Goal: Task Accomplishment & Management: Use online tool/utility

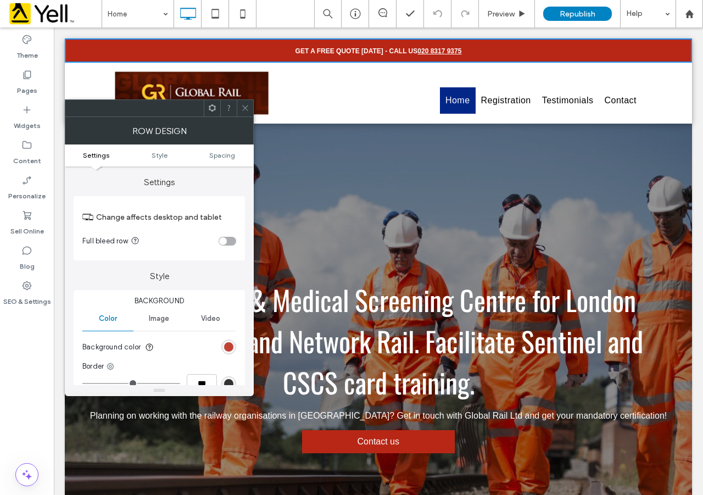
click at [227, 349] on div "rgb(184, 39, 22)" at bounding box center [228, 346] width 9 height 9
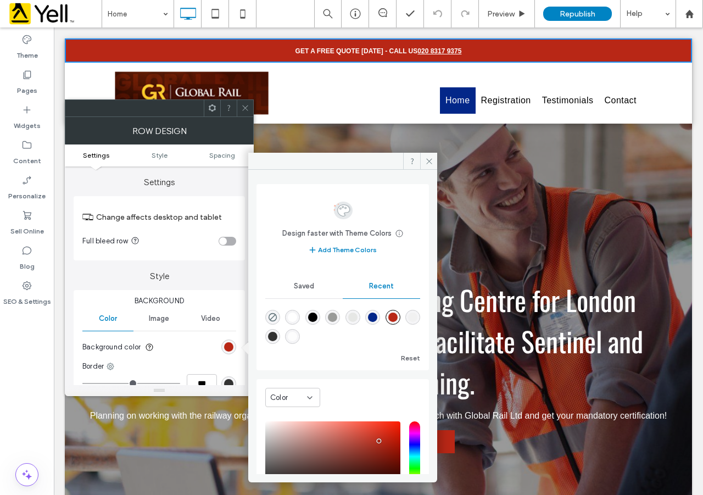
scroll to position [87, 0]
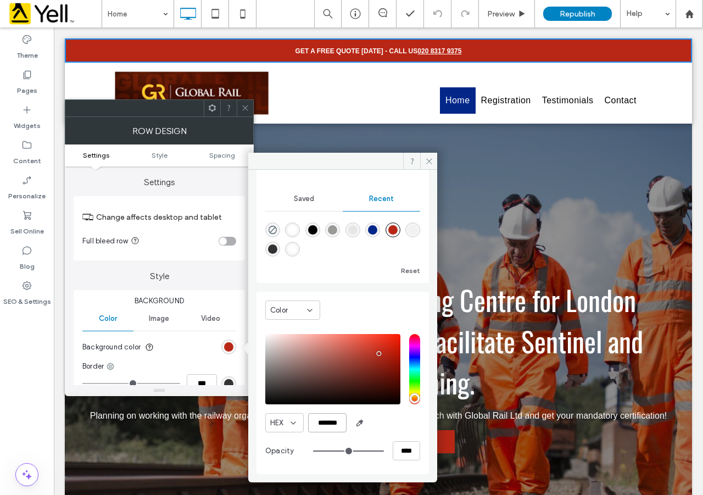
drag, startPoint x: 340, startPoint y: 425, endPoint x: 305, endPoint y: 422, distance: 35.3
click at [305, 422] on div "HEX *******" at bounding box center [342, 422] width 155 height 19
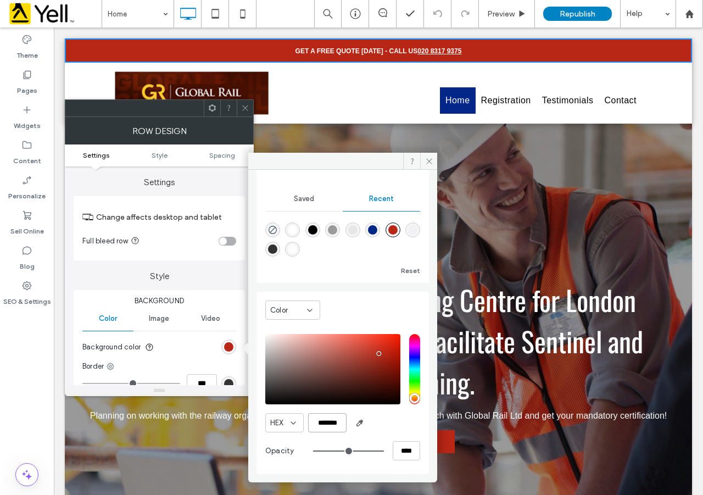
paste input "color picker textbox"
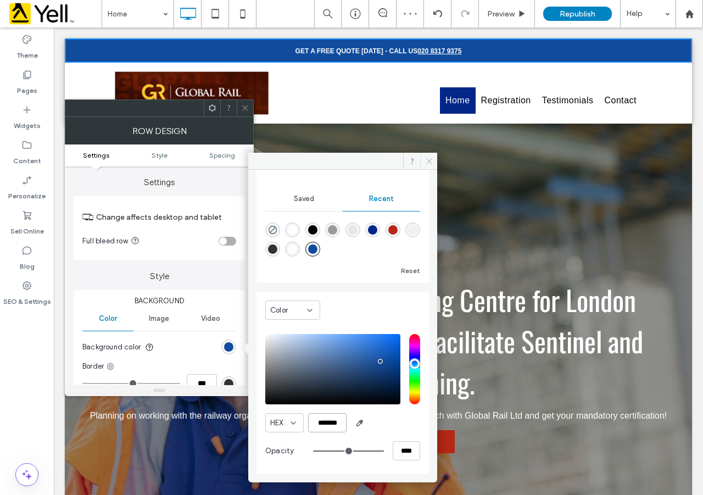
type input "*******"
click at [432, 158] on icon at bounding box center [429, 161] width 8 height 8
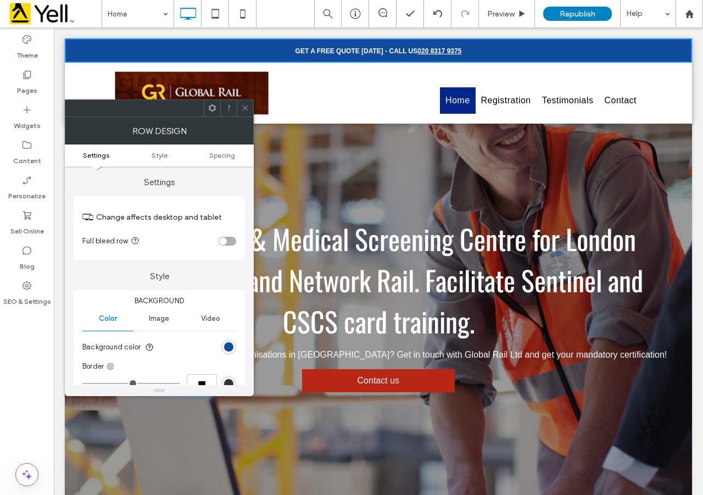
scroll to position [0, 0]
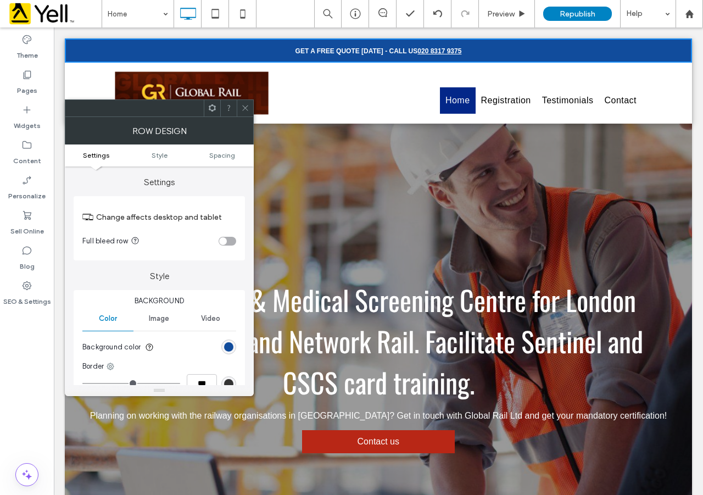
click at [245, 107] on icon at bounding box center [245, 108] width 8 height 8
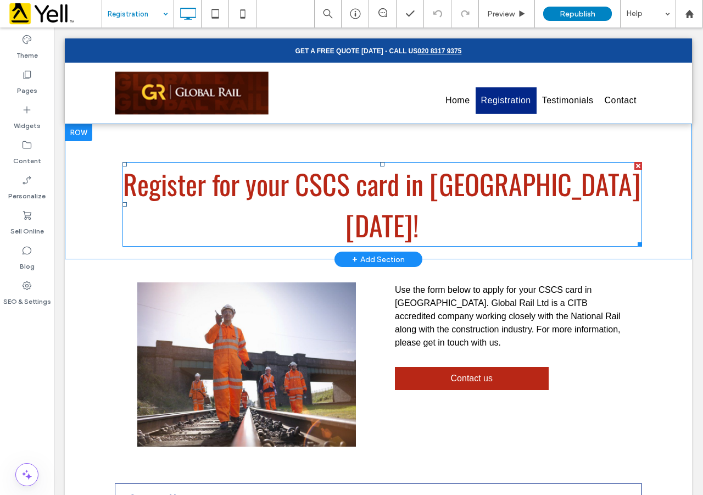
click at [299, 185] on font "Register for your CSCS card in [GEOGRAPHIC_DATA] [DATE]!" at bounding box center [382, 204] width 518 height 82
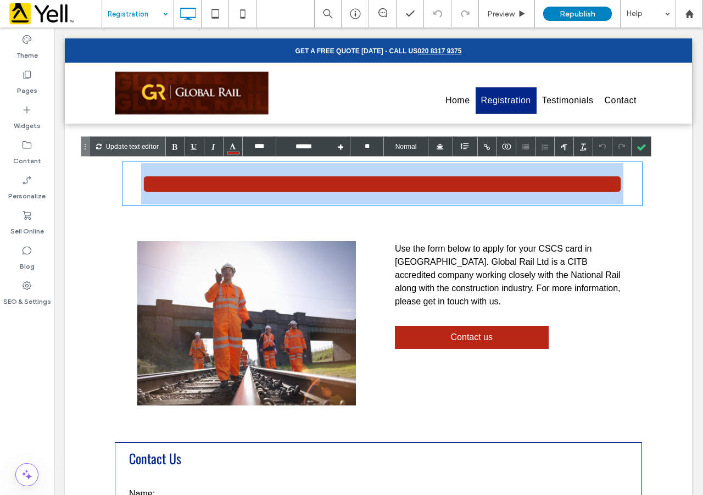
drag, startPoint x: 604, startPoint y: 181, endPoint x: 145, endPoint y: 191, distance: 459.6
click at [145, 191] on h1 "**********" at bounding box center [381, 183] width 519 height 43
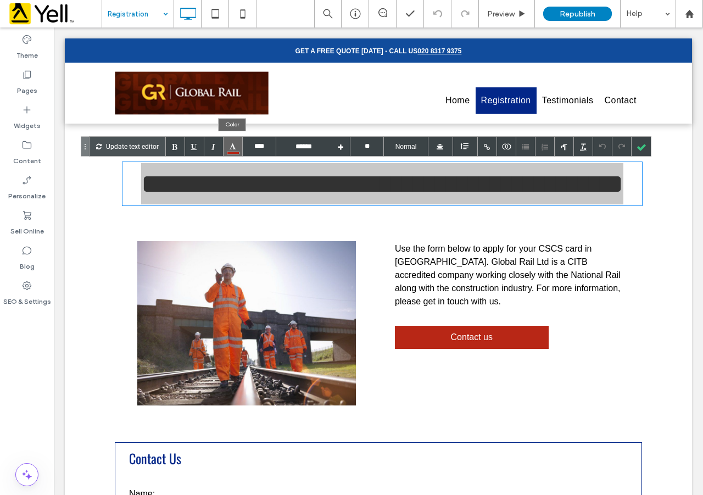
click at [230, 153] on div at bounding box center [233, 153] width 13 height 3
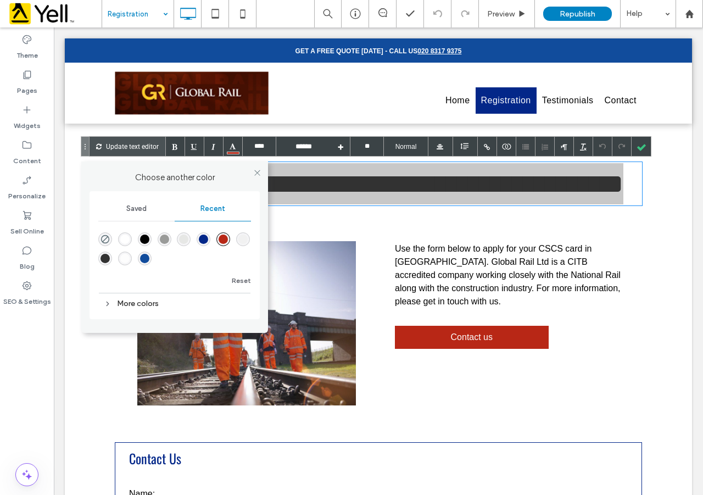
click at [145, 258] on div "rgba(17, 76, 156, 1)" at bounding box center [144, 258] width 9 height 9
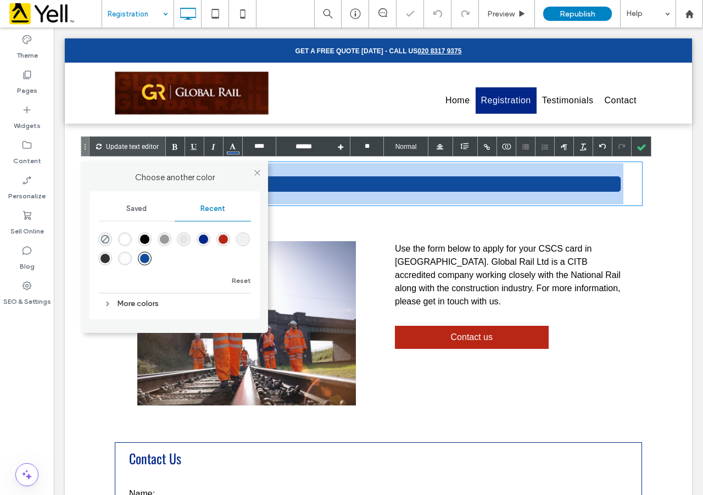
type input "**********"
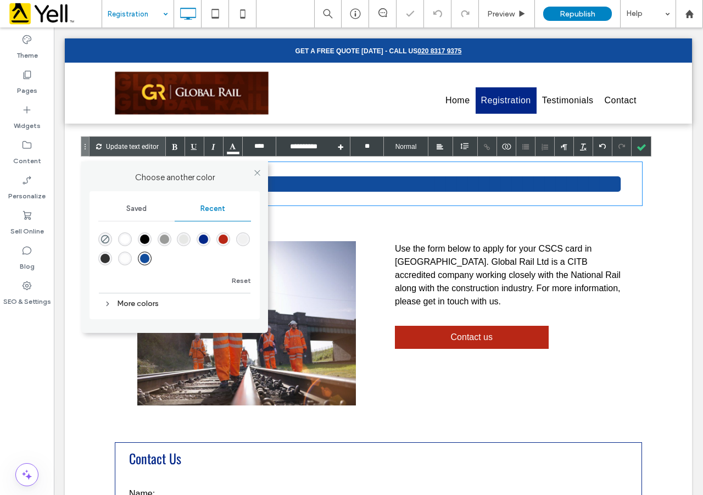
click at [392, 217] on div "**********" at bounding box center [378, 171] width 627 height 94
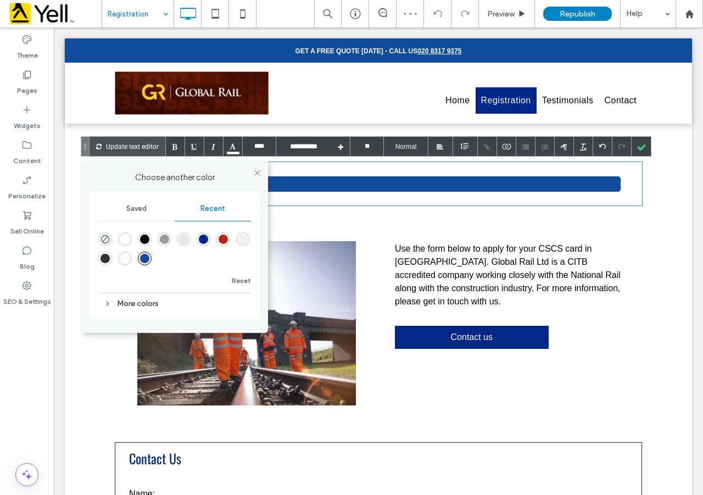
click at [503, 341] on link "Contact us" at bounding box center [472, 337] width 154 height 23
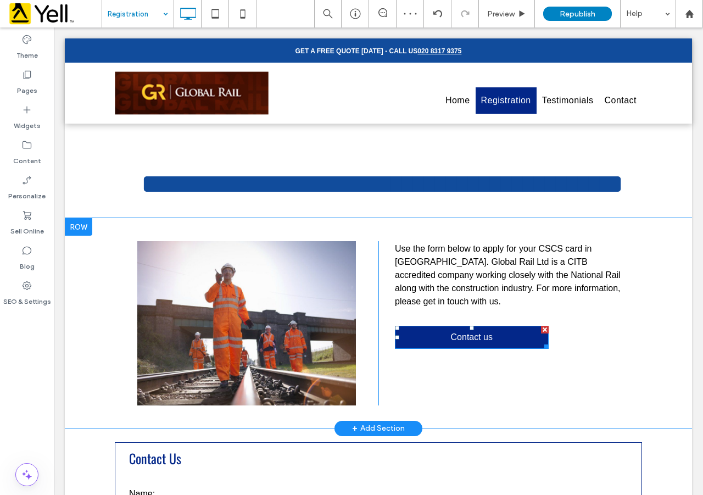
click at [503, 341] on link "Contact us" at bounding box center [472, 337] width 154 height 23
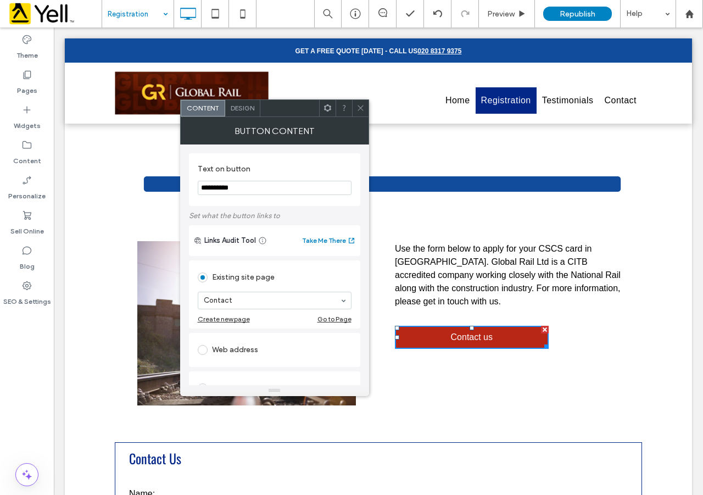
click at [244, 117] on div "Button Content" at bounding box center [274, 130] width 189 height 27
click at [241, 112] on div "Design" at bounding box center [242, 108] width 35 height 16
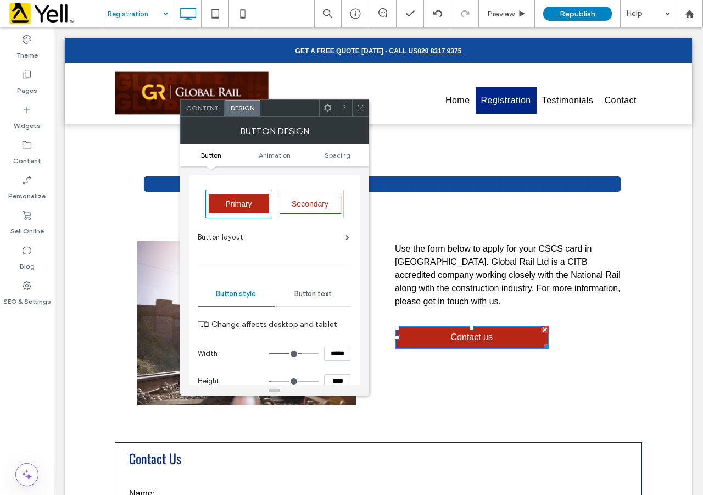
click at [242, 200] on span "Primary" at bounding box center [238, 203] width 34 height 9
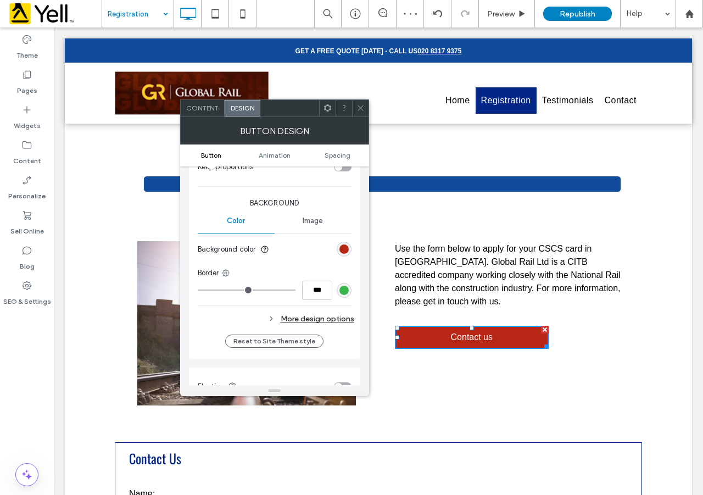
scroll to position [256, 0]
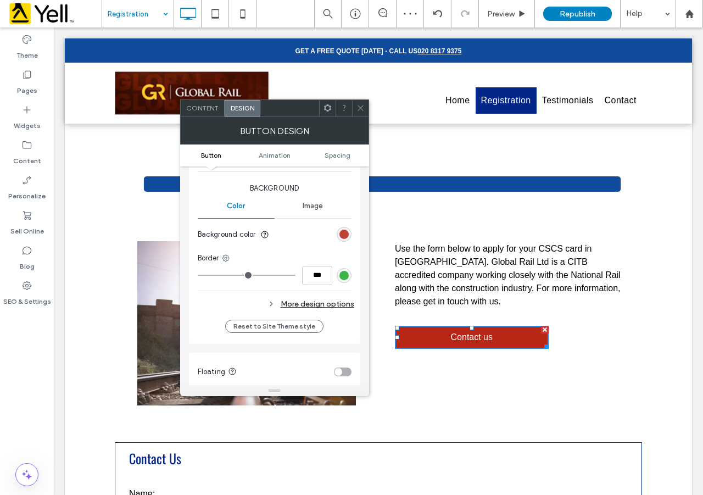
click at [345, 232] on div "rgb(184, 39, 22)" at bounding box center [343, 233] width 9 height 9
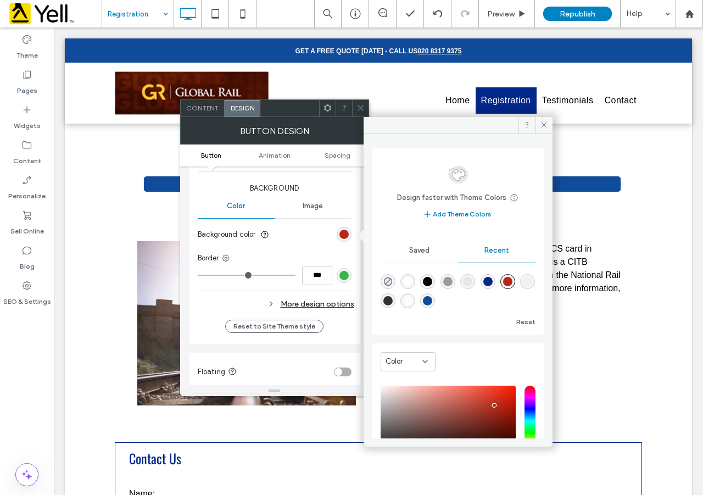
click at [432, 301] on div "rgba(17, 76, 156, 1)" at bounding box center [427, 300] width 9 height 9
type input "*******"
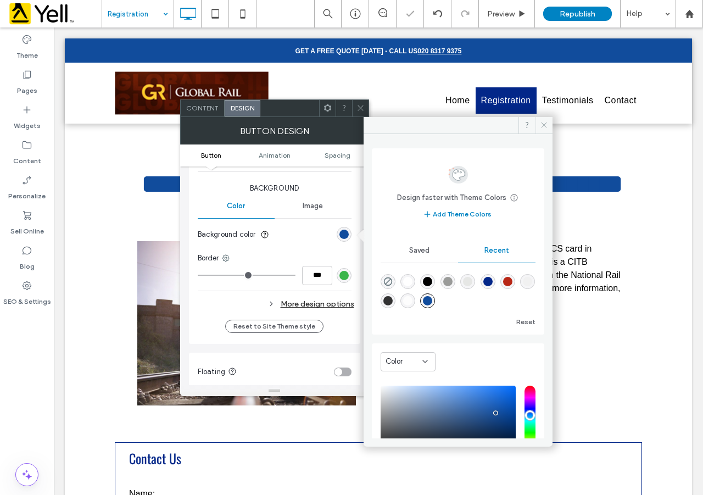
click at [541, 127] on use at bounding box center [543, 124] width 5 height 5
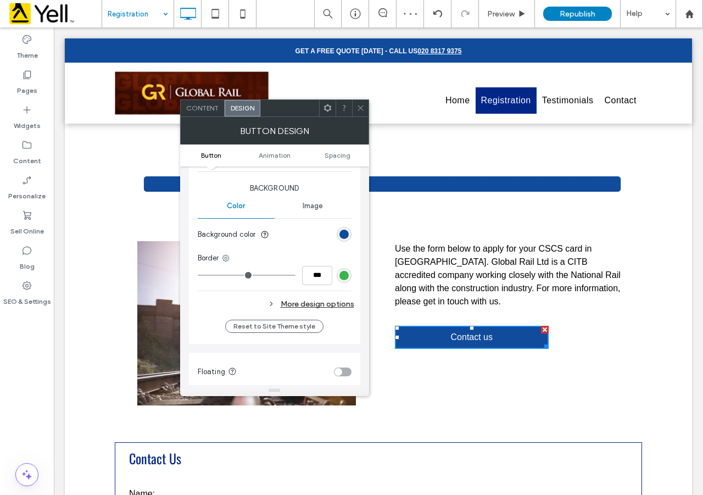
click at [661, 326] on div "Click To Paste Use the form below to apply for your CSCS card in [GEOGRAPHIC_DA…" at bounding box center [378, 323] width 627 height 210
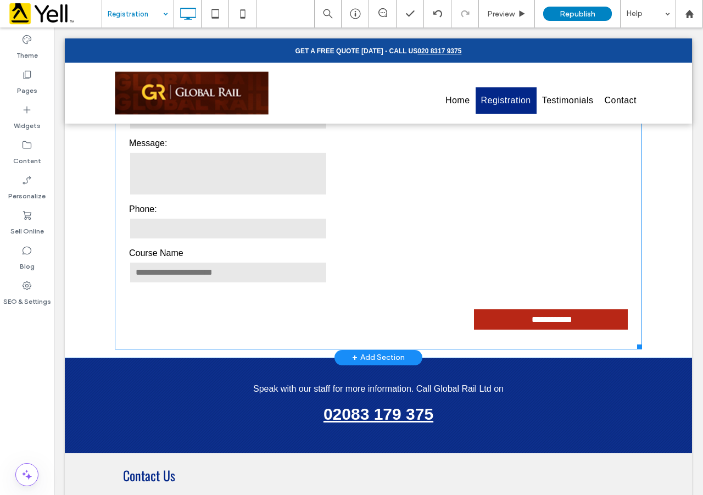
scroll to position [641, 0]
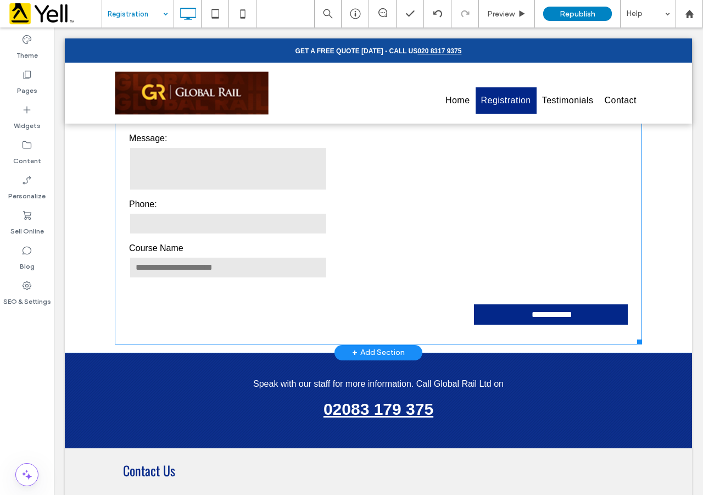
click at [566, 315] on input "**********" at bounding box center [552, 314] width 150 height 20
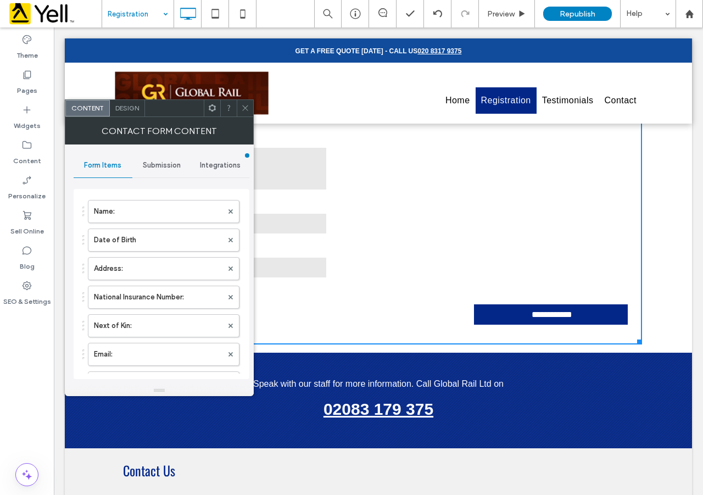
type input "**********"
click at [133, 114] on div "Design" at bounding box center [127, 108] width 35 height 16
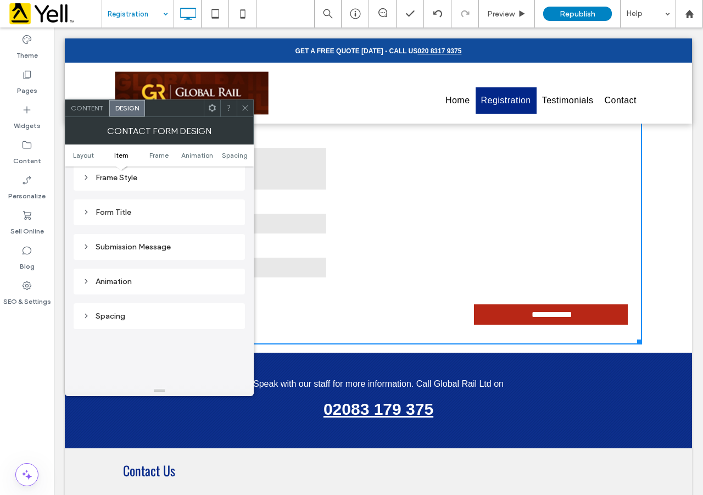
scroll to position [202, 0]
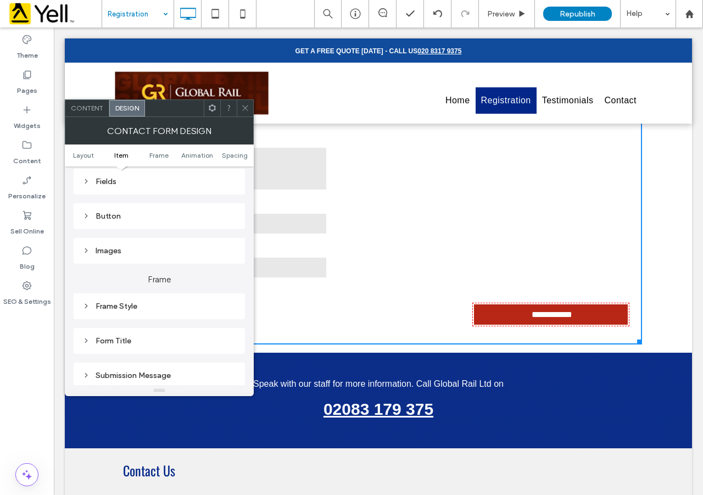
click at [112, 211] on div "Button" at bounding box center [159, 215] width 154 height 9
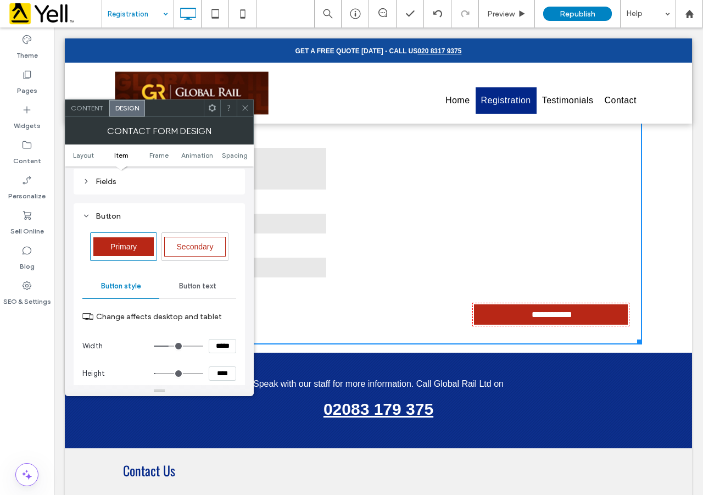
scroll to position [330, 0]
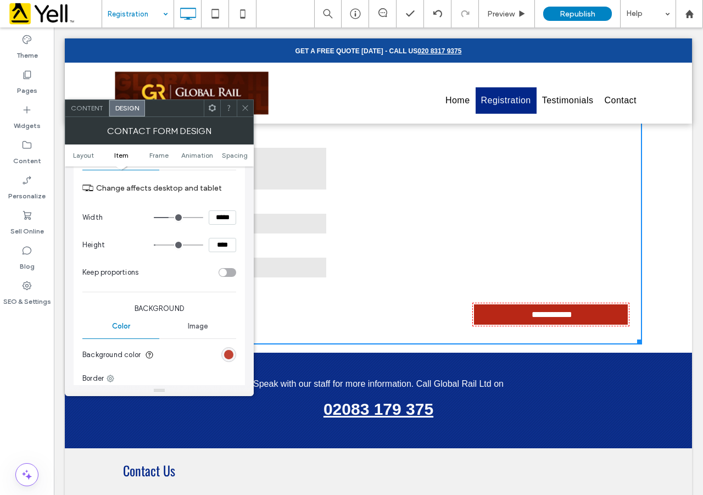
click at [231, 354] on div "rgb(184, 39, 22)" at bounding box center [228, 354] width 9 height 9
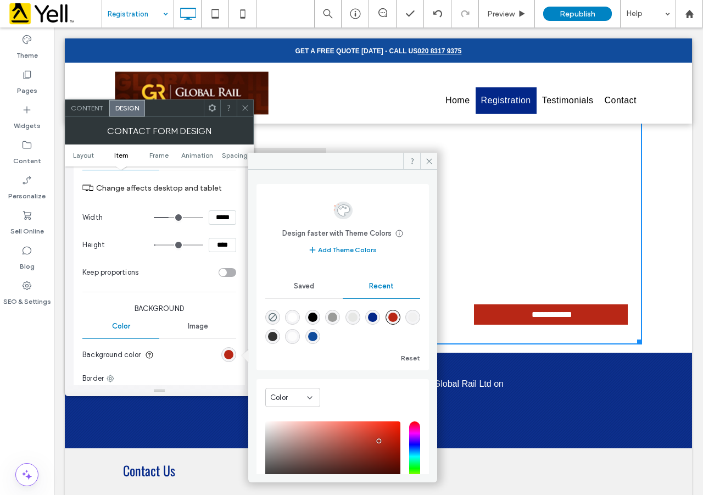
click at [317, 336] on div "rgba(17, 76, 156, 1)" at bounding box center [312, 336] width 9 height 9
type input "*******"
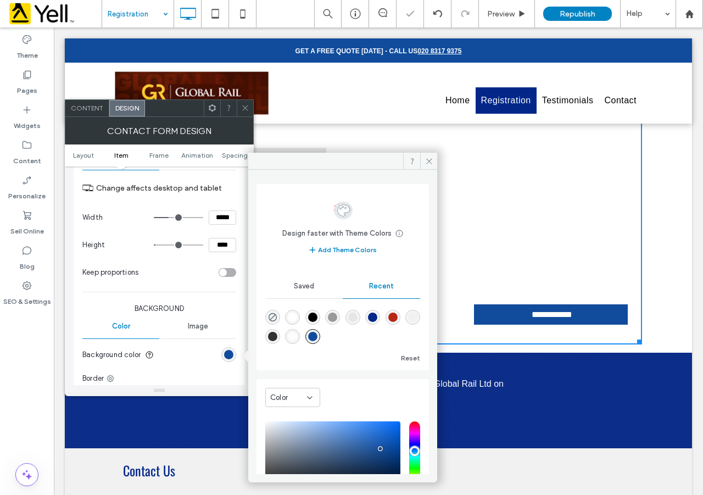
click at [483, 389] on p "Speak with our staff for more information. Call Global Rail Ltd on" at bounding box center [378, 384] width 466 height 18
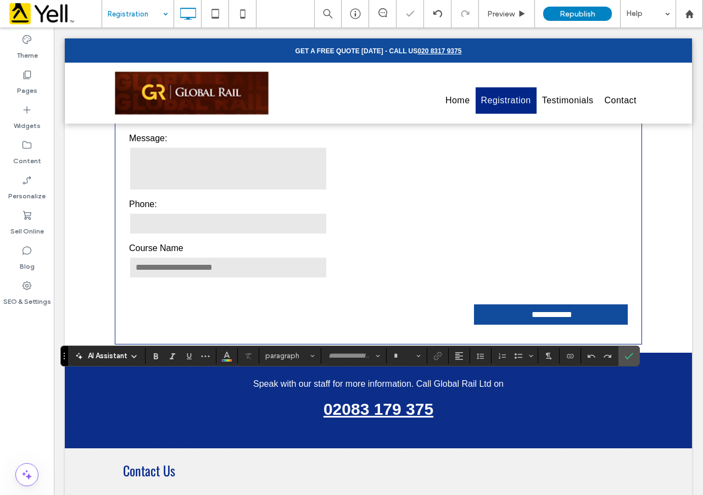
type input "*****"
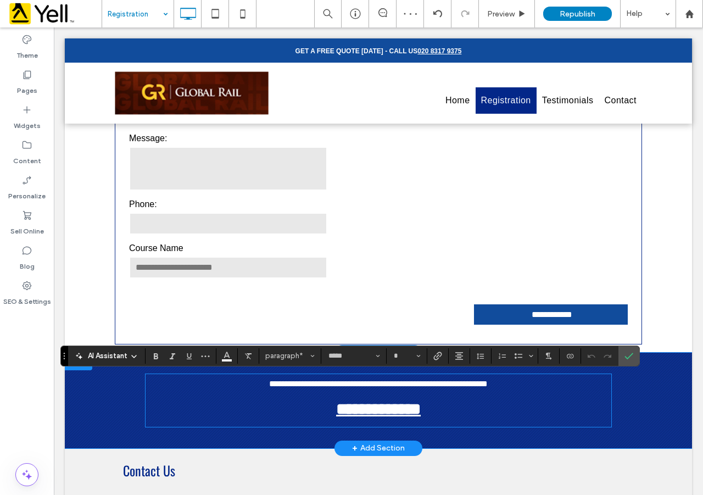
click at [658, 261] on div "**********" at bounding box center [378, 70] width 627 height 565
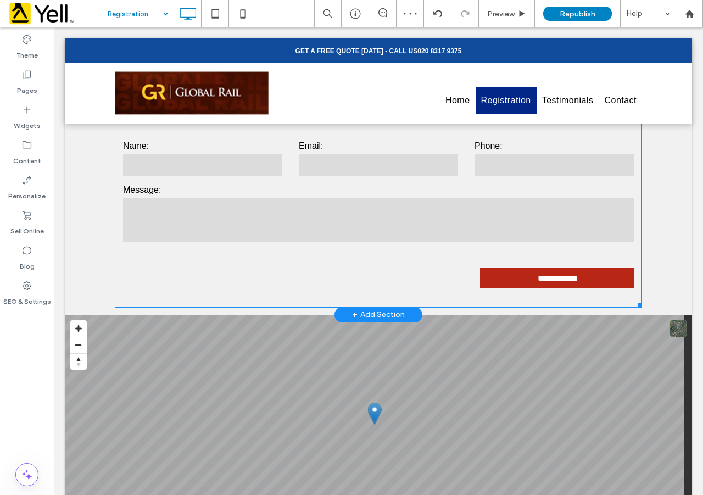
scroll to position [1025, 0]
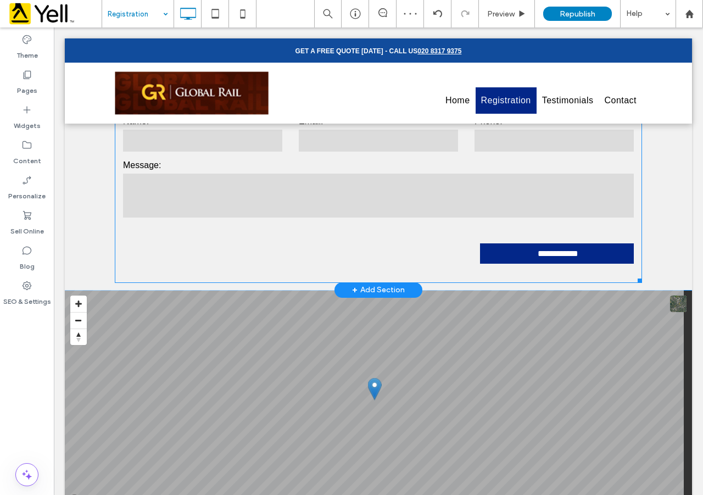
click at [552, 251] on input "**********" at bounding box center [558, 253] width 150 height 20
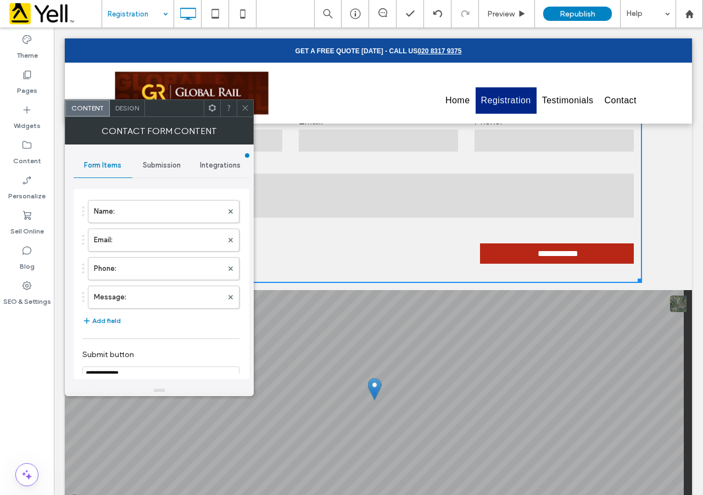
click at [138, 116] on div "Design" at bounding box center [127, 108] width 35 height 16
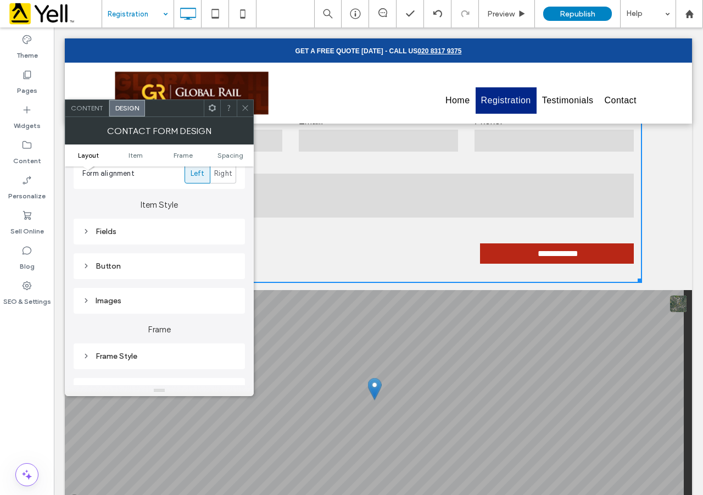
scroll to position [128, 0]
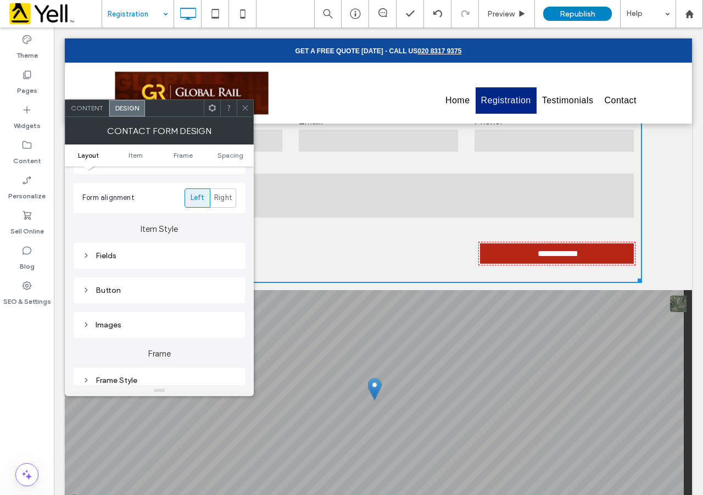
click at [116, 287] on div "Button" at bounding box center [159, 289] width 154 height 9
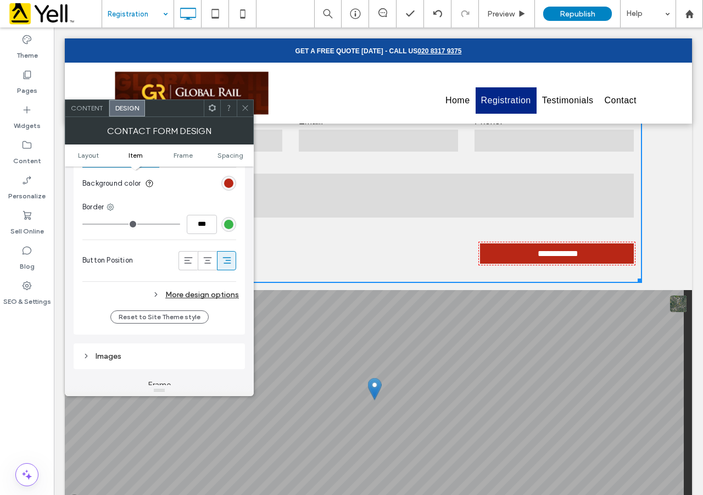
scroll to position [512, 0]
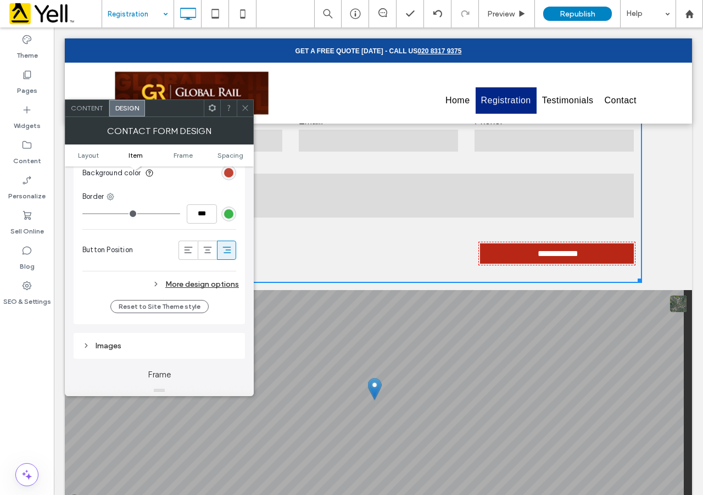
click at [227, 174] on div "rgb(184, 39, 22)" at bounding box center [228, 172] width 9 height 9
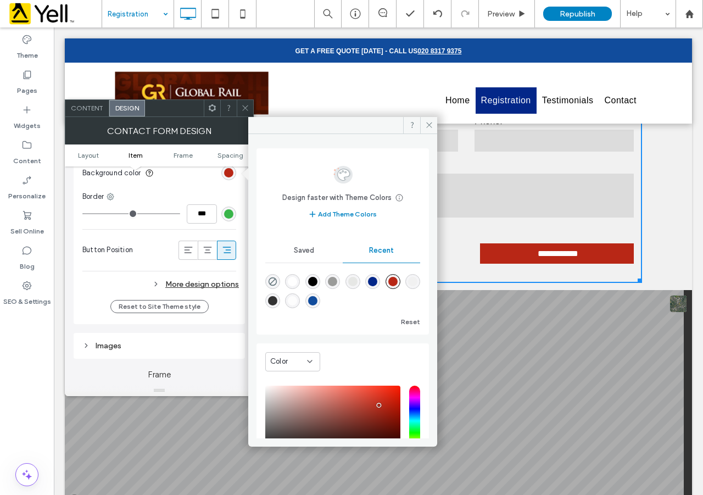
click at [317, 300] on div "rgba(17, 76, 156, 1)" at bounding box center [312, 300] width 9 height 9
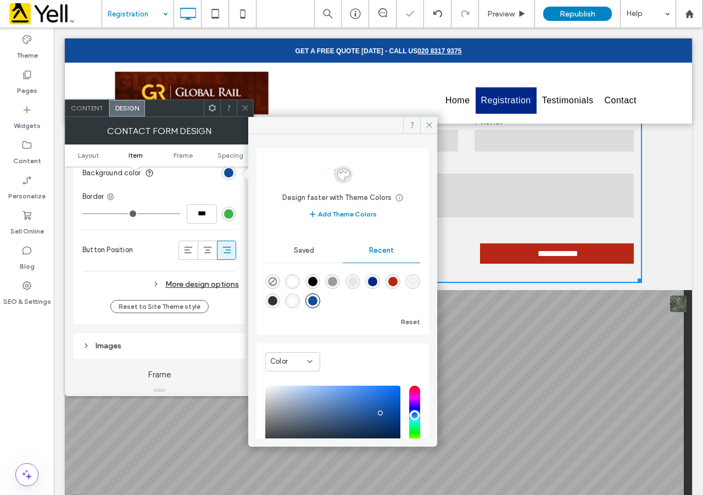
type input "*******"
click at [428, 130] on span at bounding box center [428, 125] width 17 height 16
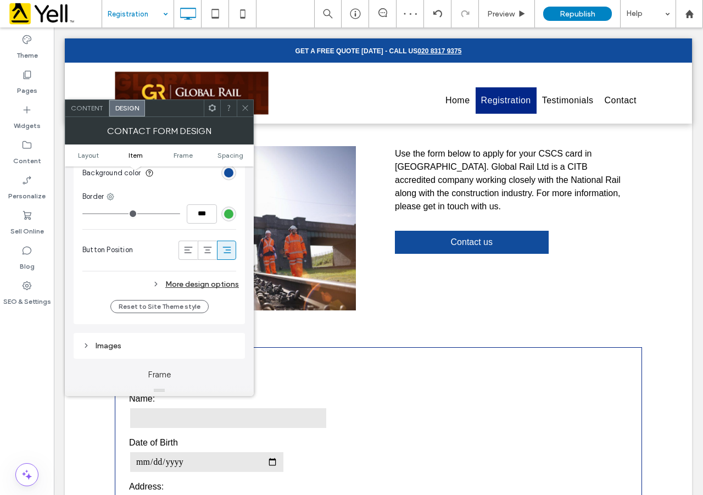
scroll to position [0, 0]
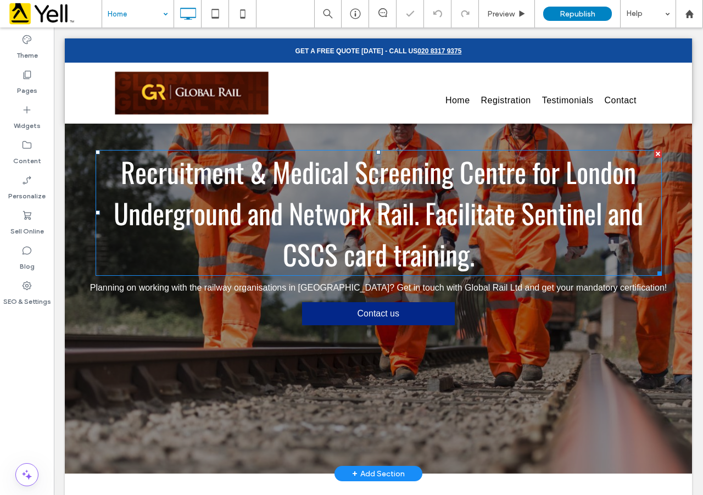
scroll to position [128, 0]
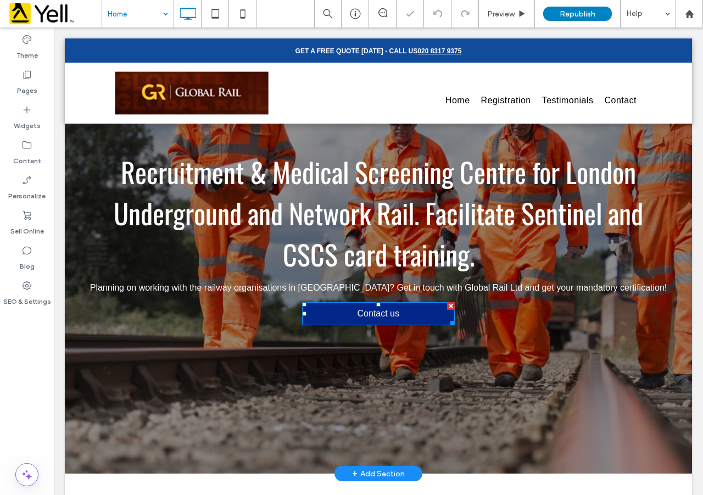
click at [404, 313] on link "Contact us" at bounding box center [378, 313] width 153 height 23
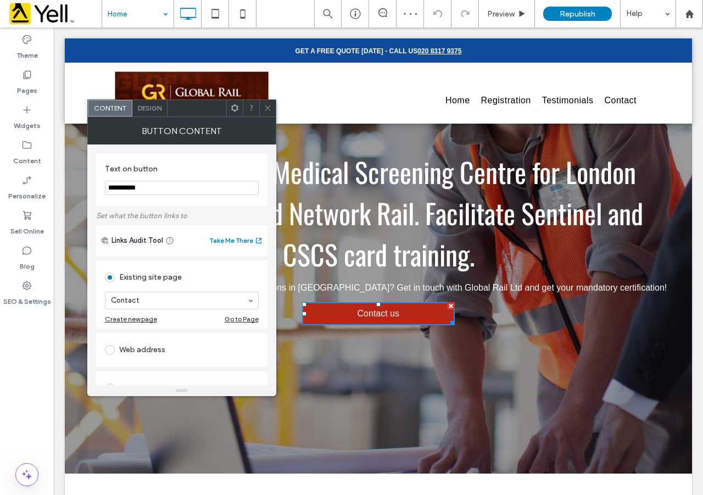
click at [155, 108] on span "Design" at bounding box center [150, 108] width 24 height 8
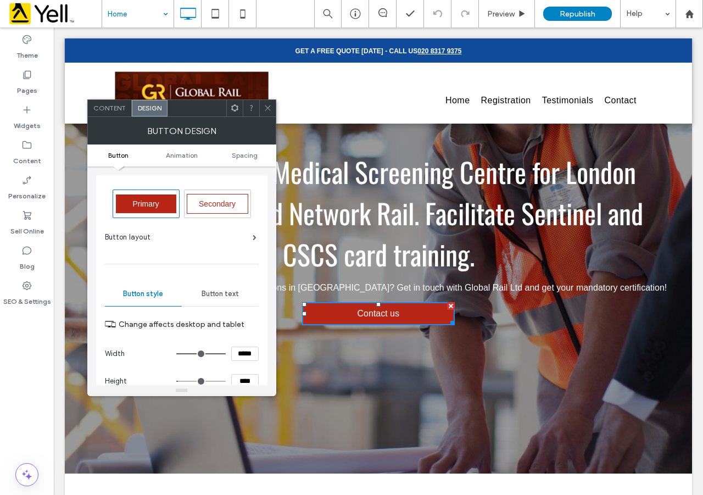
scroll to position [256, 0]
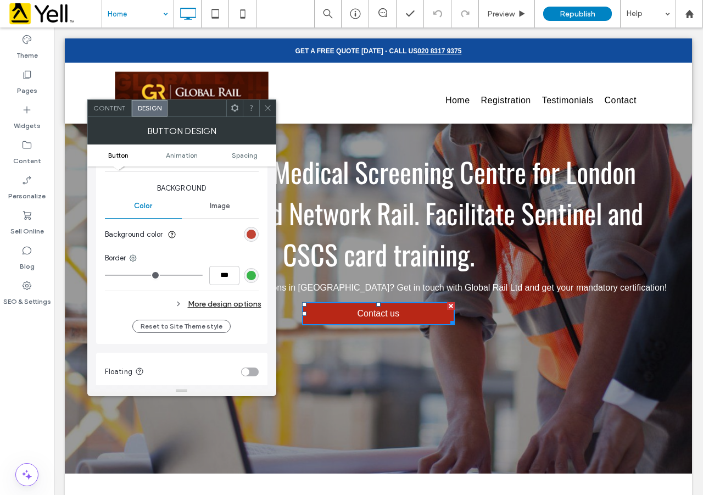
click at [249, 232] on div "rgb(184, 39, 22)" at bounding box center [250, 233] width 9 height 9
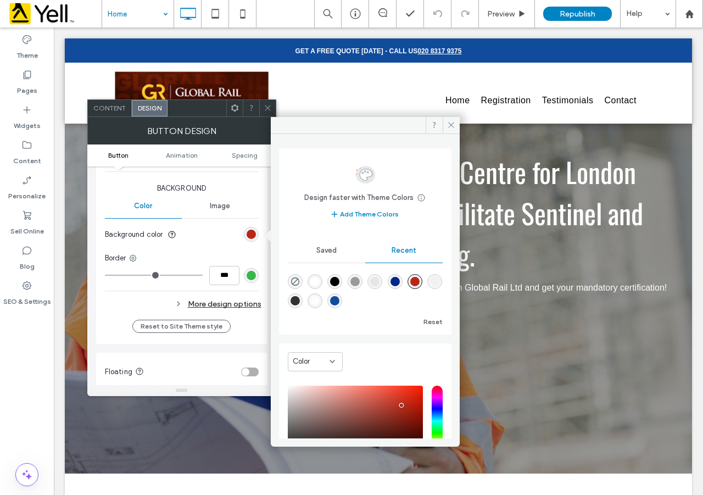
click at [339, 300] on div "rgba(17, 76, 156, 1)" at bounding box center [334, 300] width 9 height 9
type input "*******"
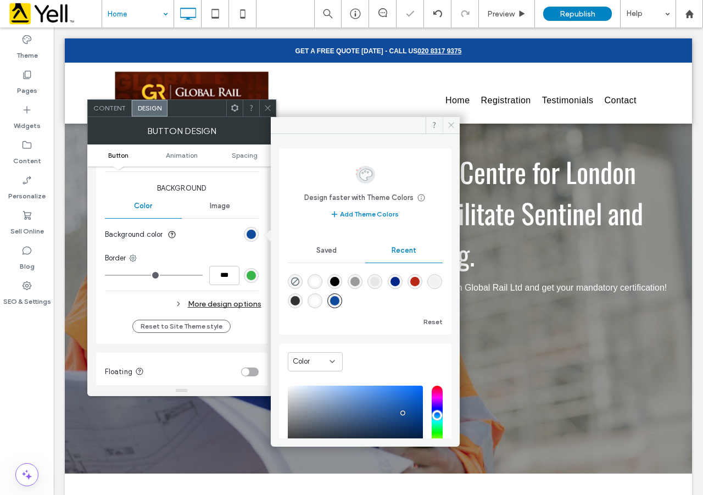
click at [450, 124] on use at bounding box center [450, 124] width 5 height 5
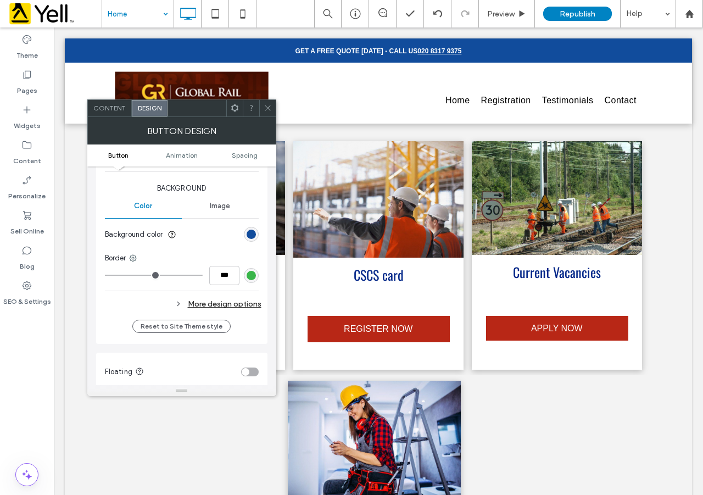
scroll to position [769, 0]
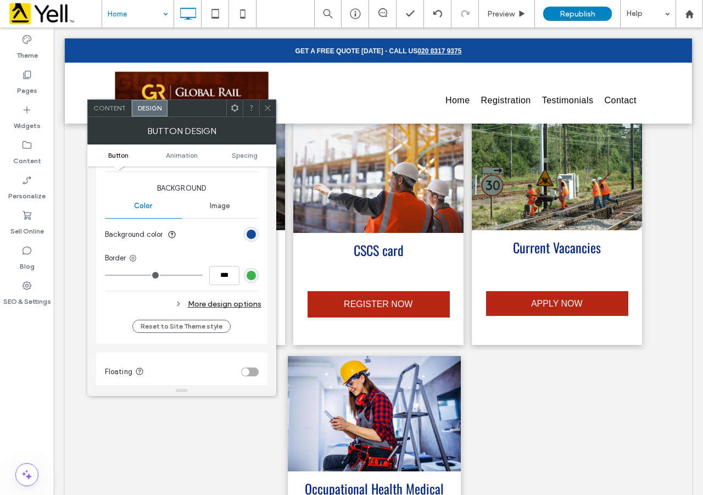
click at [266, 105] on icon at bounding box center [268, 108] width 8 height 8
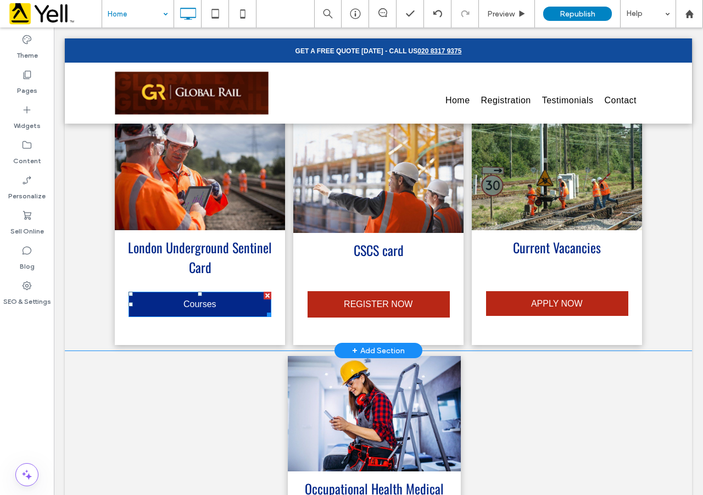
click at [222, 305] on link "Courses" at bounding box center [199, 304] width 143 height 25
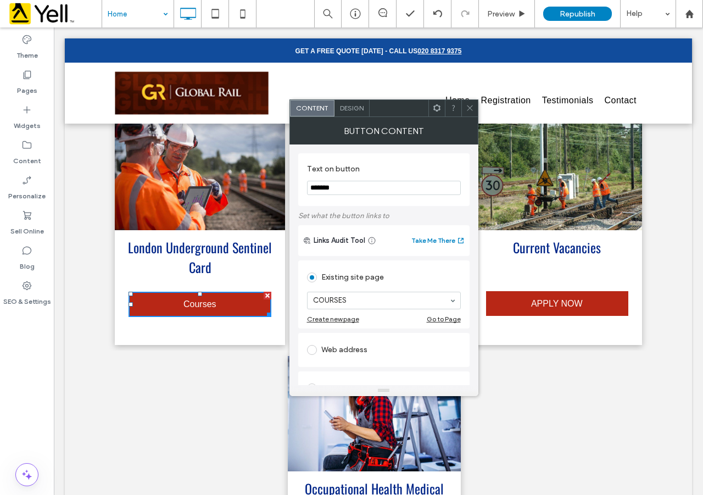
click at [359, 114] on div "Design" at bounding box center [351, 108] width 35 height 16
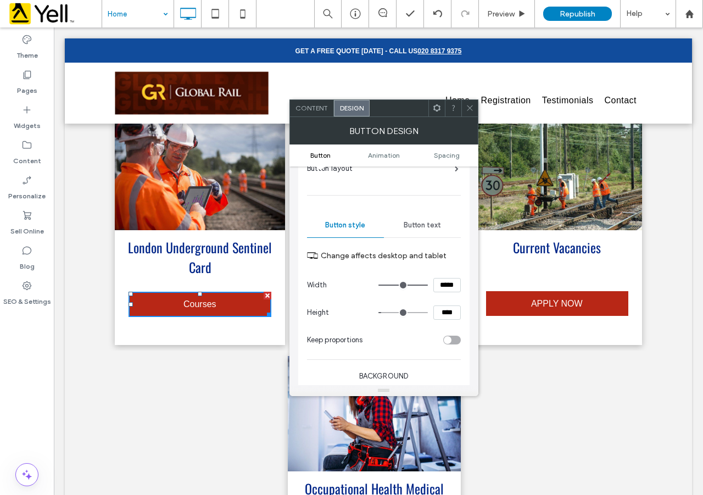
scroll to position [128, 0]
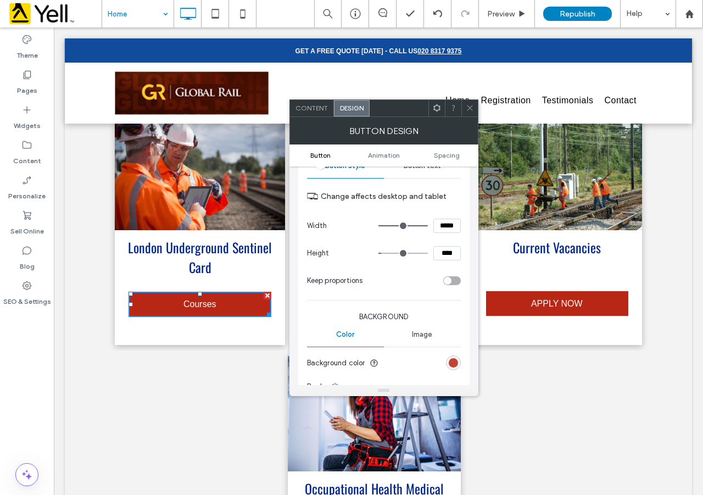
click at [453, 361] on div "rgb(184, 39, 22)" at bounding box center [453, 362] width 9 height 9
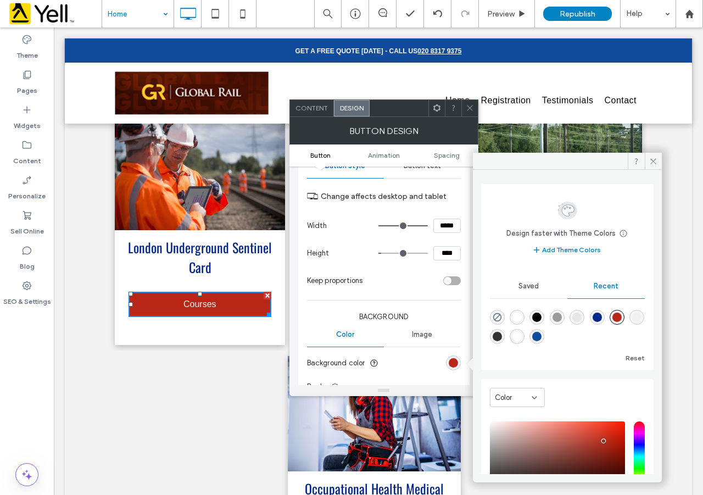
click at [541, 333] on div "rgba(17, 76, 156, 1)" at bounding box center [536, 336] width 9 height 9
type input "*******"
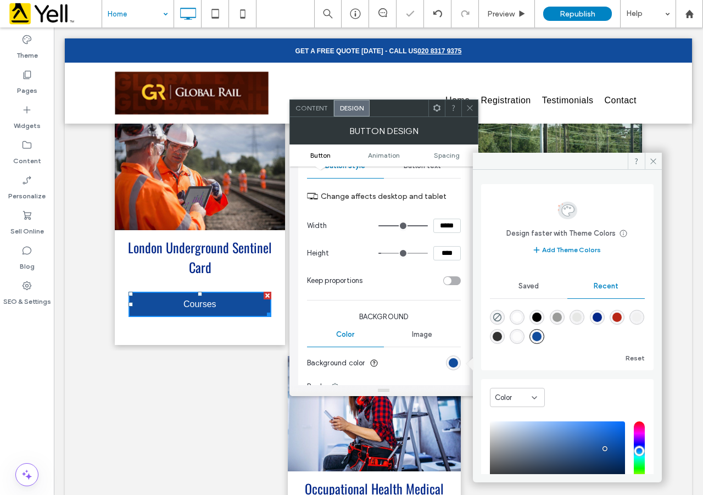
click at [211, 388] on div "Click To Paste" at bounding box center [201, 478] width 173 height 244
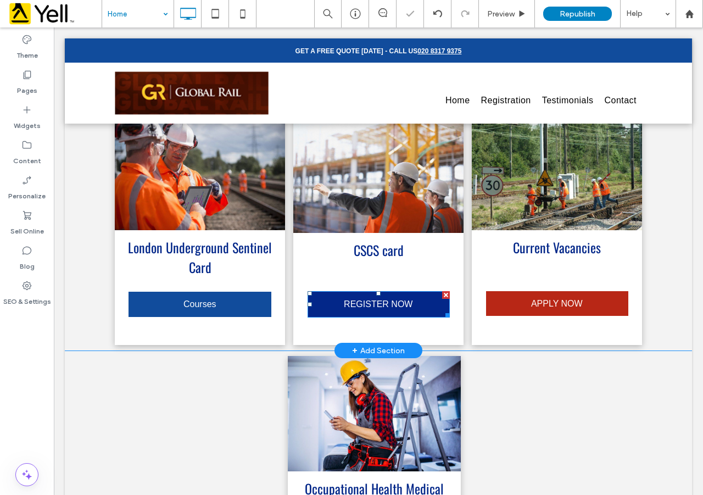
click at [373, 298] on span "REGISTER NOW" at bounding box center [378, 304] width 76 height 21
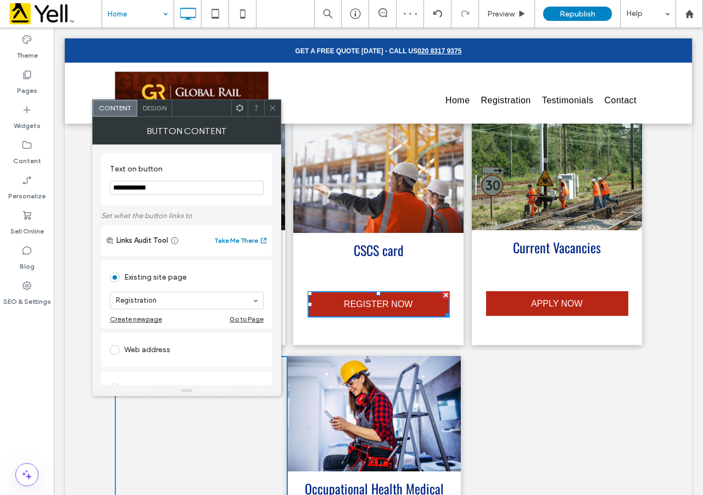
click at [160, 114] on div "Design" at bounding box center [154, 108] width 35 height 16
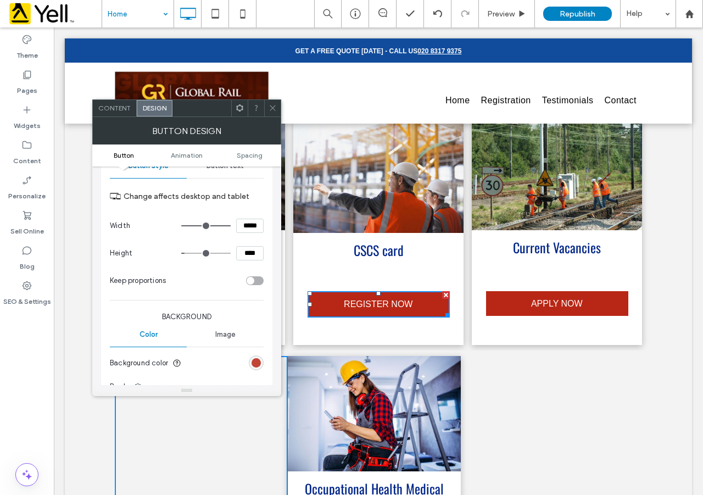
click at [259, 363] on div "rgb(184, 39, 22)" at bounding box center [255, 362] width 9 height 9
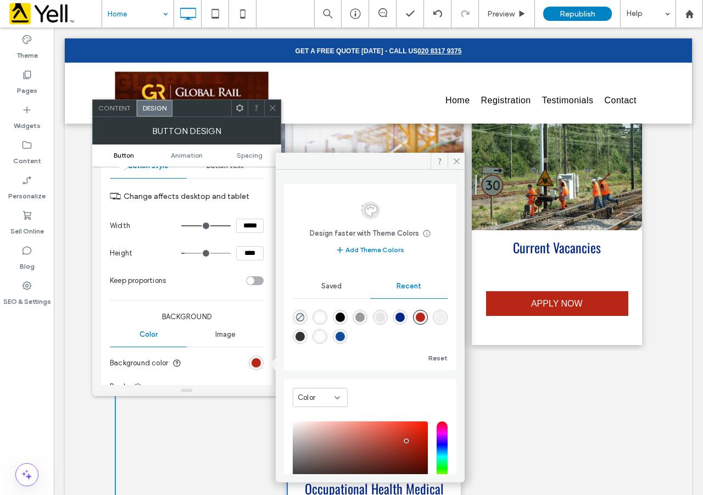
click at [345, 332] on div "rgba(17, 76, 156, 1)" at bounding box center [339, 336] width 9 height 9
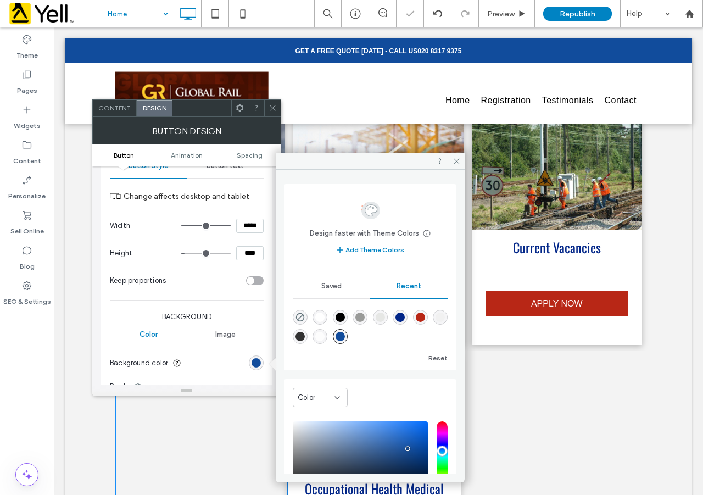
type input "*******"
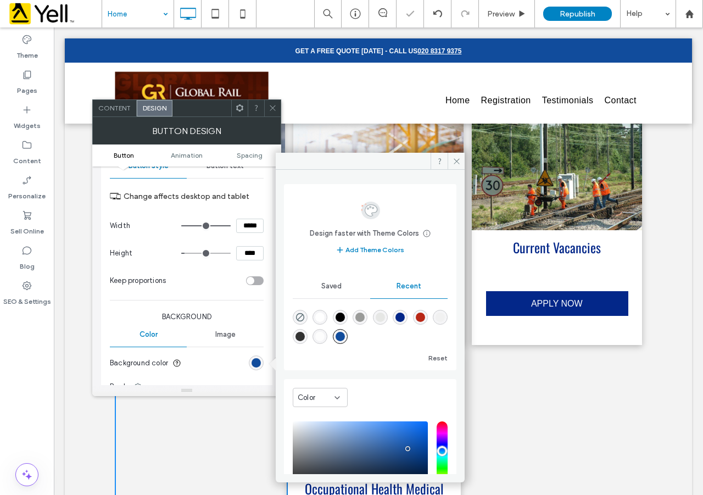
click at [541, 309] on span "APPLY NOW" at bounding box center [556, 303] width 59 height 21
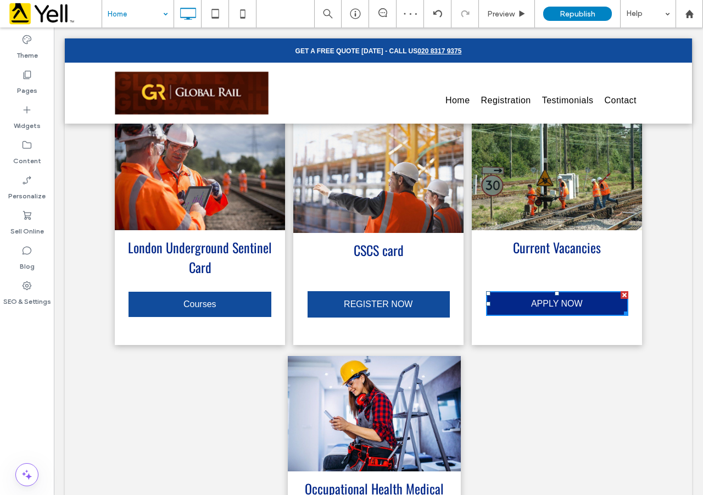
click at [535, 304] on span "APPLY NOW" at bounding box center [556, 303] width 59 height 21
click at [544, 301] on span "APPLY NOW" at bounding box center [556, 303] width 59 height 21
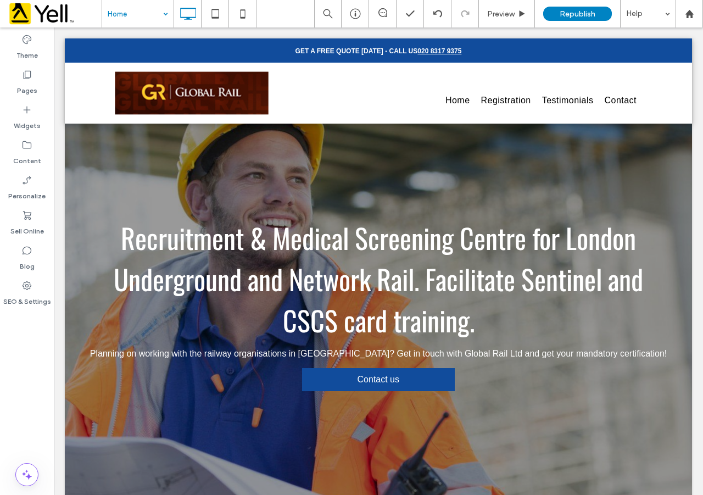
scroll to position [0, 0]
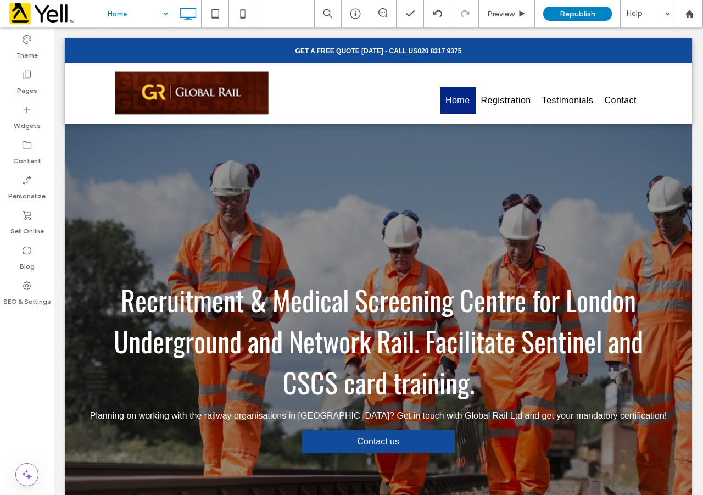
click at [452, 97] on span "Home" at bounding box center [457, 100] width 25 height 13
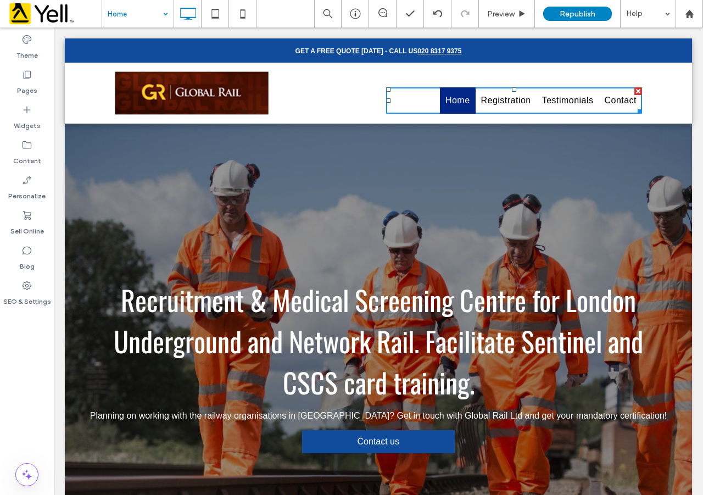
click at [457, 99] on span "Home" at bounding box center [457, 100] width 25 height 13
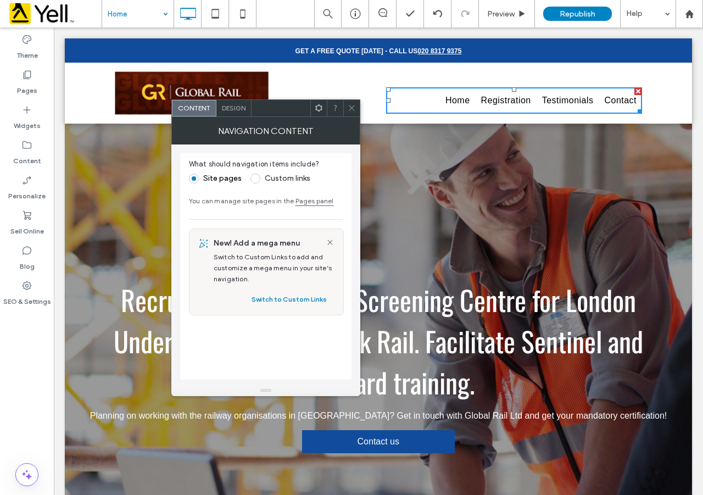
click at [222, 107] on span "Design" at bounding box center [234, 108] width 24 height 8
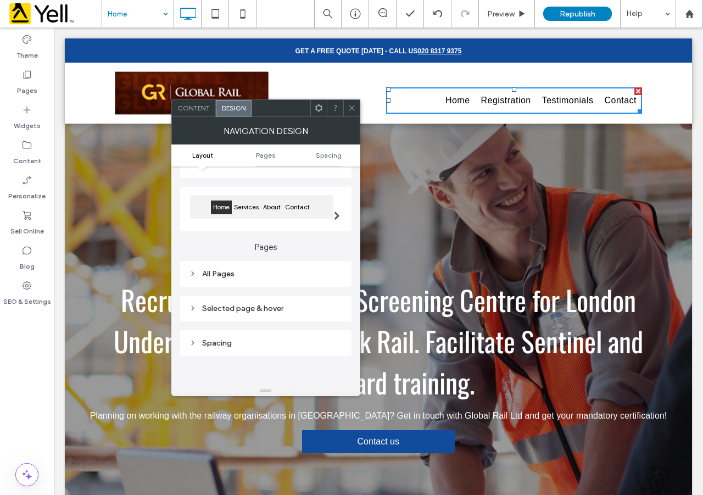
scroll to position [128, 0]
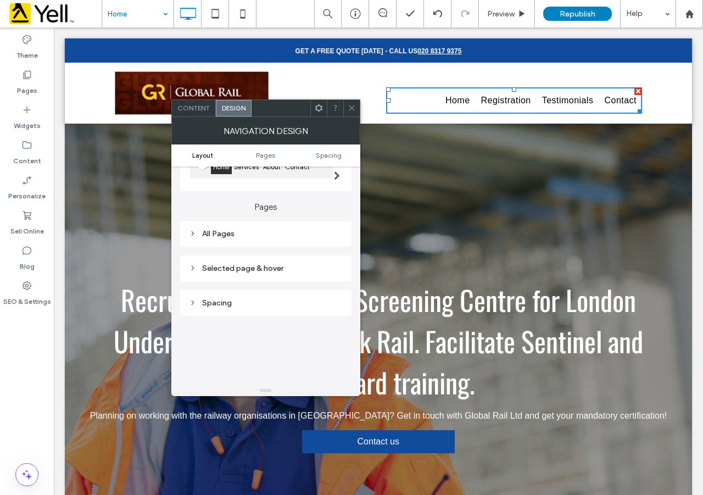
click at [246, 272] on div "Selected page & hover" at bounding box center [266, 268] width 154 height 9
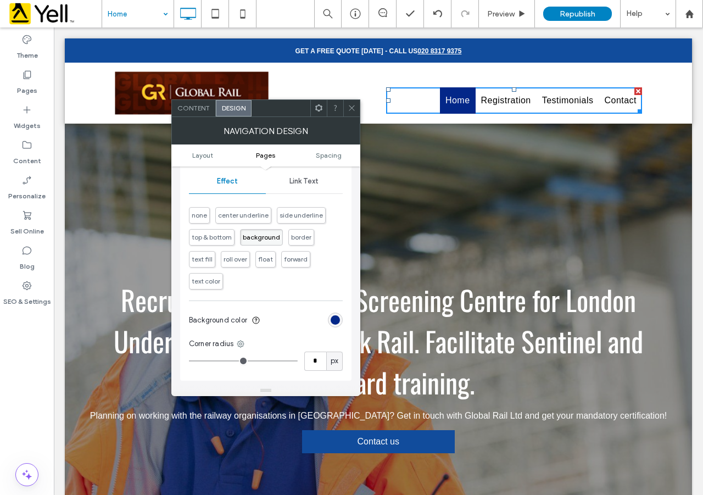
scroll to position [256, 0]
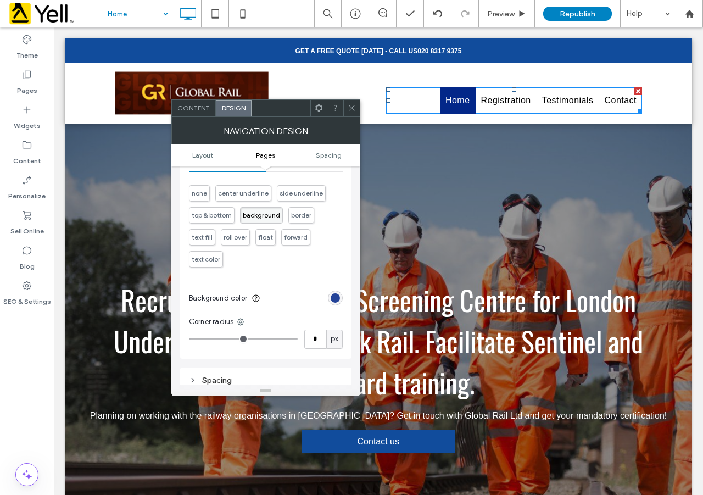
click at [339, 299] on div "rgb(3, 39, 137)" at bounding box center [334, 297] width 9 height 9
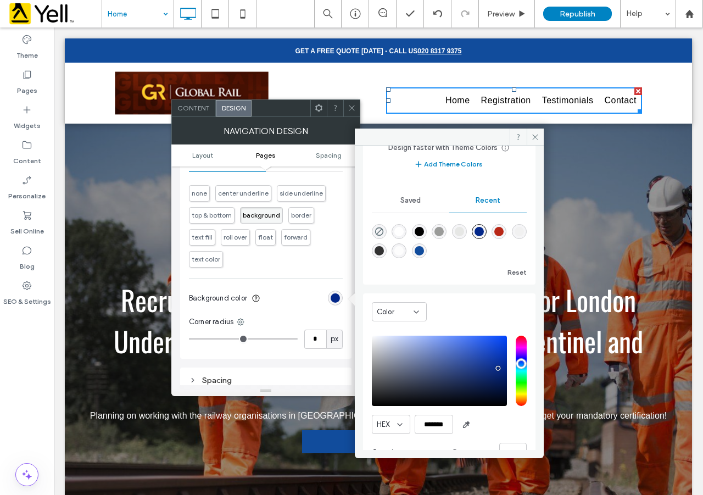
scroll to position [87, 0]
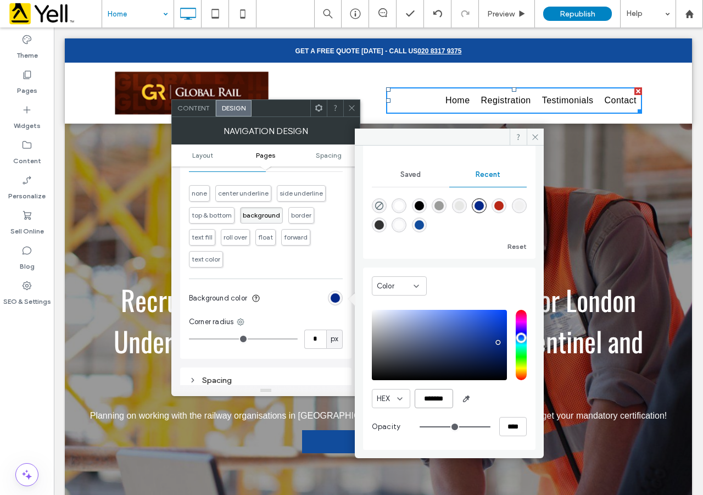
drag, startPoint x: 449, startPoint y: 399, endPoint x: 407, endPoint y: 395, distance: 41.4
click at [407, 395] on div "HEX *******" at bounding box center [449, 398] width 155 height 19
paste input "color picker textbox"
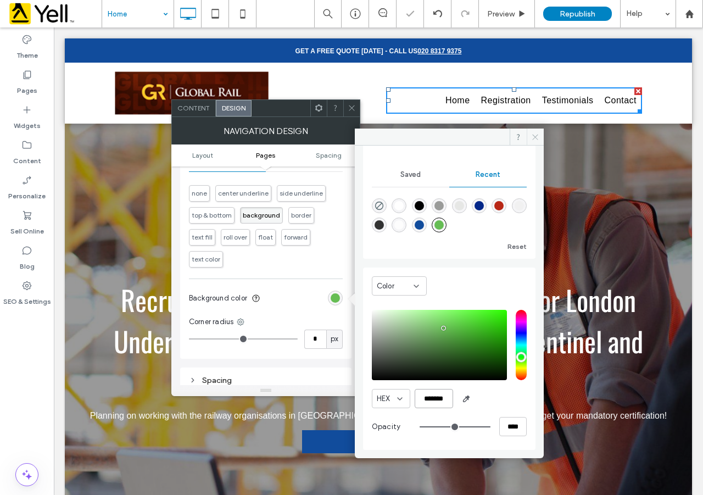
type input "*******"
click at [532, 139] on icon at bounding box center [535, 137] width 8 height 8
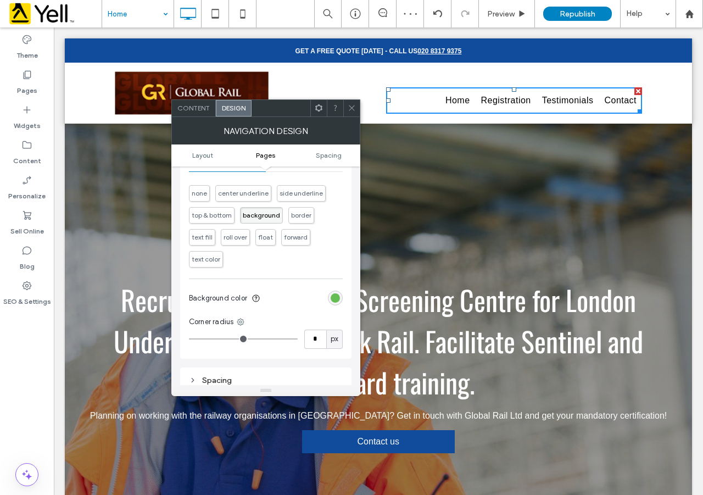
click at [350, 110] on icon at bounding box center [352, 108] width 8 height 8
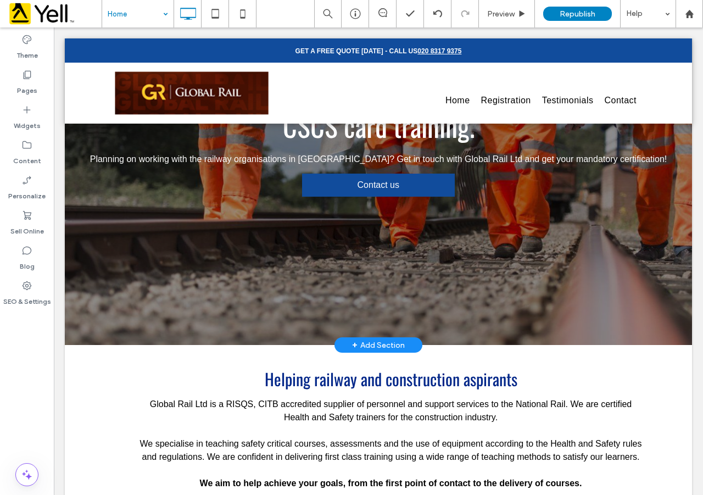
scroll to position [384, 0]
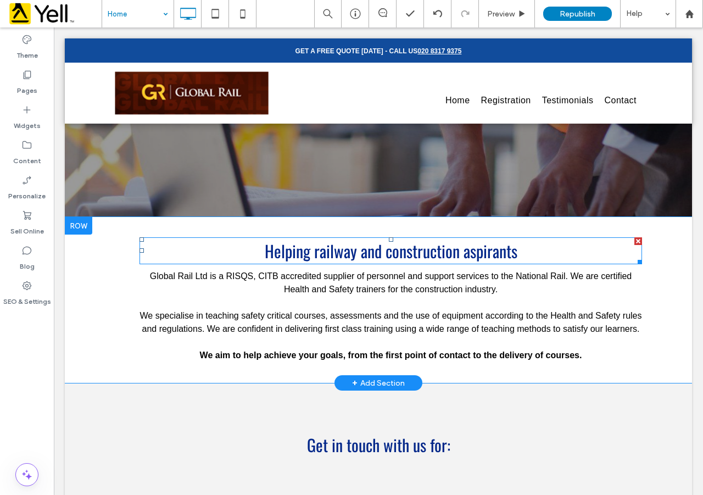
click at [266, 249] on h2 "Helping railway and construction aspirants" at bounding box center [390, 250] width 502 height 27
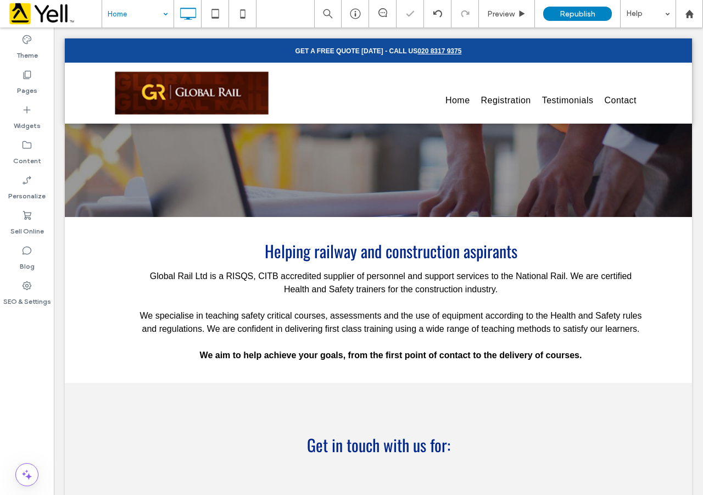
type input "******"
type input "**"
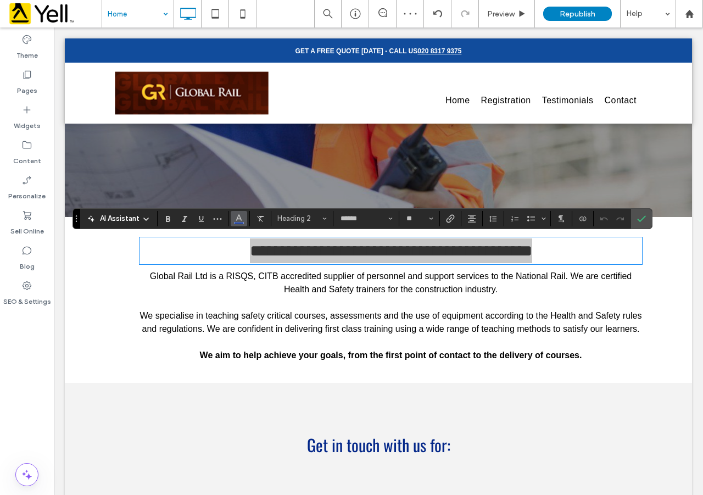
click at [239, 221] on icon "Color" at bounding box center [238, 217] width 9 height 9
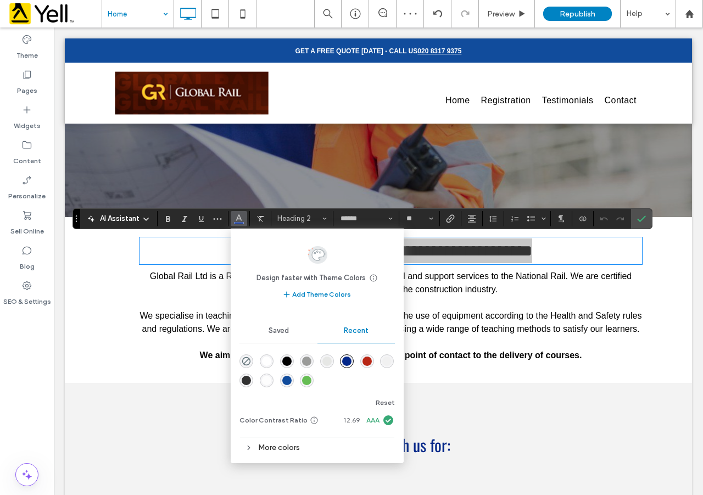
click at [306, 383] on div "rgba(102, 189, 84, 1)" at bounding box center [306, 380] width 9 height 9
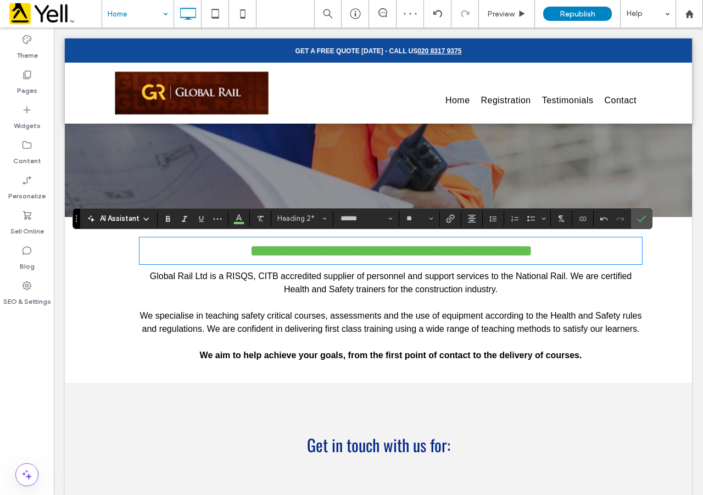
click at [420, 385] on div "Get in touch with us for: Click To Paste Row + Add Section" at bounding box center [378, 431] width 627 height 96
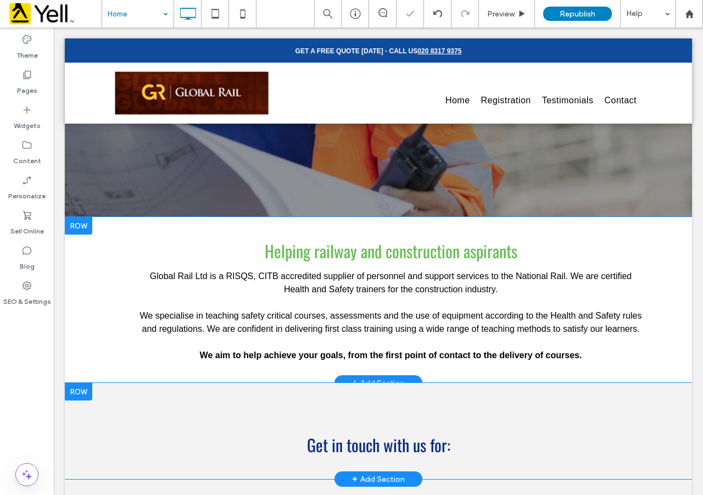
scroll to position [512, 0]
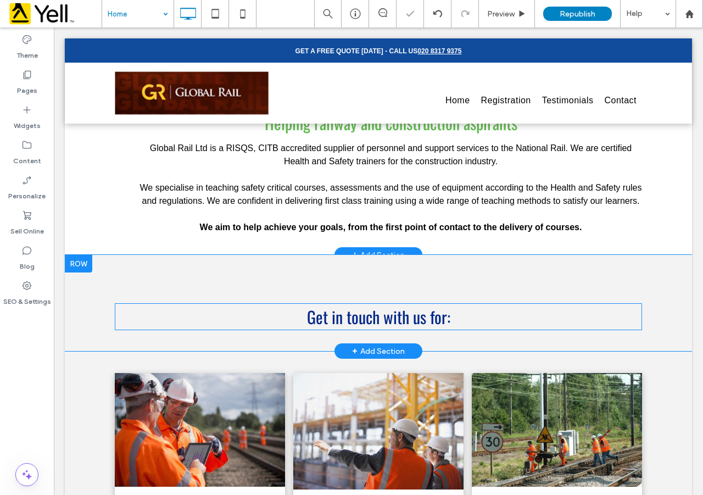
click at [419, 321] on h2 "Get in touch with us for:" at bounding box center [378, 316] width 527 height 27
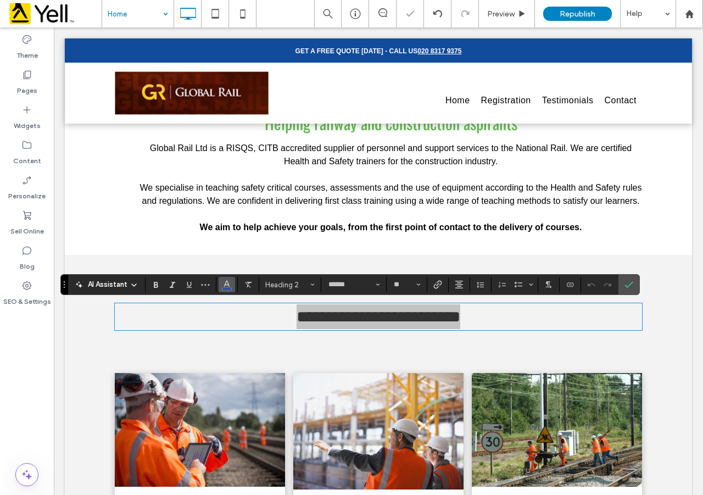
click at [224, 285] on use "Color" at bounding box center [226, 284] width 6 height 6
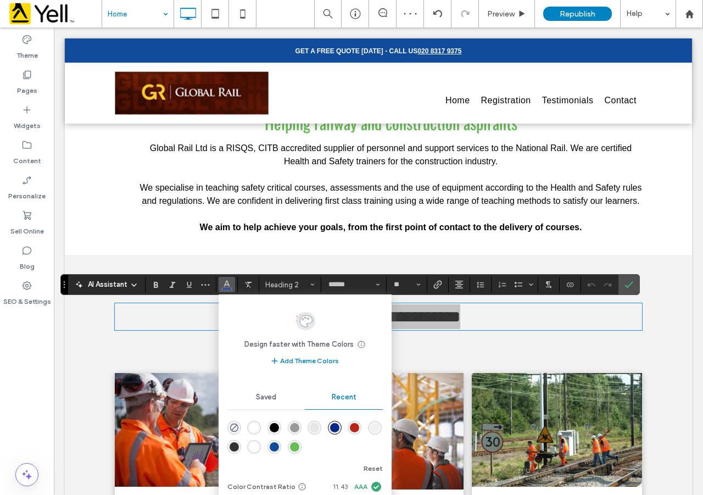
click at [295, 446] on div "rgba(102, 189, 84, 1)" at bounding box center [294, 446] width 9 height 9
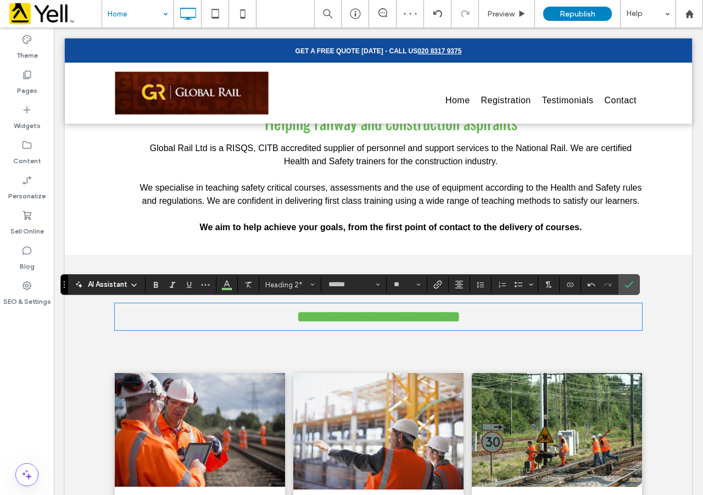
click at [499, 354] on div "London Underground Sentinel Card Courses Click To Paste CSCS card REGISTER NOW …" at bounding box center [378, 479] width 627 height 256
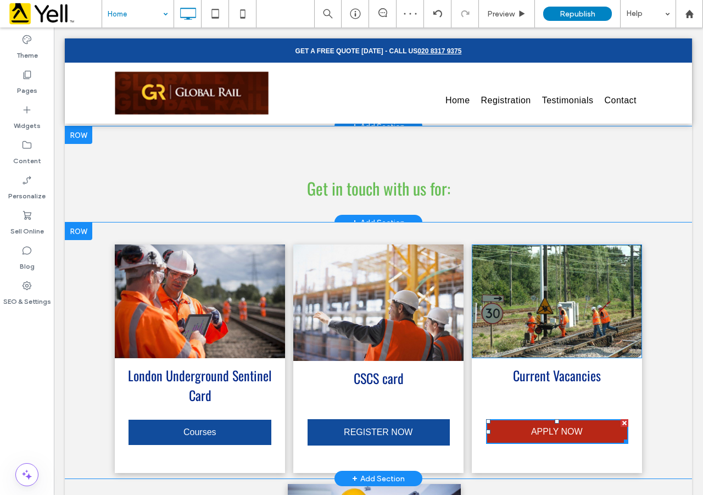
scroll to position [769, 0]
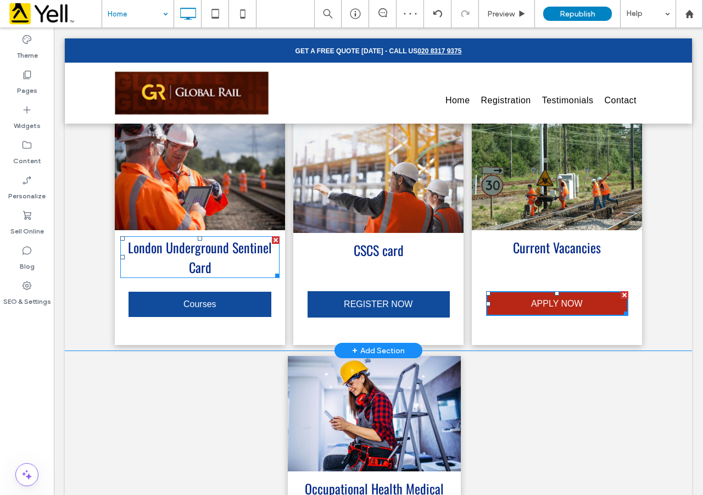
click at [222, 254] on div "London Underground Sentinel Card" at bounding box center [199, 257] width 159 height 40
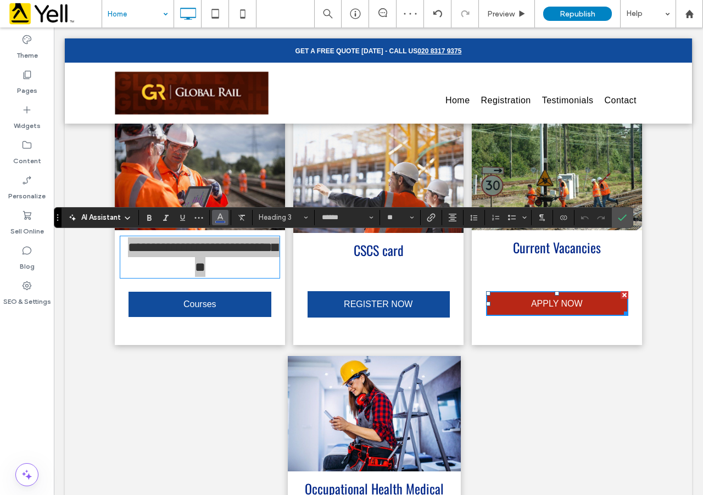
click at [222, 218] on use "Color" at bounding box center [220, 216] width 6 height 6
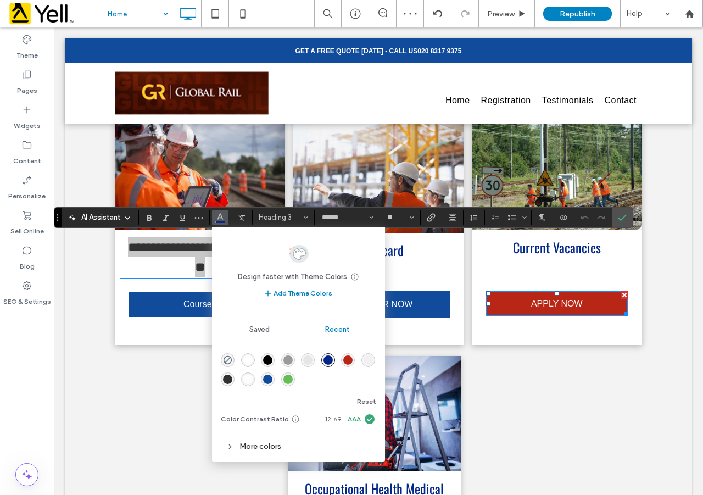
click at [287, 380] on div "rgba(102, 189, 84, 1)" at bounding box center [287, 378] width 9 height 9
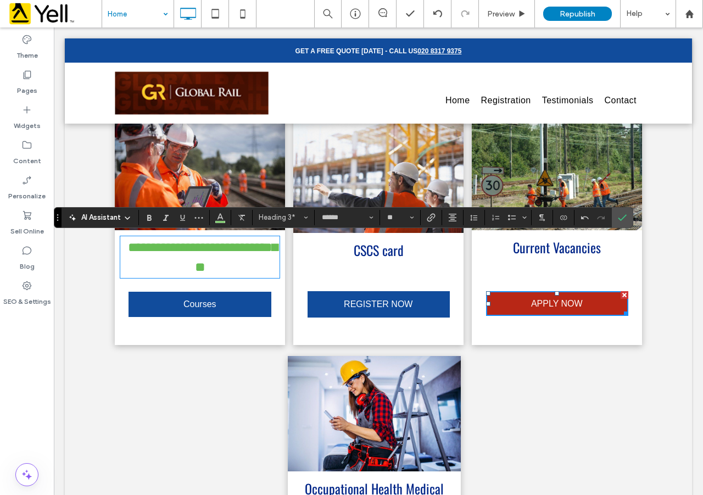
click at [363, 255] on div "CSCS card" at bounding box center [378, 250] width 170 height 20
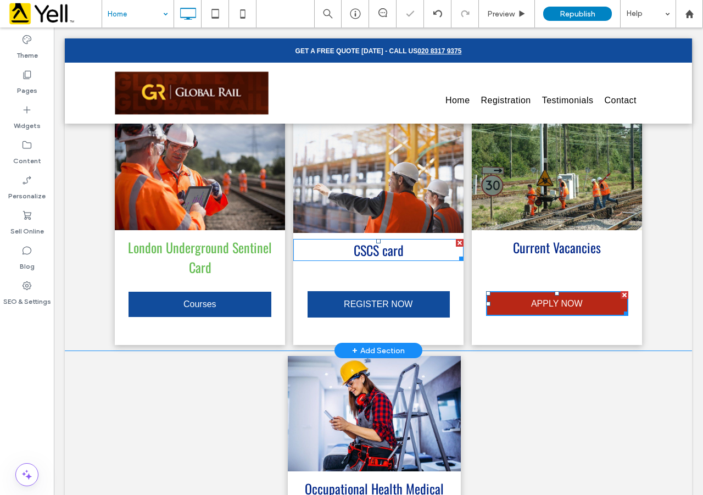
click at [363, 255] on div "CSCS card" at bounding box center [378, 250] width 170 height 20
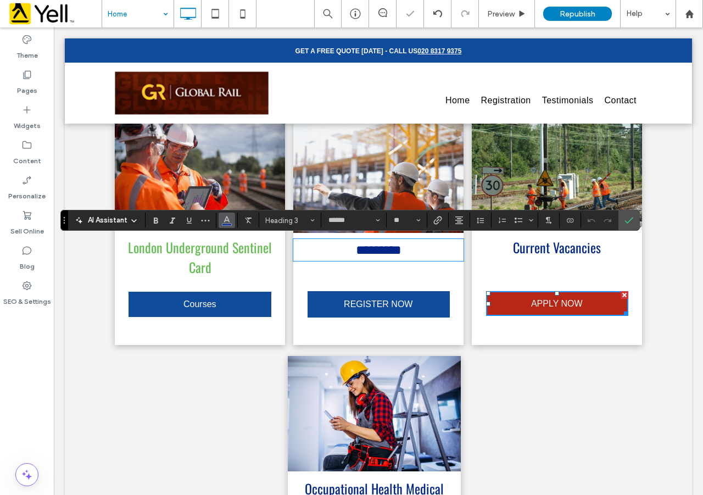
click at [229, 220] on icon "Color" at bounding box center [226, 219] width 9 height 9
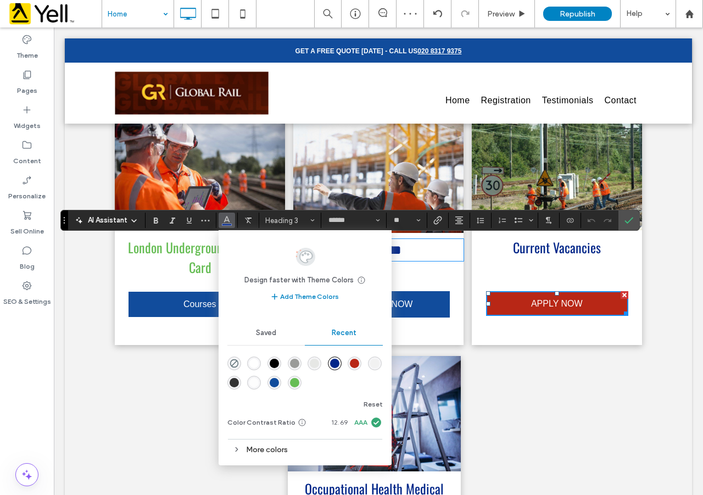
click at [295, 384] on div "rgba(102, 189, 84, 1)" at bounding box center [294, 382] width 9 height 9
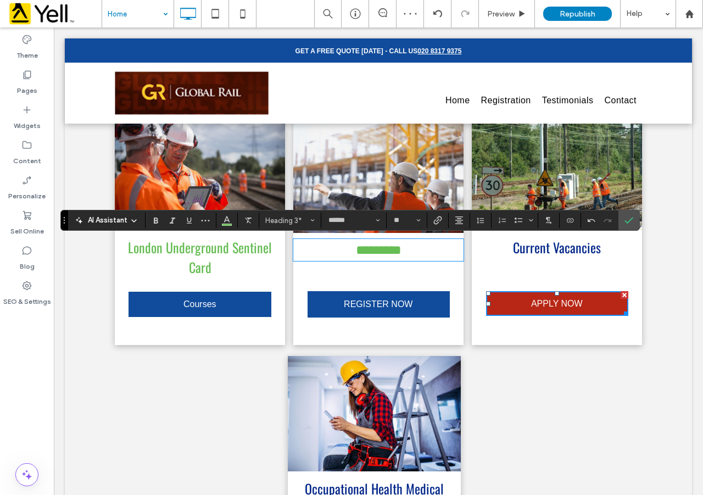
click at [572, 249] on div "Current Vacancies" at bounding box center [556, 247] width 143 height 20
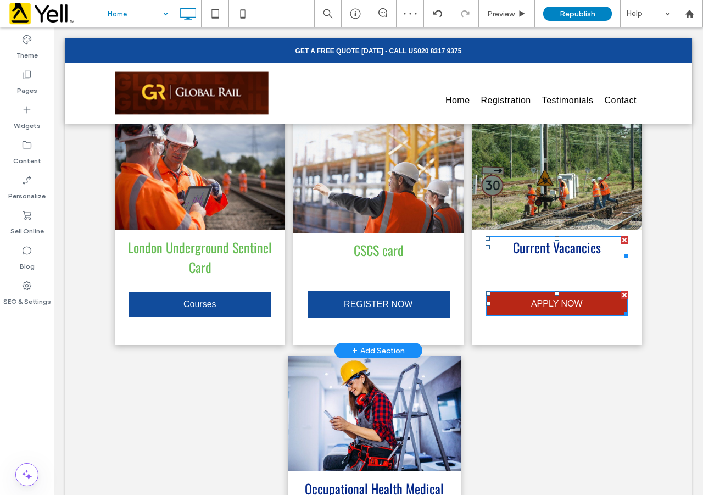
click at [572, 249] on div "Current Vacancies" at bounding box center [556, 247] width 143 height 20
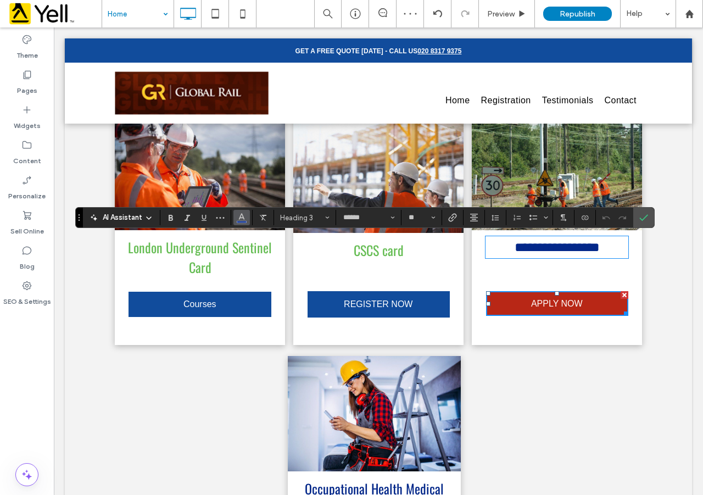
click at [237, 219] on icon "Color" at bounding box center [241, 216] width 9 height 9
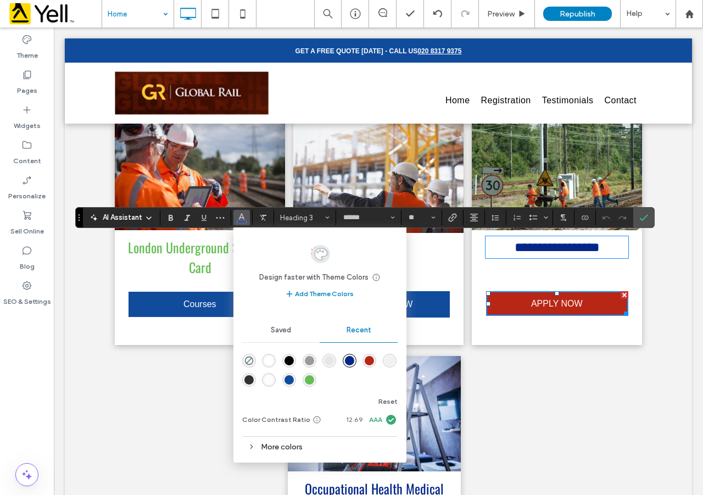
click at [311, 381] on div "rgba(102, 189, 84, 1)" at bounding box center [309, 379] width 9 height 9
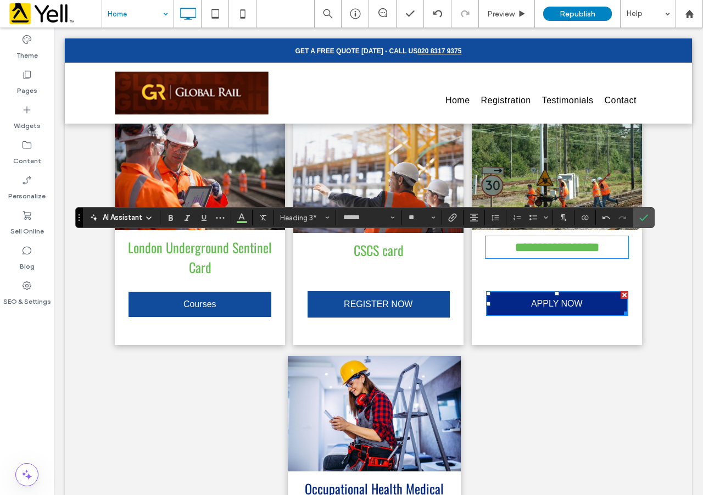
click at [593, 306] on link "APPLY NOW" at bounding box center [557, 303] width 142 height 25
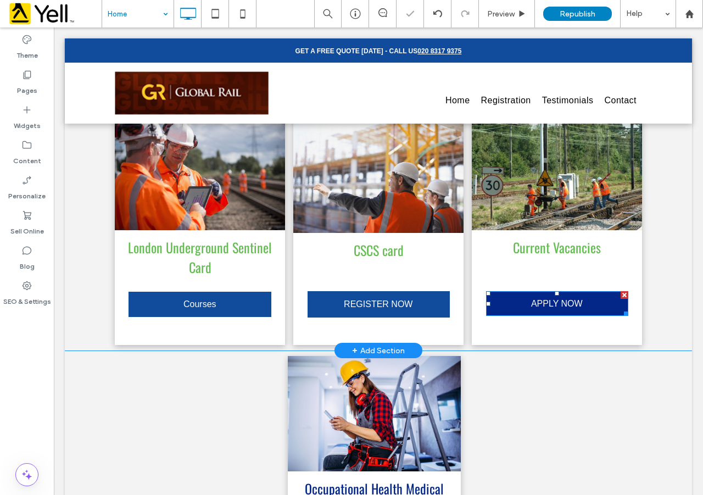
click at [593, 306] on link "APPLY NOW" at bounding box center [557, 303] width 142 height 25
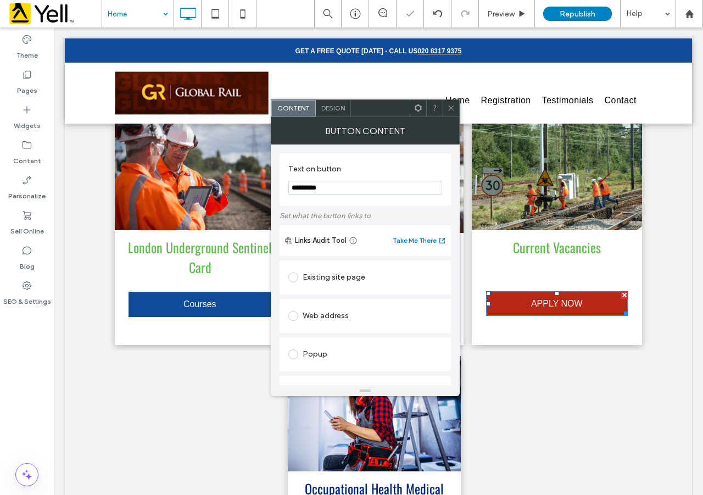
click at [338, 110] on span "Design" at bounding box center [333, 108] width 24 height 8
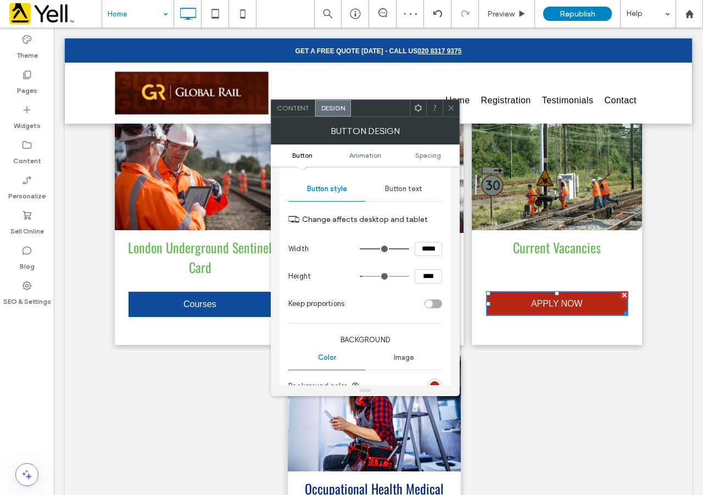
scroll to position [128, 0]
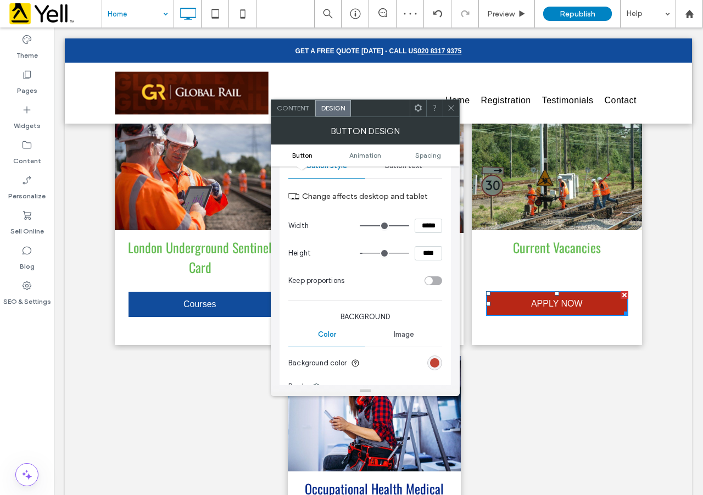
click at [436, 362] on div "rgb(184, 39, 22)" at bounding box center [434, 362] width 9 height 9
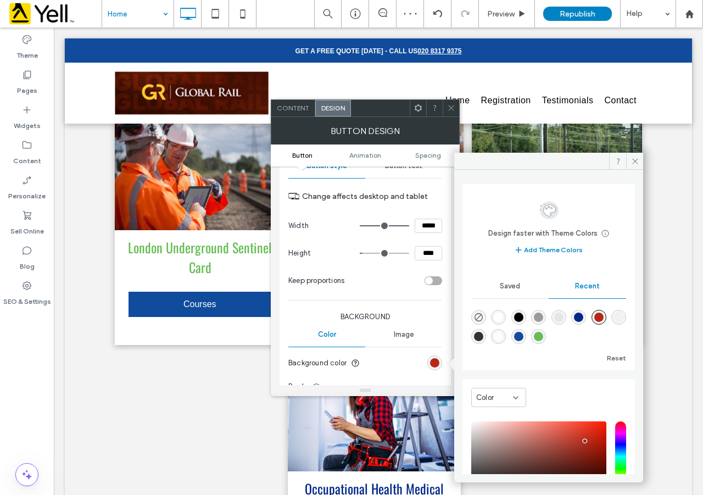
click at [523, 339] on div "rgba(17, 76, 156, 1)" at bounding box center [518, 336] width 9 height 9
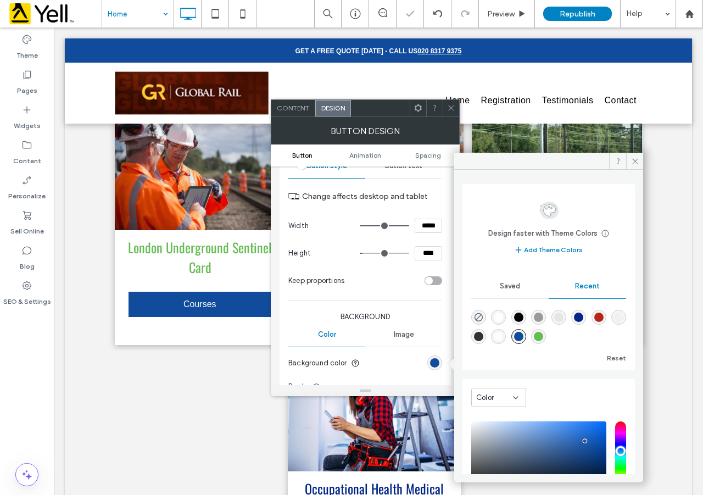
type input "*******"
click at [253, 404] on div "Click To Paste" at bounding box center [201, 478] width 173 height 244
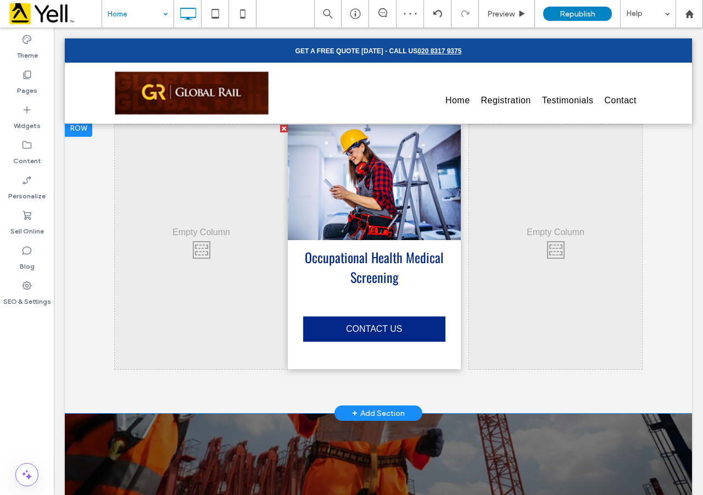
scroll to position [1025, 0]
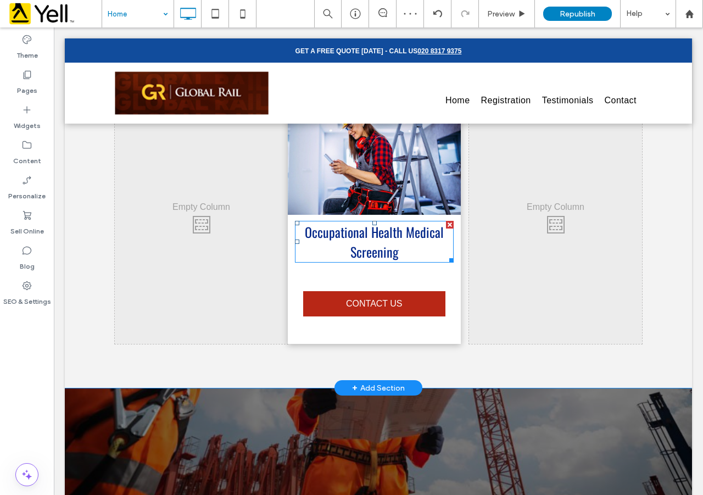
click at [378, 239] on div "Occupational Health Medical Screening" at bounding box center [374, 242] width 159 height 40
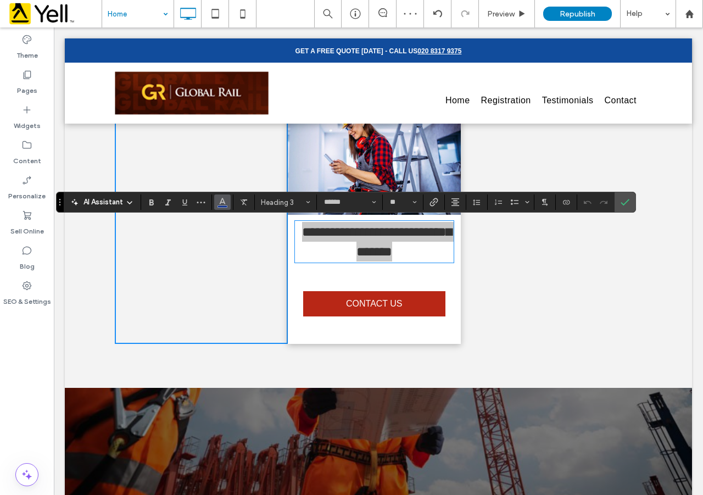
click at [222, 205] on icon "Color" at bounding box center [222, 201] width 9 height 9
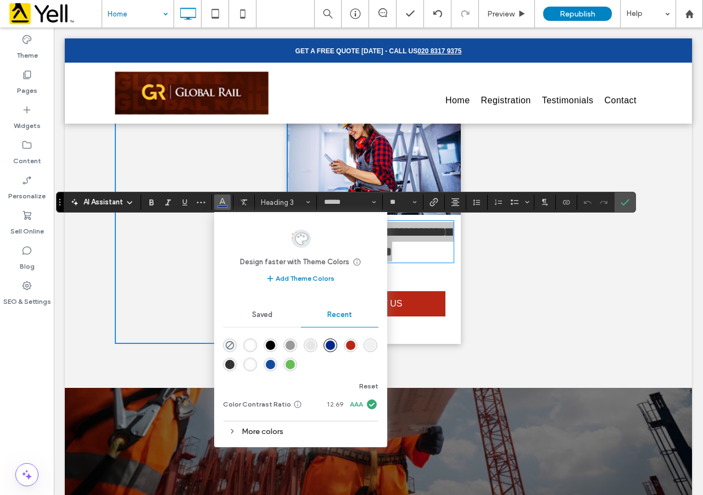
click at [290, 367] on div "rgba(102, 189, 84, 1)" at bounding box center [289, 364] width 9 height 9
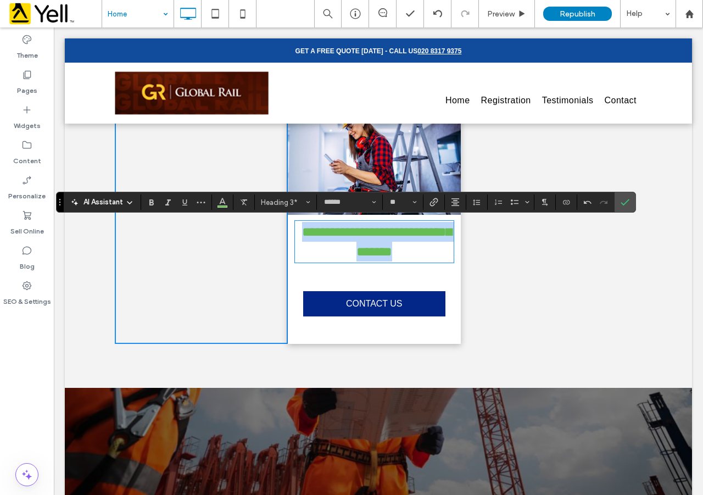
click at [378, 311] on span "CONTACT US" at bounding box center [374, 303] width 64 height 21
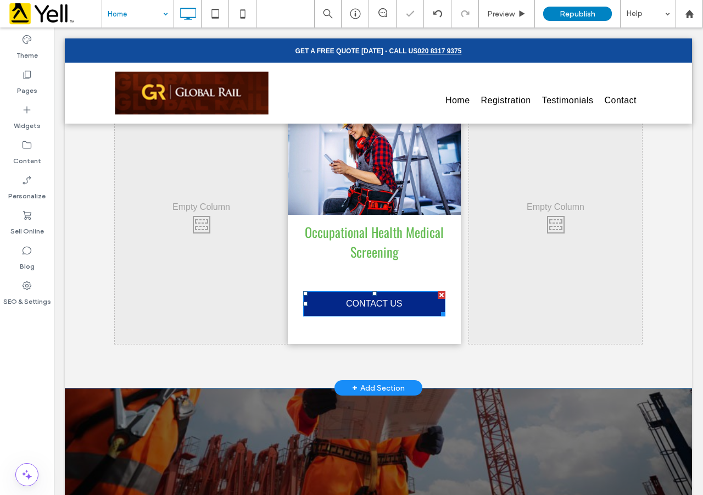
click at [378, 310] on span "CONTACT US" at bounding box center [374, 303] width 64 height 21
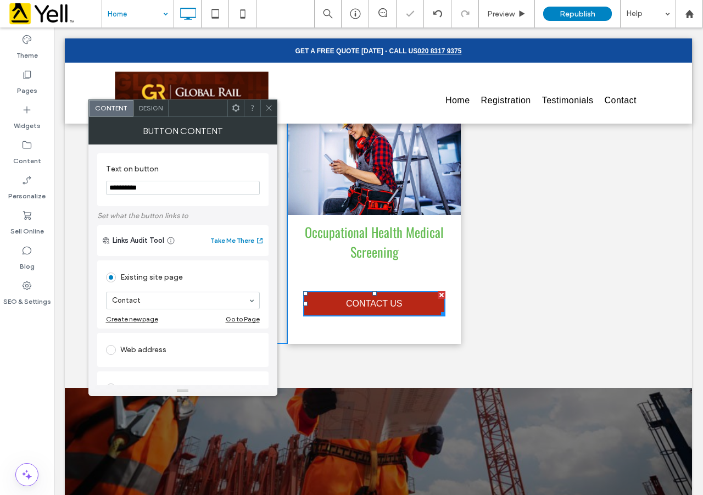
click at [153, 115] on div "Design" at bounding box center [150, 108] width 35 height 16
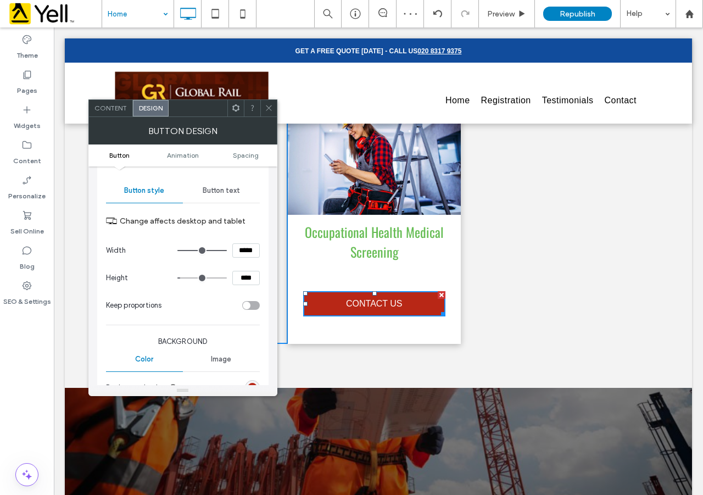
scroll to position [128, 0]
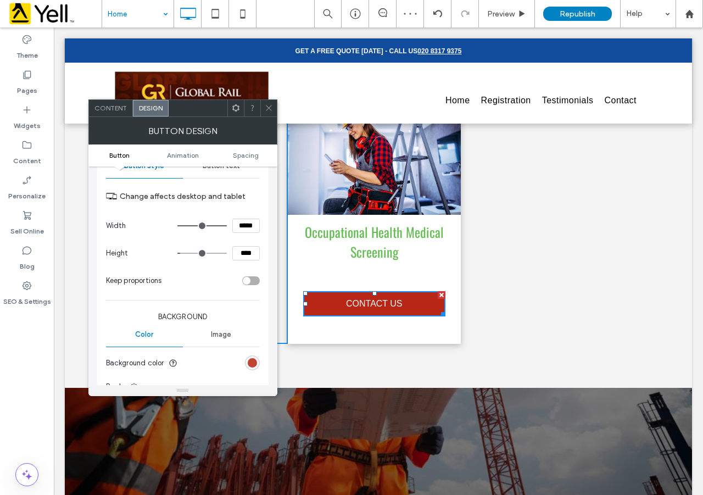
click at [254, 361] on div "rgb(184, 39, 22)" at bounding box center [252, 362] width 9 height 9
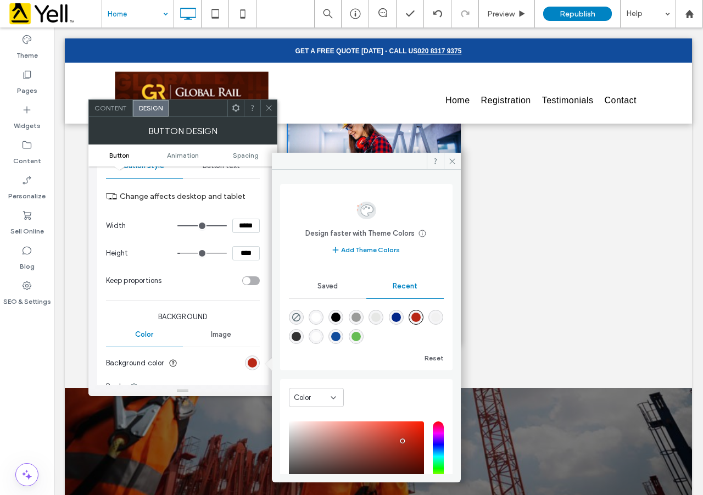
click at [340, 336] on div "rgba(17, 76, 156, 1)" at bounding box center [335, 336] width 9 height 9
type input "*******"
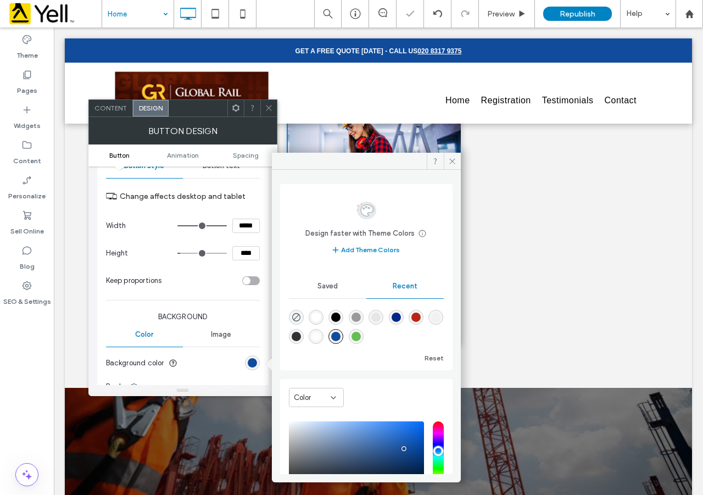
click at [495, 320] on div "Click To Paste" at bounding box center [555, 221] width 173 height 244
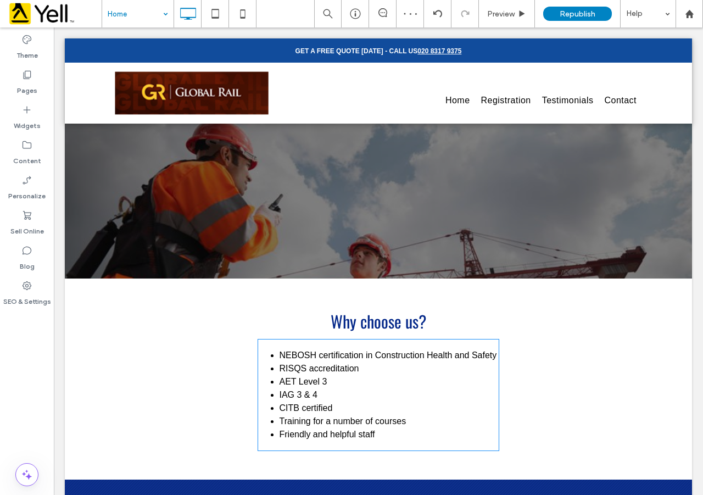
scroll to position [1409, 0]
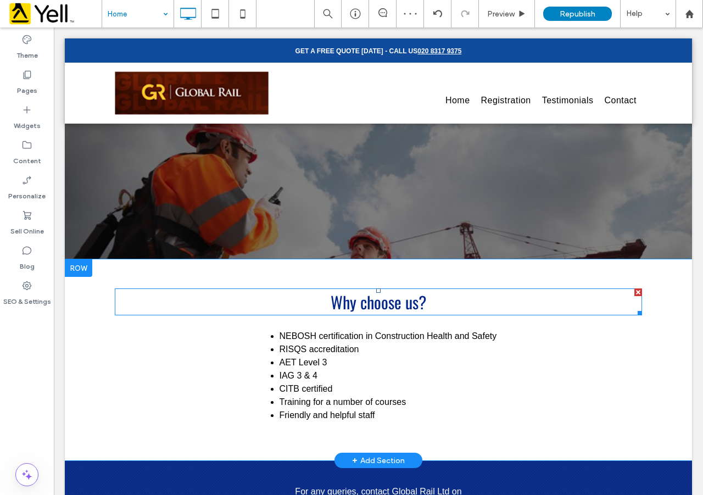
click at [411, 305] on h2 "Why choose us?" at bounding box center [378, 301] width 527 height 27
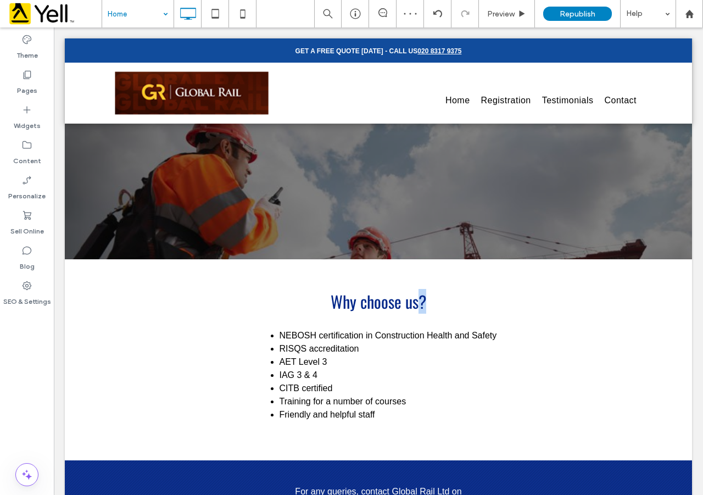
click at [411, 305] on h2 "Why choose us?" at bounding box center [378, 301] width 527 height 27
type input "******"
type input "**"
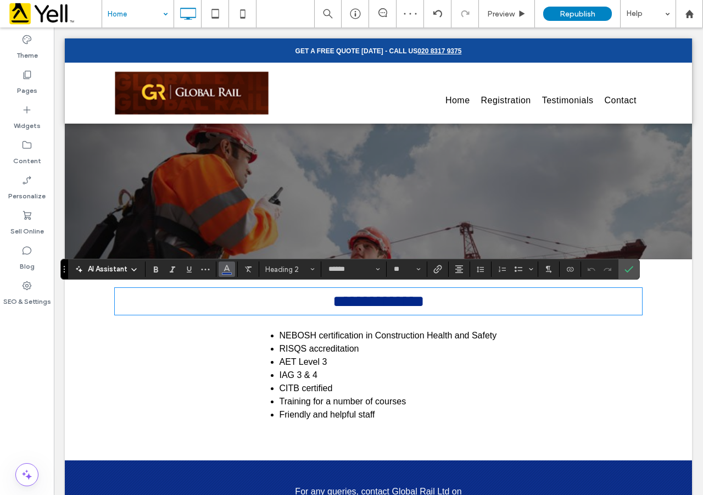
click at [221, 267] on button "Color" at bounding box center [227, 268] width 16 height 15
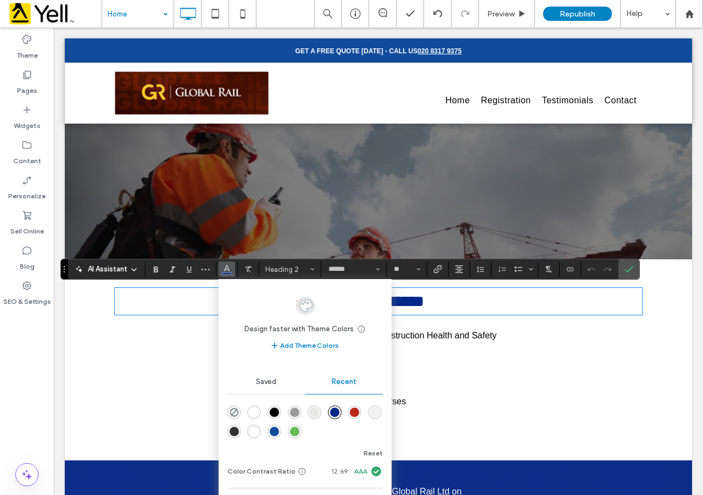
click at [295, 430] on div "rgba(102, 189, 84, 1)" at bounding box center [294, 431] width 9 height 9
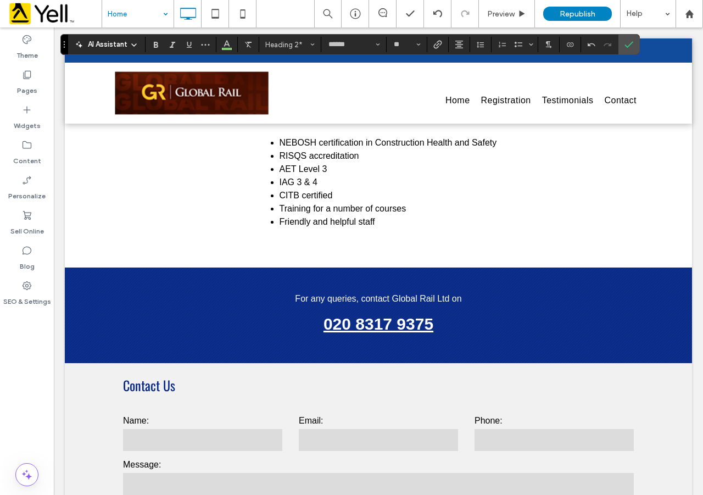
scroll to position [1644, 0]
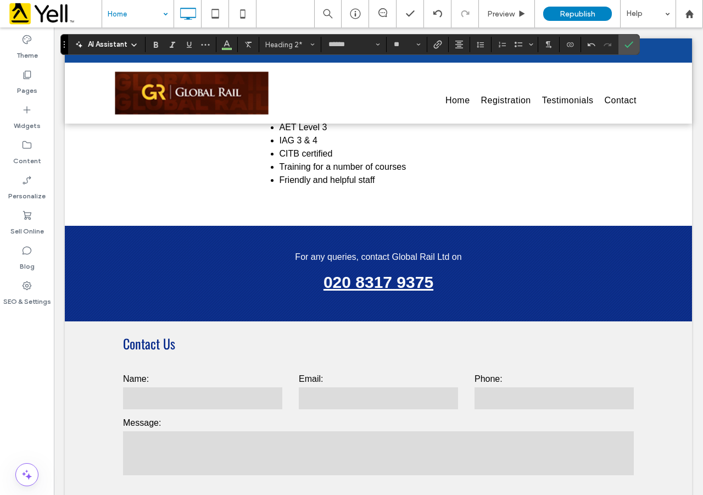
click at [163, 345] on h3 "Contact Us" at bounding box center [378, 343] width 527 height 20
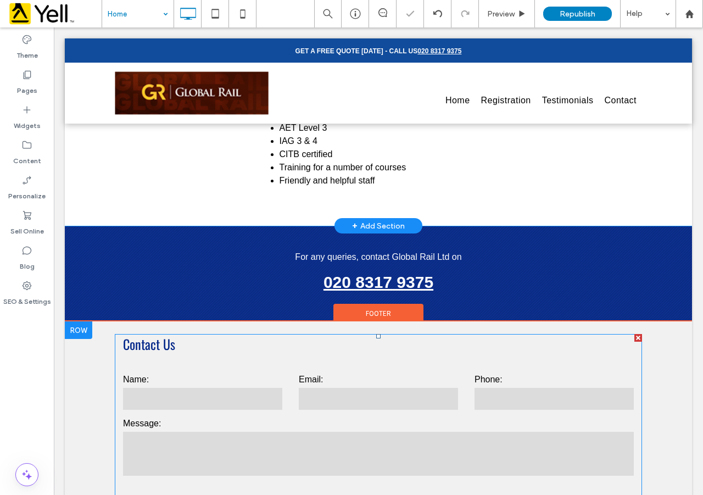
click at [163, 345] on h3 "Contact Us" at bounding box center [378, 344] width 527 height 20
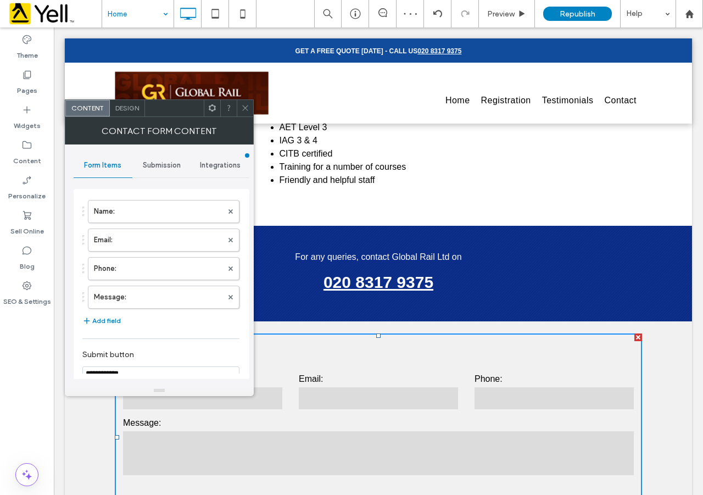
click at [124, 108] on span "Design" at bounding box center [127, 108] width 24 height 8
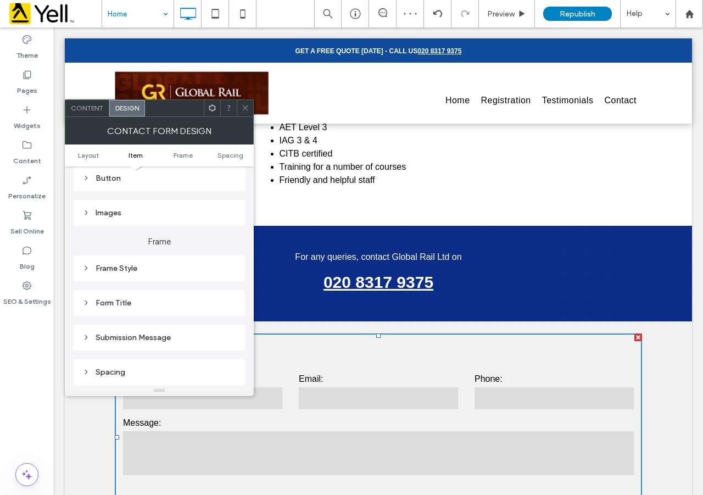
scroll to position [256, 0]
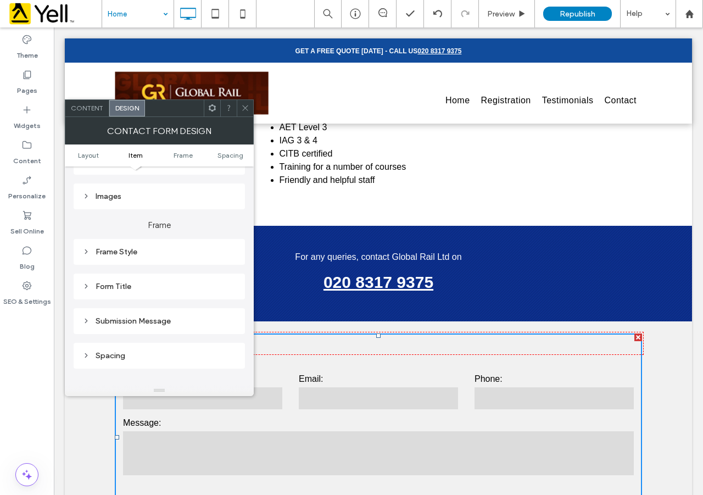
click at [119, 283] on div "Form Title" at bounding box center [159, 286] width 154 height 9
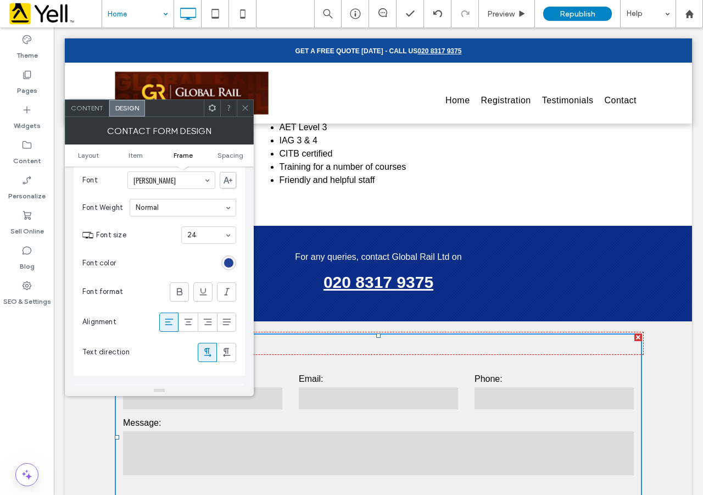
click at [230, 262] on div "rgb(3, 39, 137)" at bounding box center [228, 262] width 9 height 9
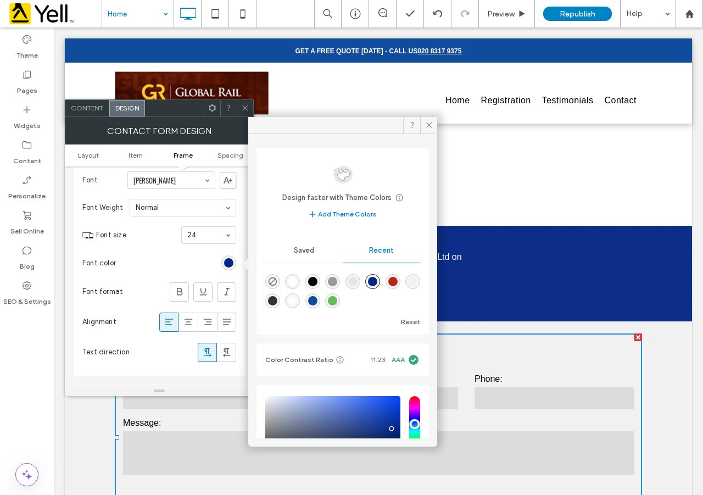
click at [337, 299] on div "rgba(102, 189, 84, 1)" at bounding box center [332, 300] width 9 height 9
type input "*******"
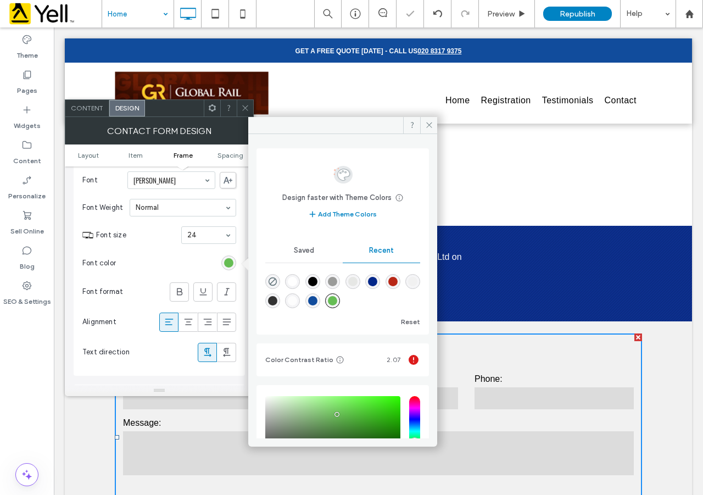
click at [660, 341] on div "**********" at bounding box center [378, 434] width 627 height 226
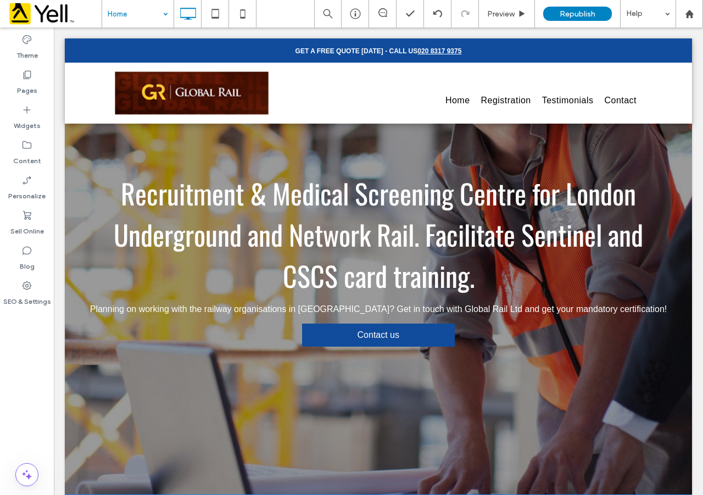
scroll to position [0, 0]
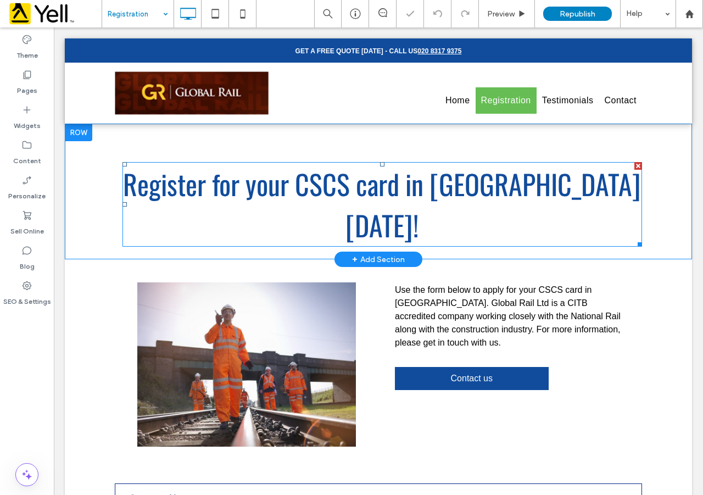
click at [400, 180] on font "Register for your CSCS card in [GEOGRAPHIC_DATA] [DATE]!" at bounding box center [382, 204] width 518 height 82
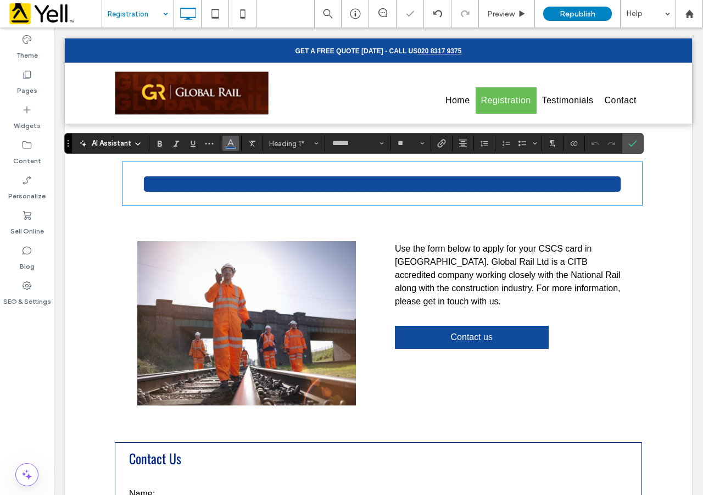
click at [232, 142] on use "Color" at bounding box center [230, 142] width 6 height 6
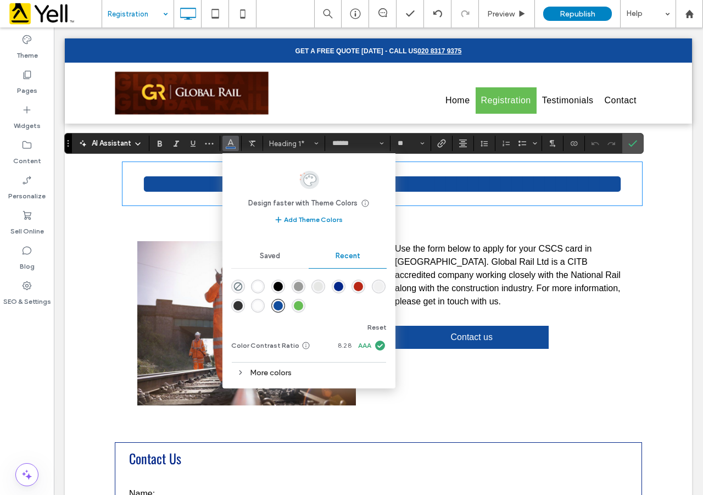
click at [278, 307] on div "rgba(17, 76, 156, 1)" at bounding box center [277, 305] width 9 height 9
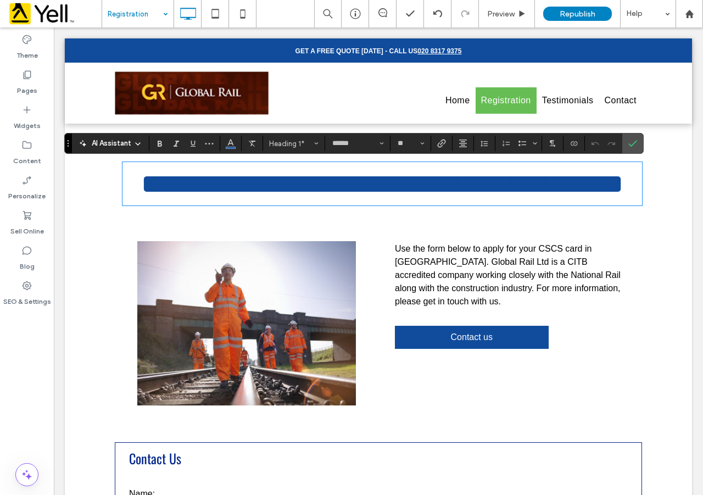
click at [442, 219] on div "Click To Paste Use the form below to apply for your CSCS card in [GEOGRAPHIC_DA…" at bounding box center [378, 323] width 627 height 210
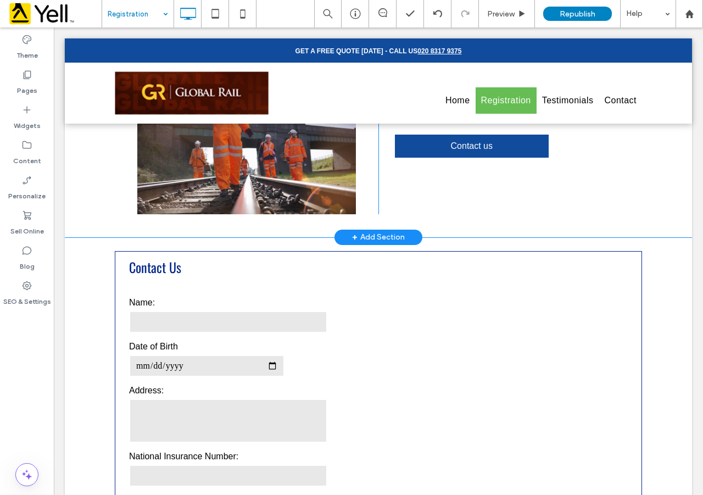
scroll to position [256, 0]
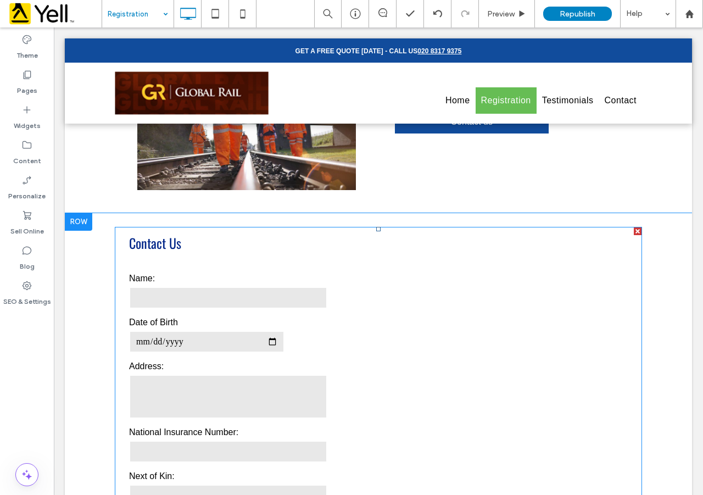
click at [154, 233] on h3 "Contact Us" at bounding box center [378, 243] width 515 height 20
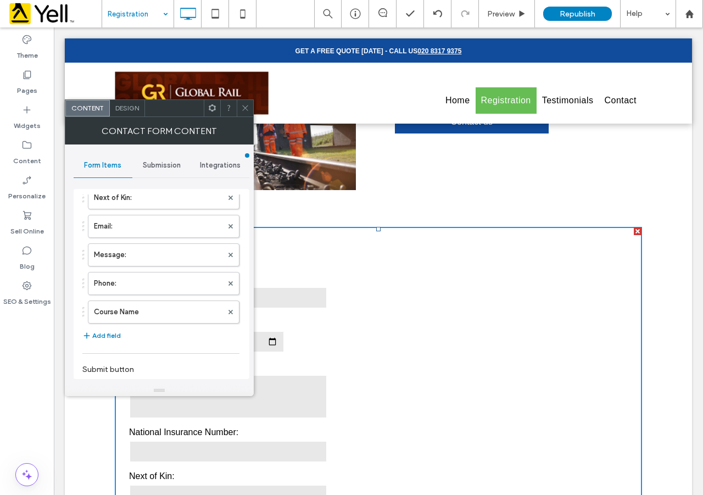
scroll to position [0, 0]
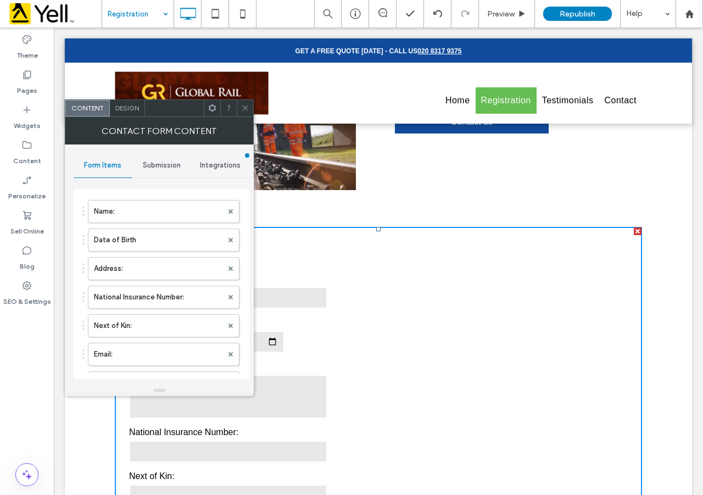
click at [121, 111] on span "Design" at bounding box center [127, 108] width 24 height 8
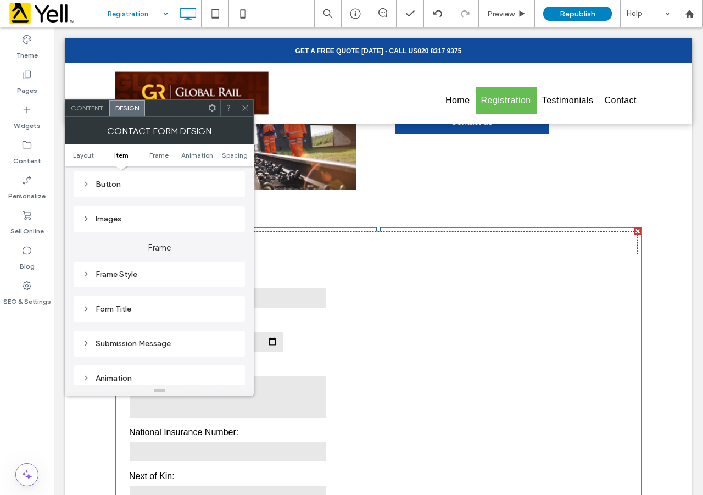
scroll to position [256, 0]
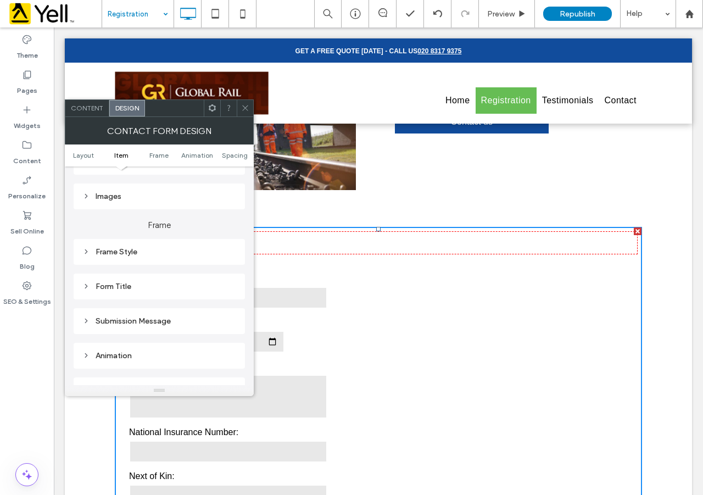
click at [115, 283] on div "Form Title" at bounding box center [159, 286] width 154 height 9
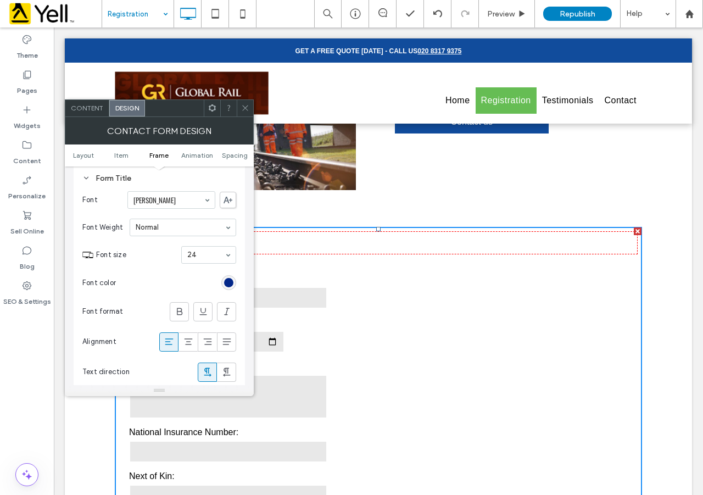
scroll to position [384, 0]
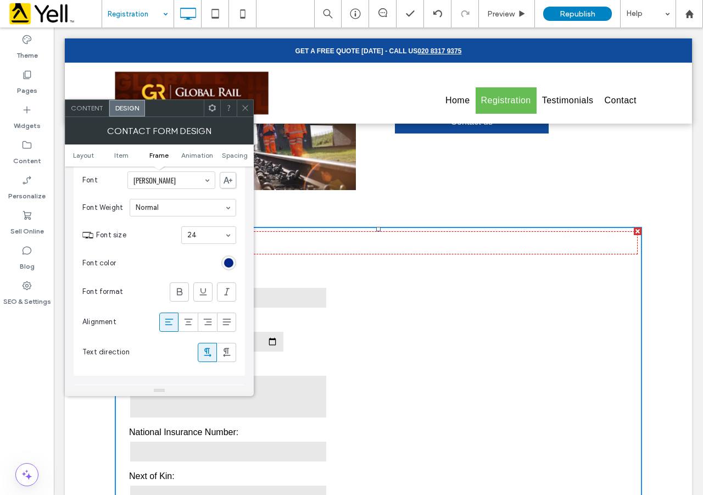
click at [233, 265] on div "rgb(3, 39, 137)" at bounding box center [228, 262] width 15 height 15
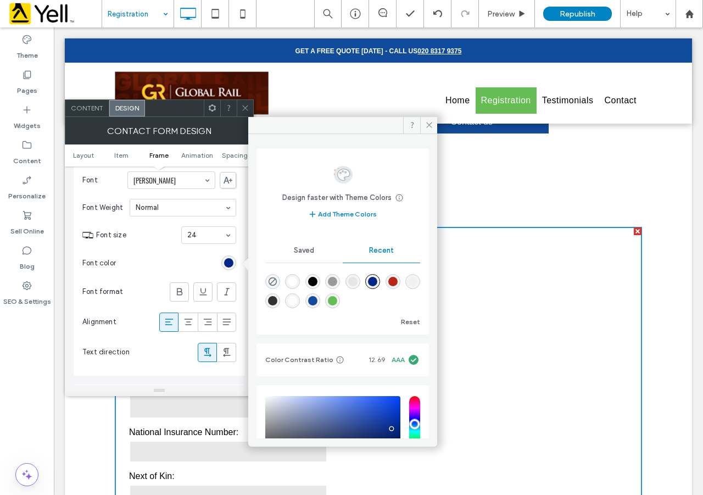
click at [337, 304] on div "rgba(102, 189, 84, 1)" at bounding box center [332, 300] width 9 height 9
type input "*******"
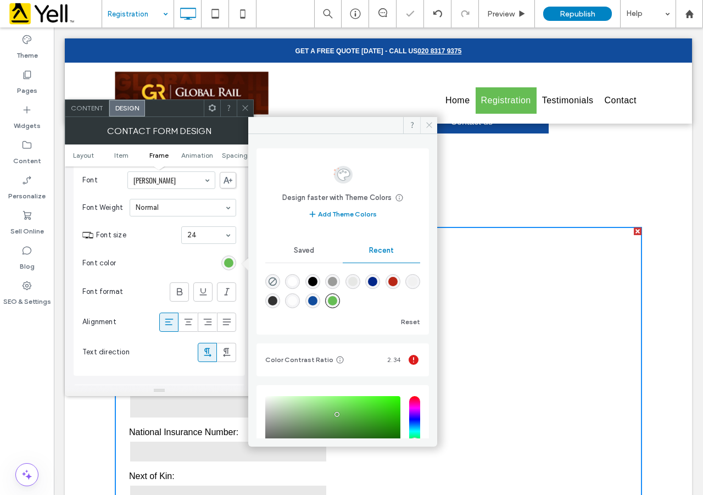
drag, startPoint x: 428, startPoint y: 127, endPoint x: 381, endPoint y: 105, distance: 52.3
click at [428, 127] on icon at bounding box center [429, 125] width 8 height 8
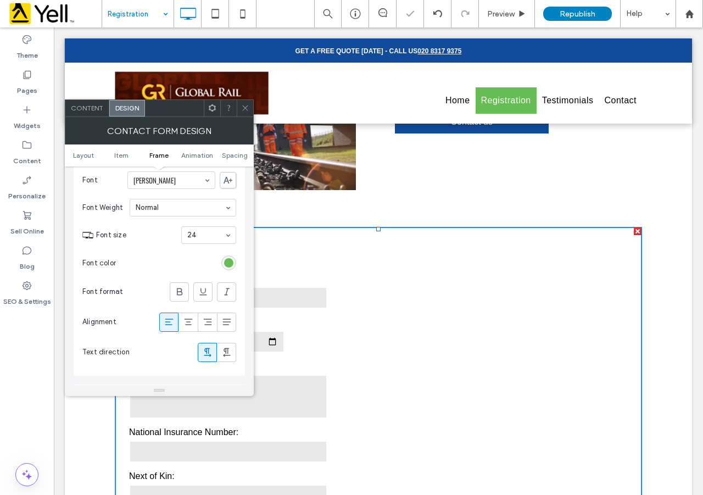
click at [471, 171] on div "Click To Paste Use the form below to apply for your CSCS card in [GEOGRAPHIC_DA…" at bounding box center [378, 108] width 627 height 210
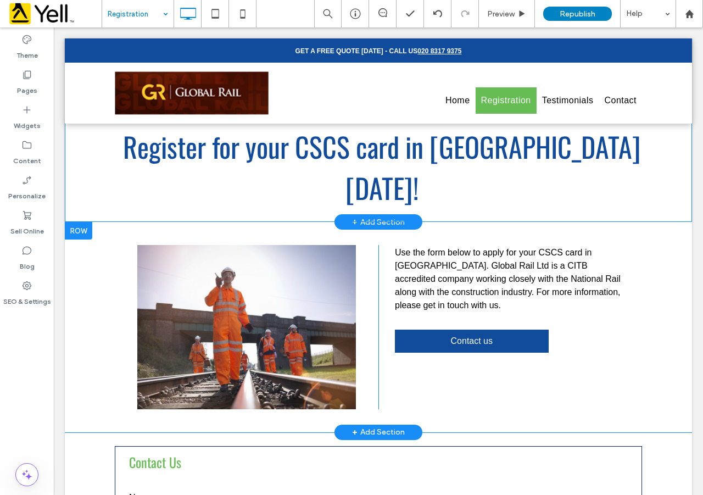
scroll to position [0, 0]
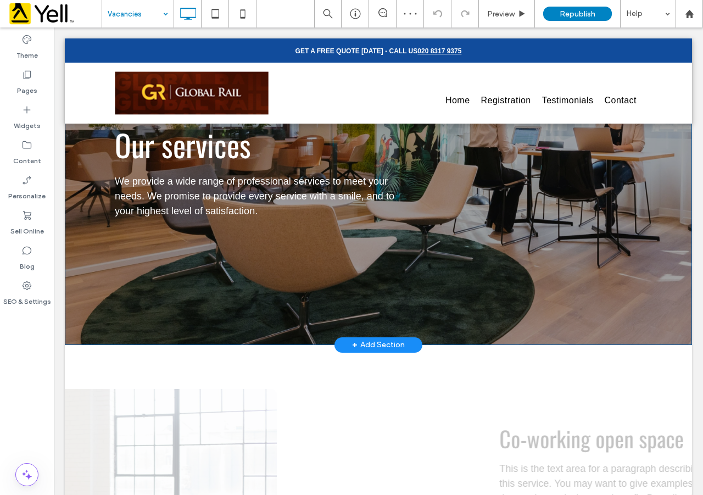
scroll to position [384, 0]
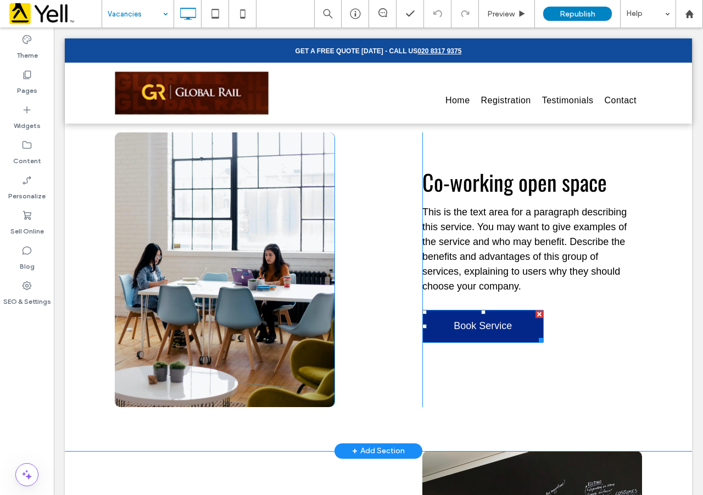
click at [486, 324] on span "Book Service" at bounding box center [483, 326] width 66 height 23
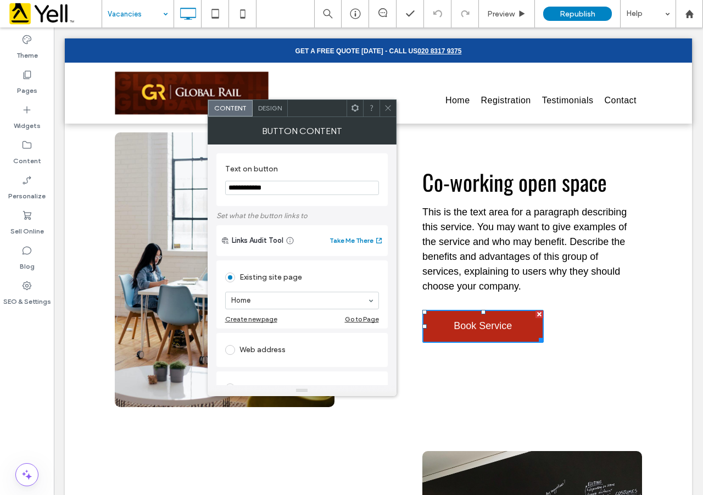
click at [271, 113] on div "Design" at bounding box center [270, 108] width 35 height 16
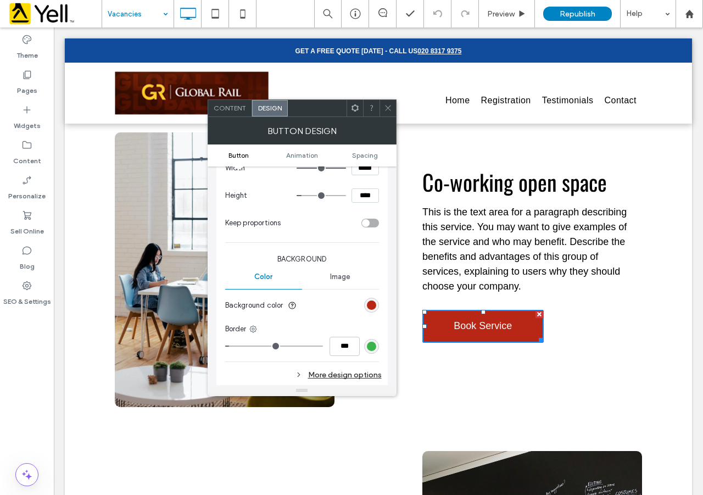
scroll to position [256, 0]
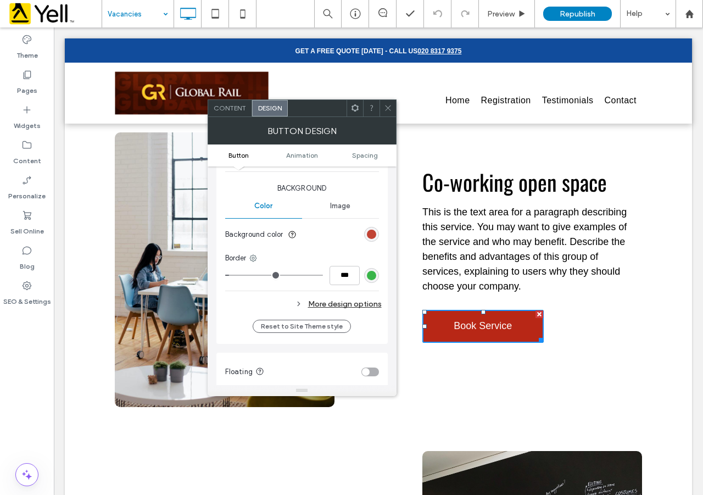
click at [373, 233] on div "rgb(184, 39, 22)" at bounding box center [371, 233] width 9 height 9
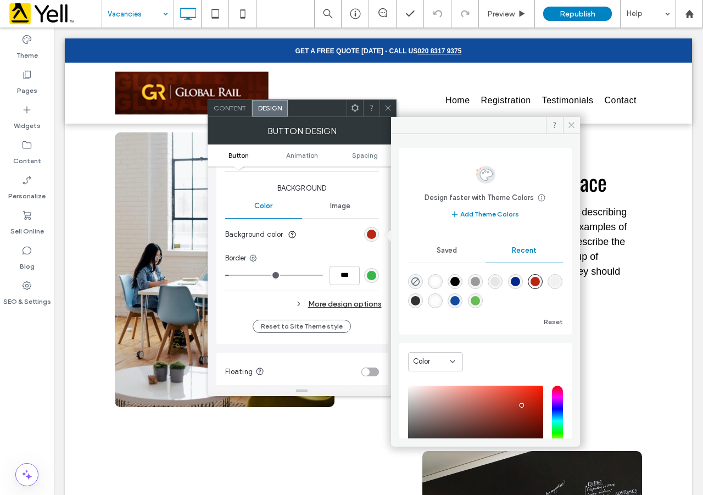
click at [460, 300] on div "rgba(17, 76, 156, 1)" at bounding box center [454, 300] width 9 height 9
type input "*******"
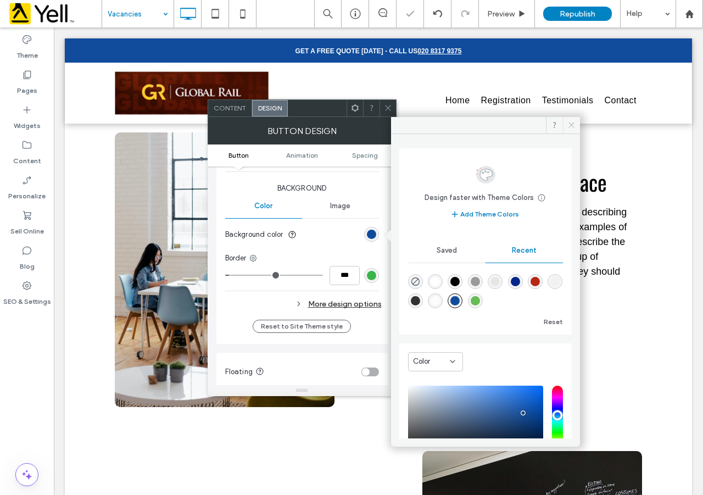
click at [570, 128] on icon at bounding box center [571, 125] width 8 height 8
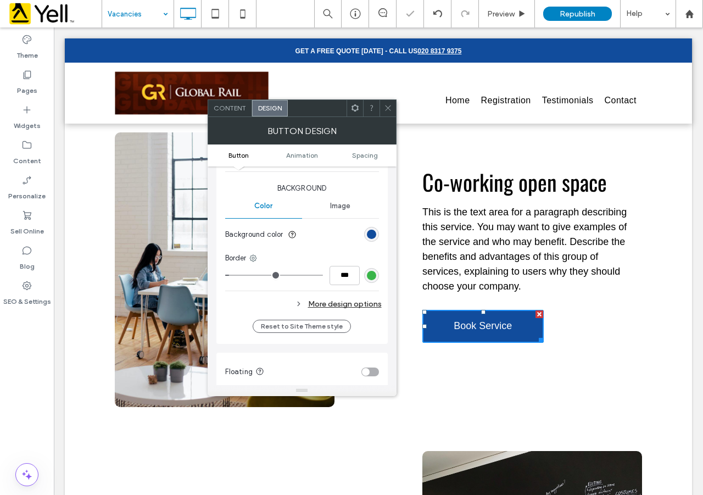
click at [597, 350] on div "Co-working open space This is the text area for a paragraph describing this ser…" at bounding box center [532, 269] width 220 height 274
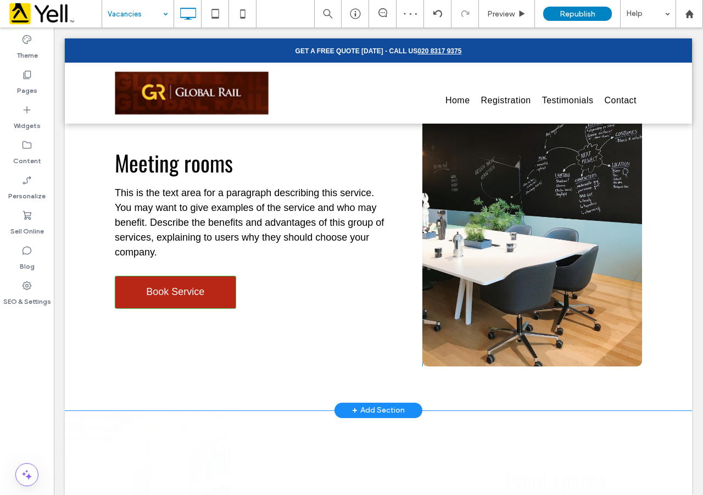
scroll to position [769, 0]
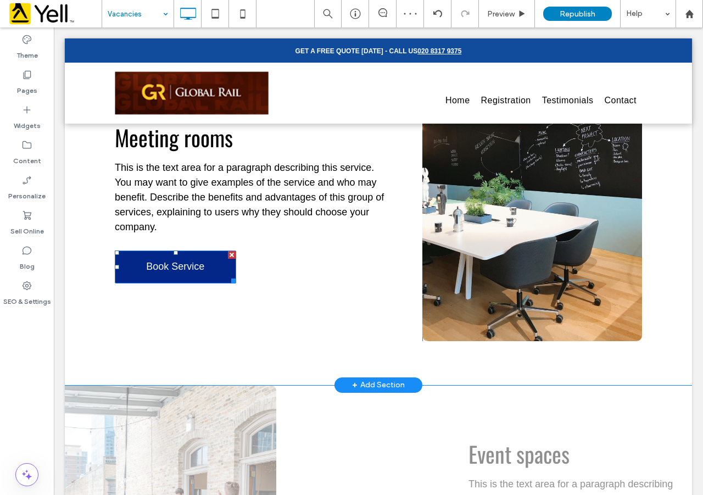
click at [204, 259] on span "Book Service" at bounding box center [175, 266] width 66 height 23
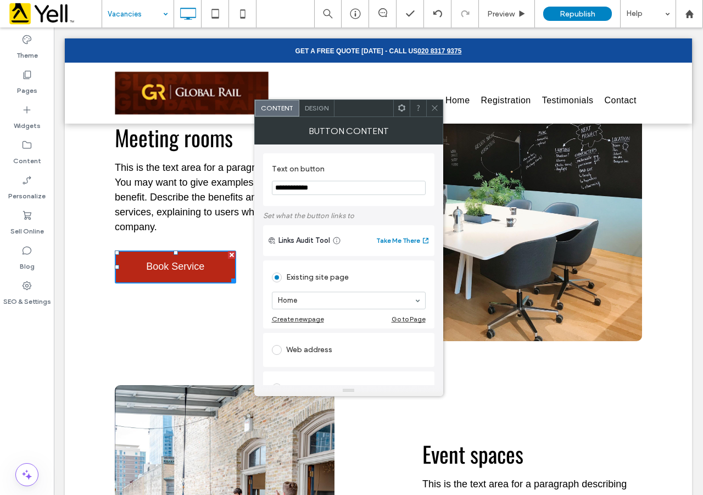
click at [316, 114] on div "Design" at bounding box center [316, 108] width 35 height 16
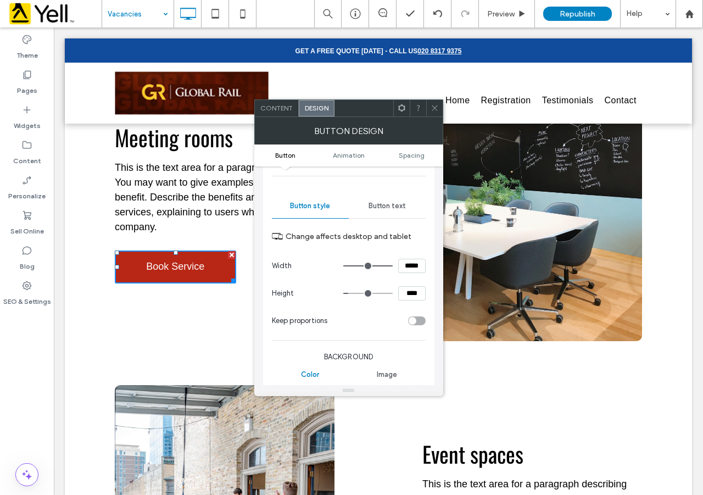
scroll to position [128, 0]
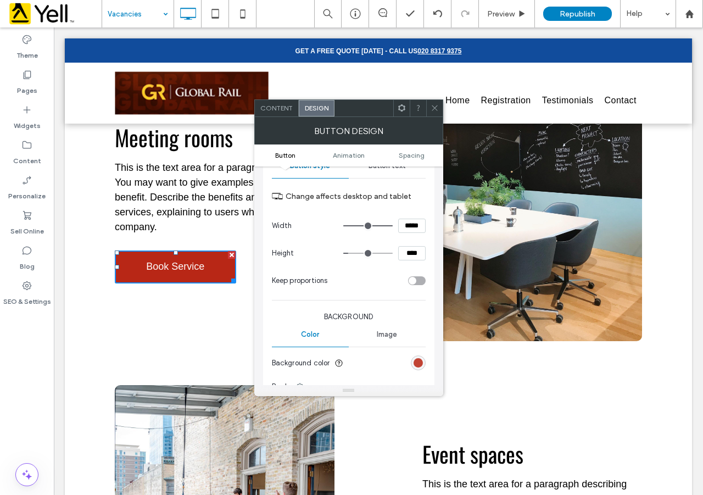
click at [419, 361] on div "rgb(184, 39, 22)" at bounding box center [417, 362] width 9 height 9
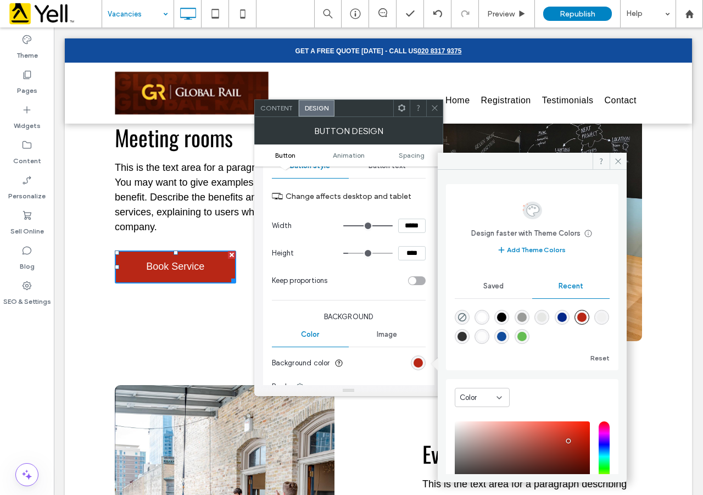
click at [506, 334] on div "rgba(17, 76, 156, 1)" at bounding box center [501, 336] width 9 height 9
type input "*******"
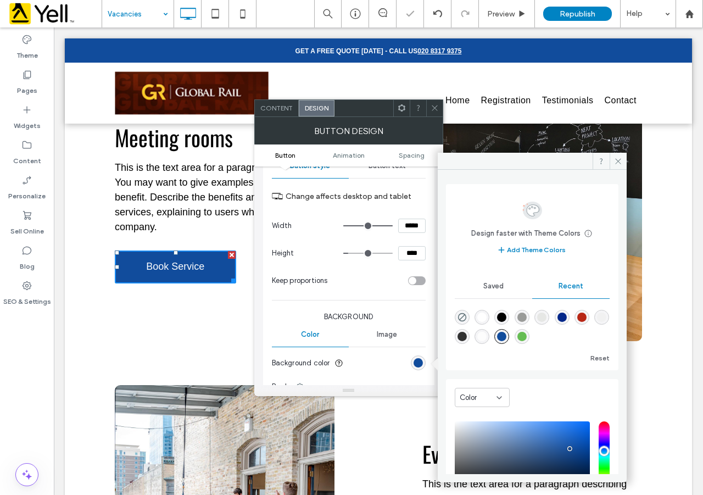
click at [217, 333] on div "Meeting rooms This is the text area for a paragraph describing this service. Yo…" at bounding box center [268, 203] width 307 height 274
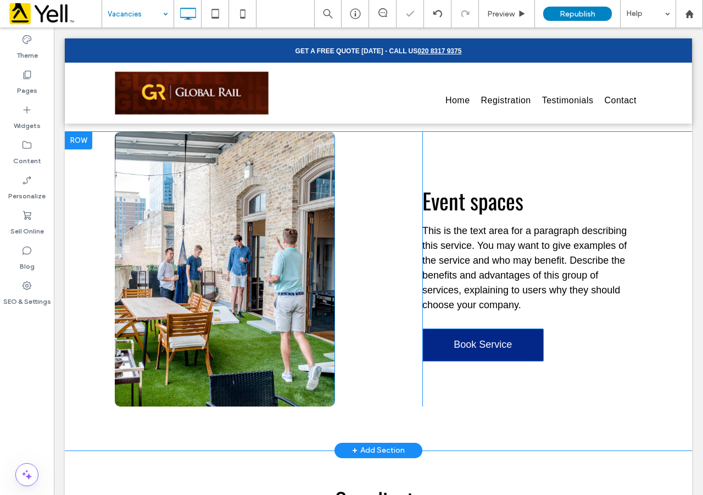
scroll to position [1025, 0]
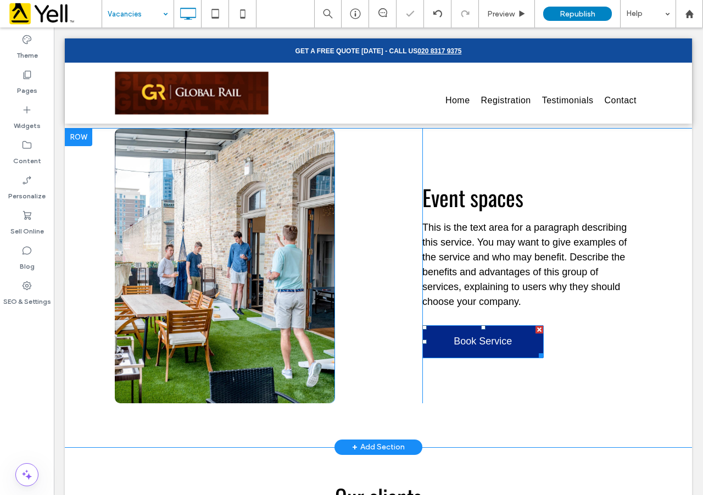
click at [474, 334] on span "Book Service" at bounding box center [483, 341] width 66 height 23
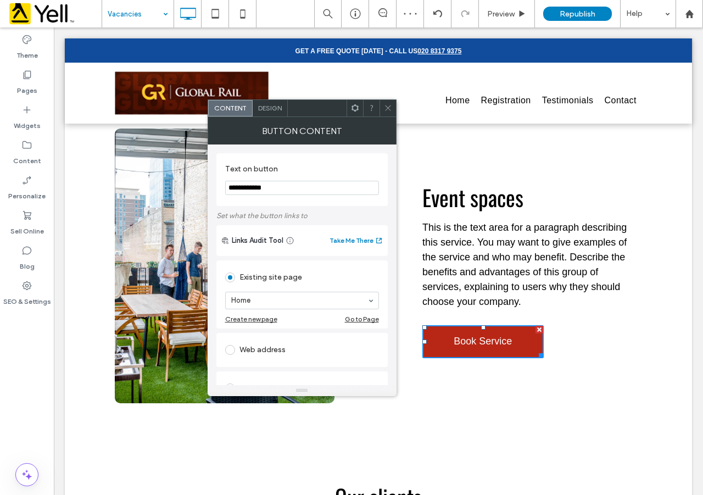
click at [271, 112] on div "Design" at bounding box center [270, 108] width 35 height 16
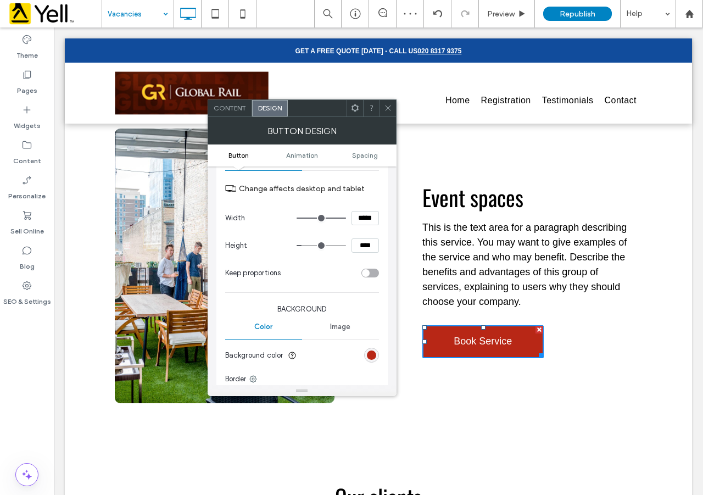
scroll to position [256, 0]
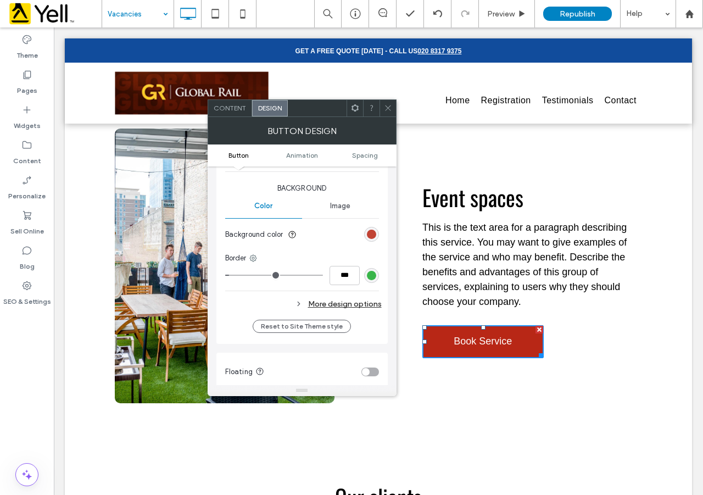
click at [370, 232] on div "rgb(184, 39, 22)" at bounding box center [371, 233] width 9 height 9
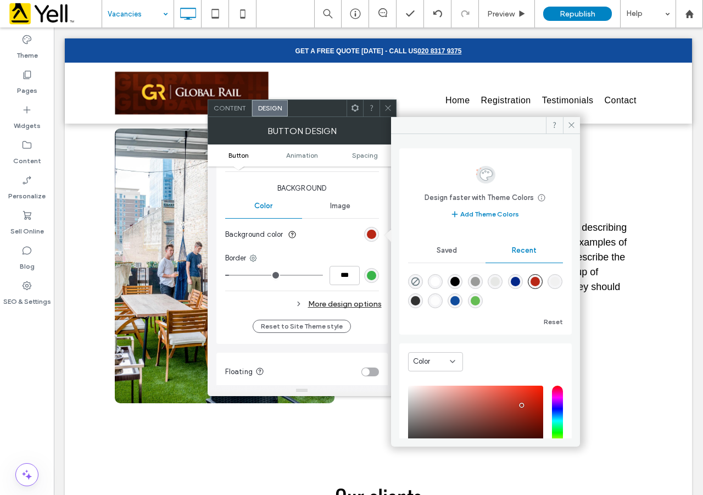
click at [460, 296] on div "rgba(17, 76, 156, 1)" at bounding box center [454, 300] width 9 height 9
type input "*******"
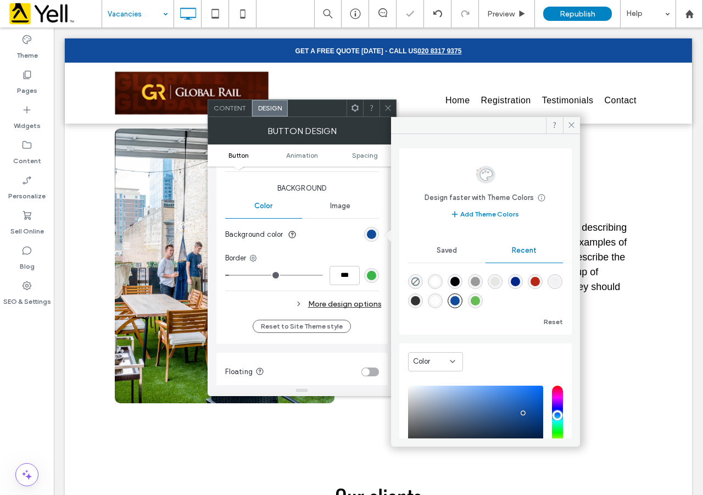
click at [622, 344] on div "Event spaces This is the text area for a paragraph describing this service. You…" at bounding box center [532, 265] width 220 height 274
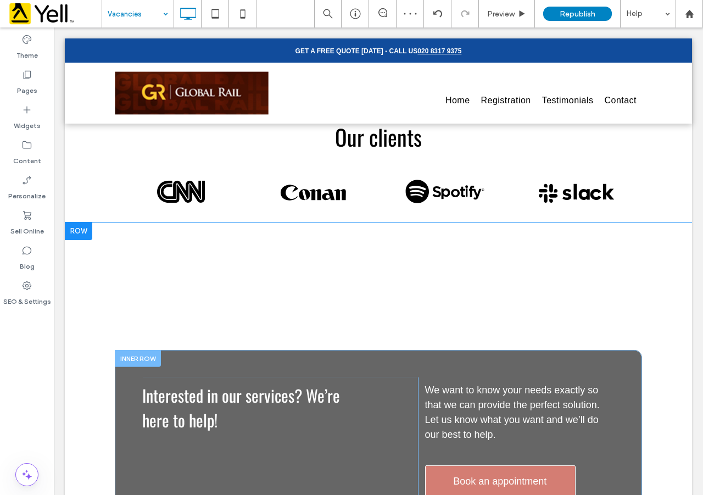
scroll to position [1409, 0]
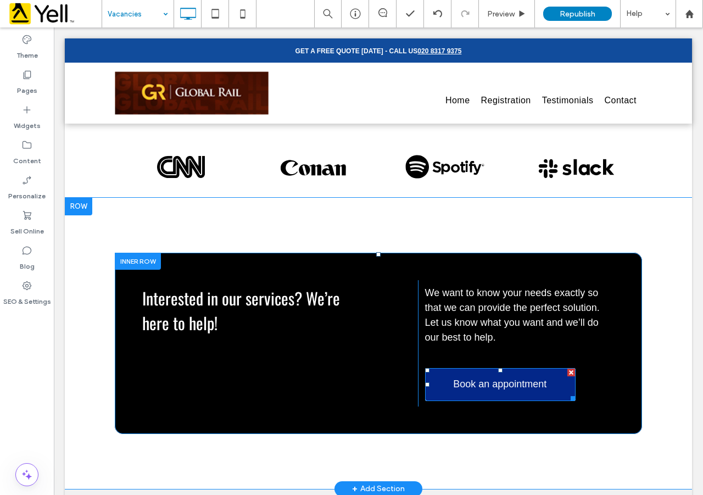
click at [498, 386] on span "Book an appointment" at bounding box center [499, 384] width 101 height 23
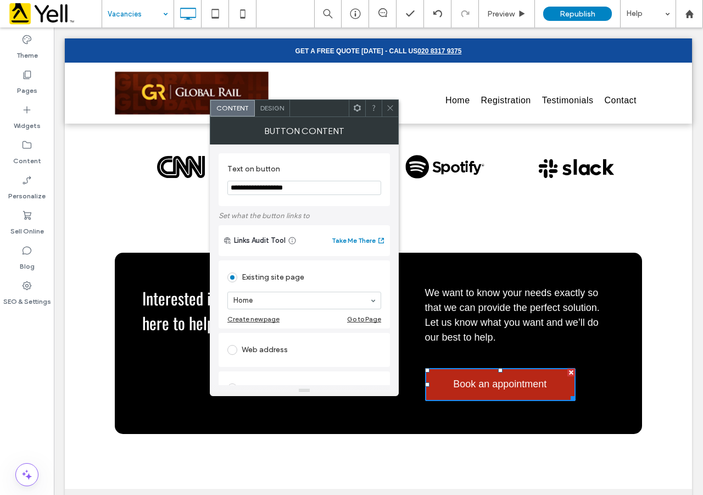
click at [268, 108] on span "Design" at bounding box center [272, 108] width 24 height 8
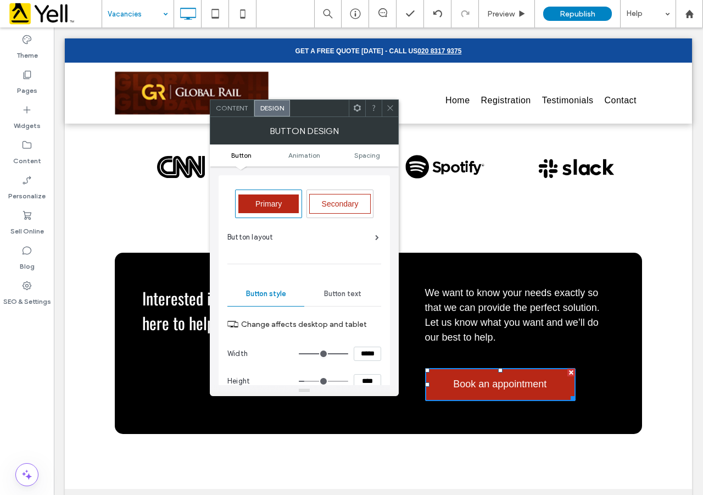
scroll to position [128, 0]
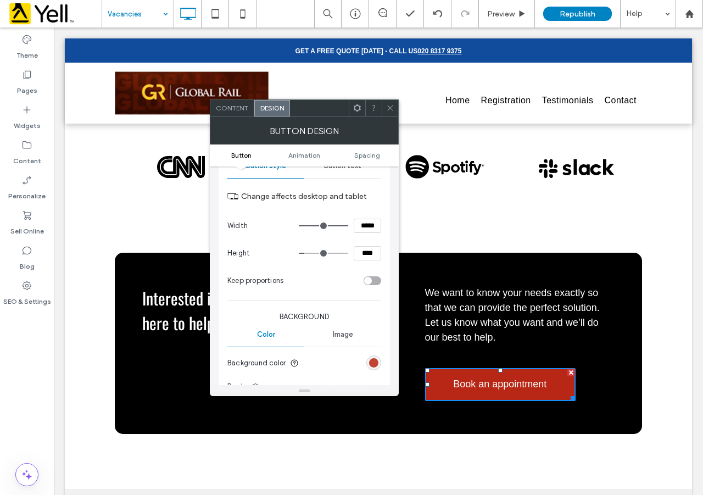
click at [373, 366] on div "rgb(184, 39, 22)" at bounding box center [373, 362] width 9 height 9
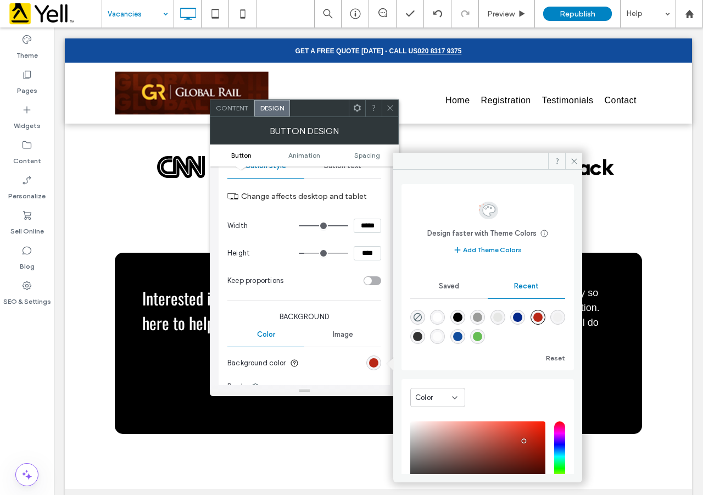
click at [462, 337] on div "rgba(17, 76, 156, 1)" at bounding box center [457, 336] width 9 height 9
type input "*******"
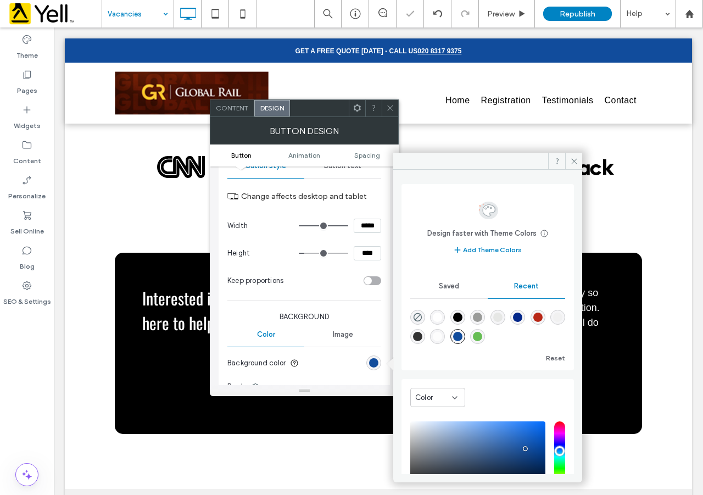
click at [621, 348] on div "Interested in our services? We’re here to help! Click To Paste We want to know …" at bounding box center [378, 343] width 527 height 181
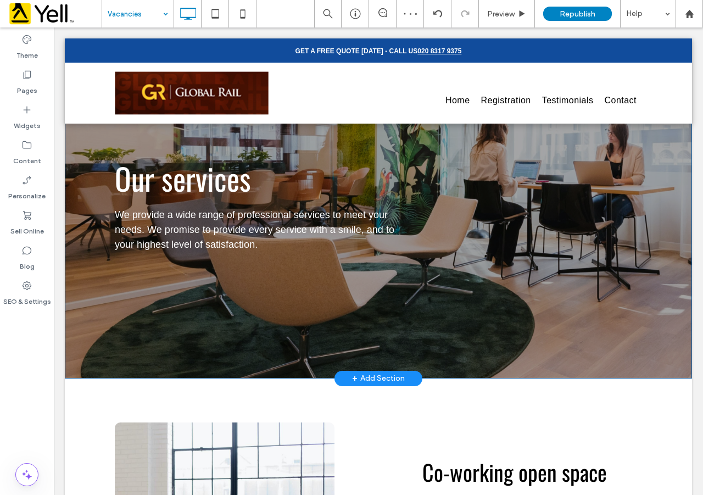
scroll to position [0, 0]
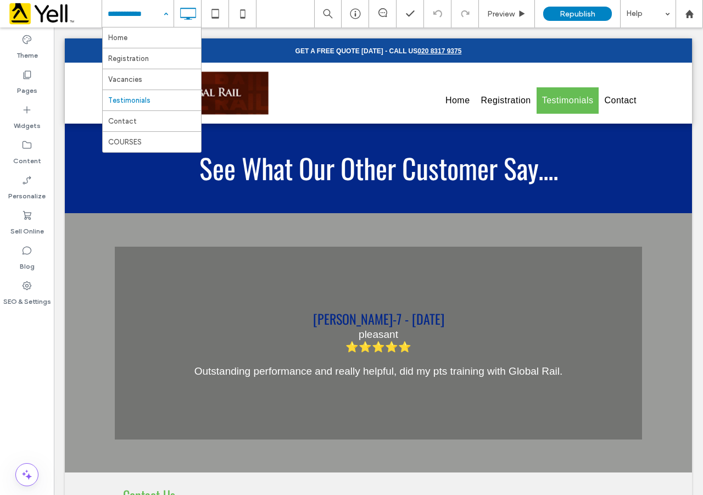
click at [148, 10] on input at bounding box center [135, 13] width 55 height 27
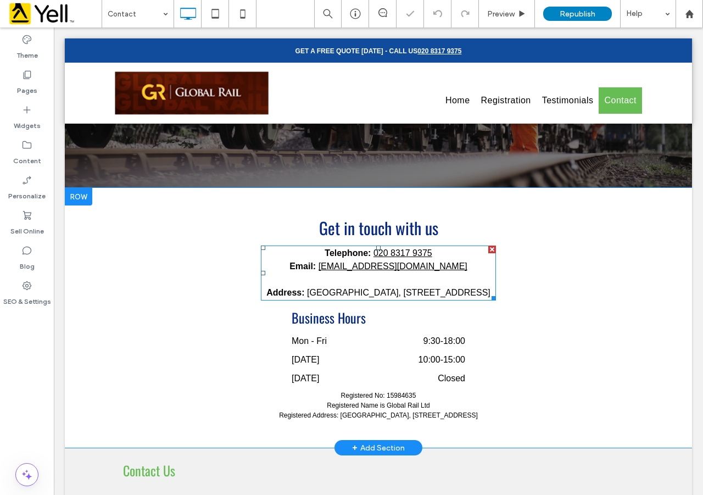
scroll to position [128, 0]
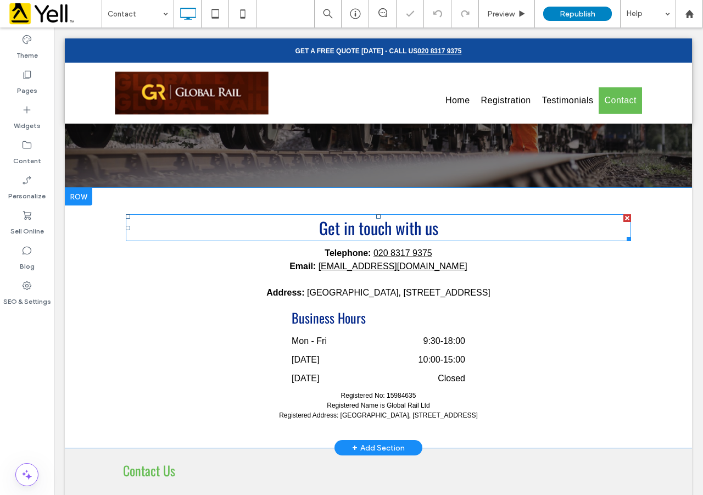
click at [366, 219] on span "Get in touch with us" at bounding box center [378, 227] width 119 height 25
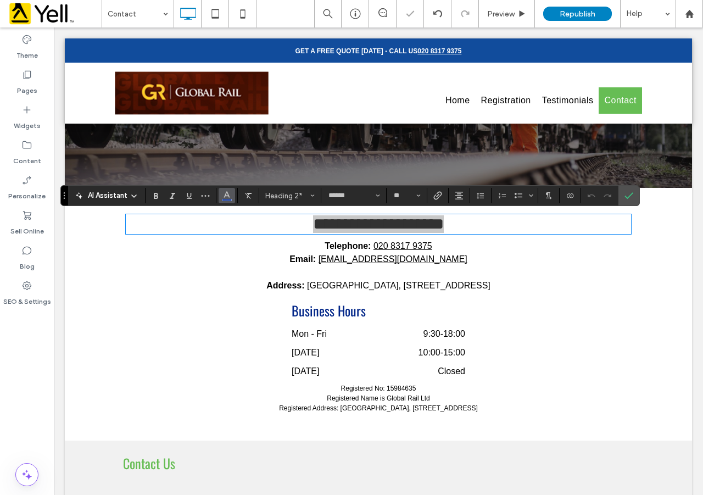
click at [229, 198] on icon "Color" at bounding box center [226, 194] width 9 height 9
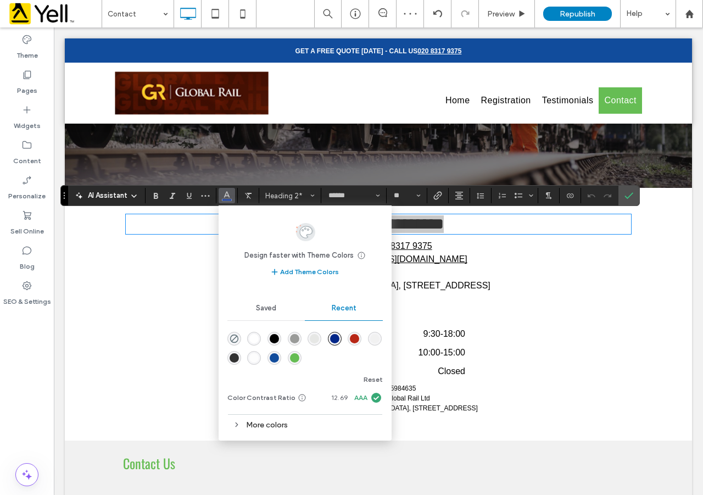
click at [294, 361] on div "rgba(102, 189, 84, 1)" at bounding box center [294, 357] width 9 height 9
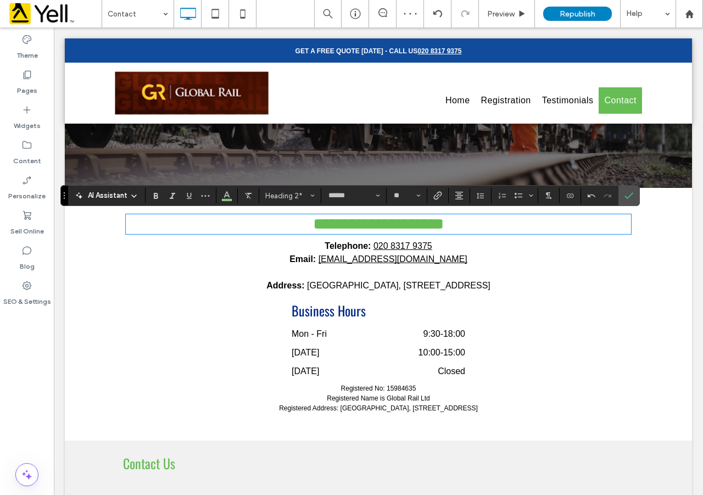
click at [341, 322] on h3 "Business Hours" at bounding box center [378, 310] width 173 height 23
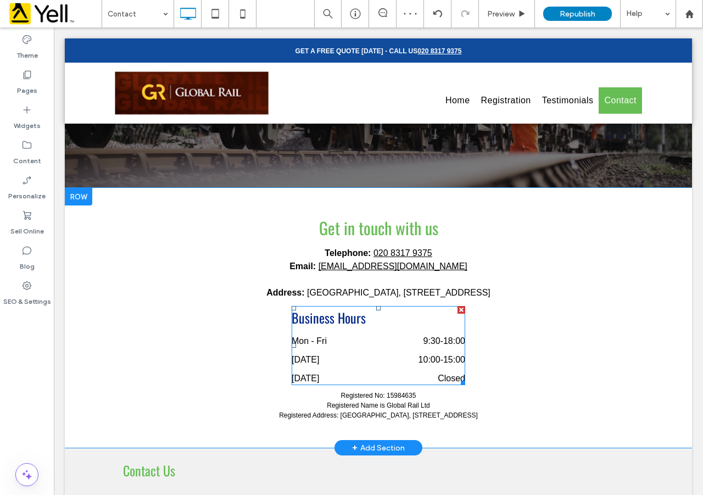
click at [324, 329] on h3 "Business Hours" at bounding box center [378, 317] width 173 height 23
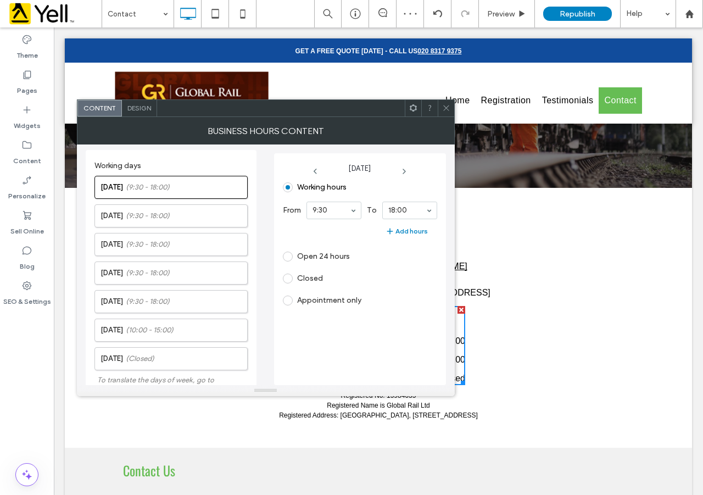
scroll to position [238, 0]
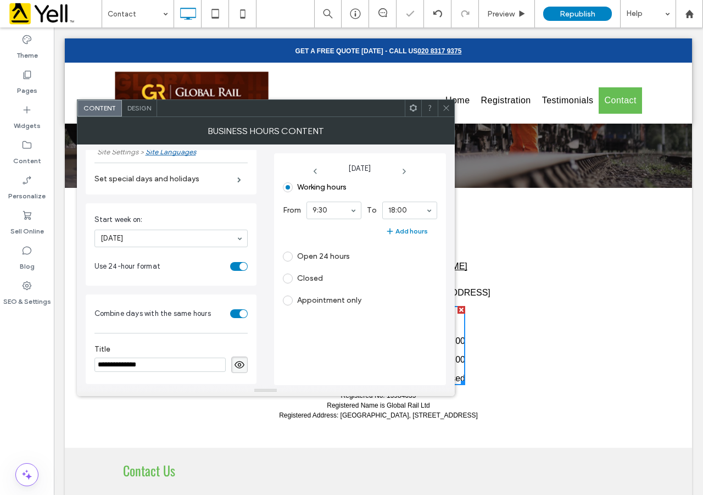
click at [142, 108] on span "Design" at bounding box center [139, 108] width 24 height 8
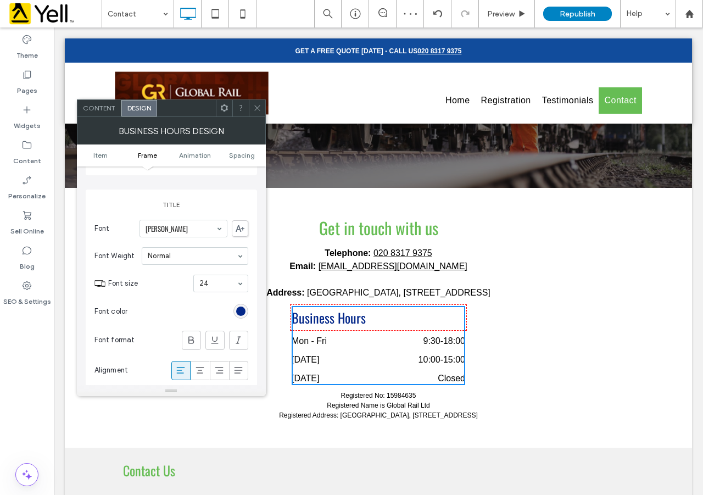
scroll to position [512, 0]
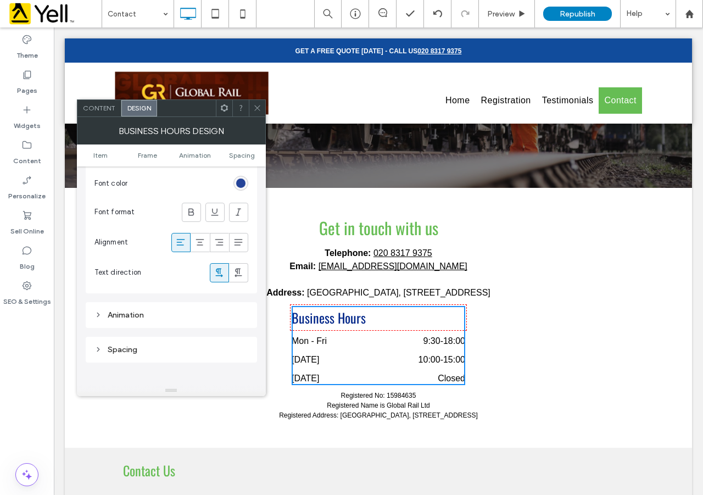
click at [240, 181] on div "rgb(3, 39, 137)" at bounding box center [240, 182] width 9 height 9
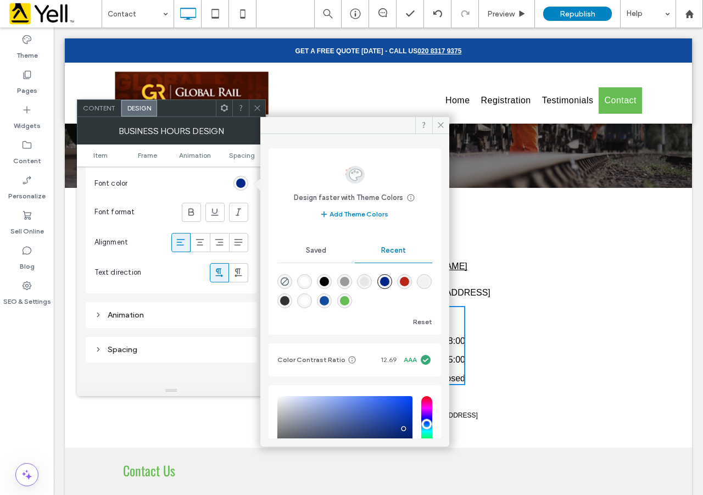
click at [349, 297] on div "rgba(102, 189, 84, 1)" at bounding box center [344, 300] width 9 height 9
type input "*******"
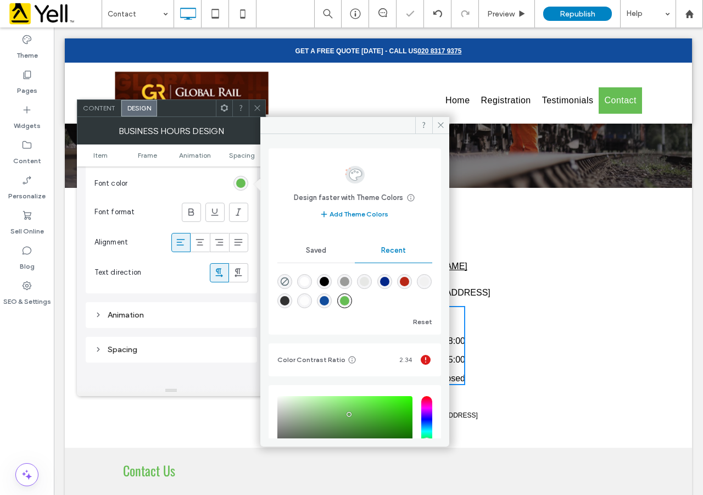
click at [530, 329] on div "Get in touch with us Telephone: [PHONE_NUMBER] Email: [EMAIL_ADDRESS][DOMAIN_NA…" at bounding box center [378, 318] width 527 height 260
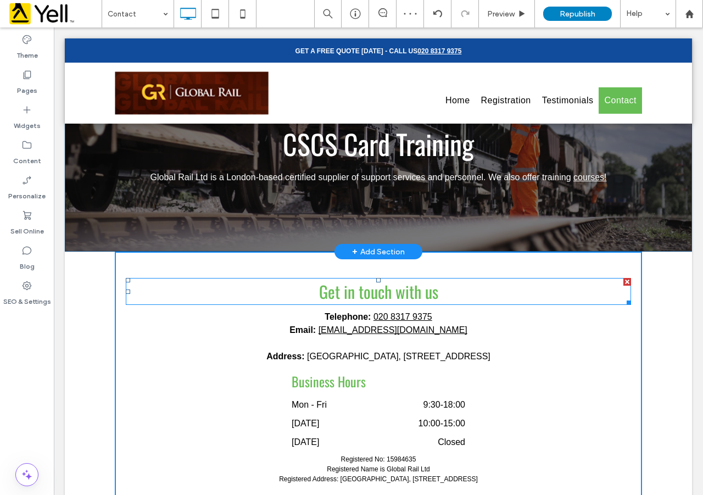
scroll to position [0, 0]
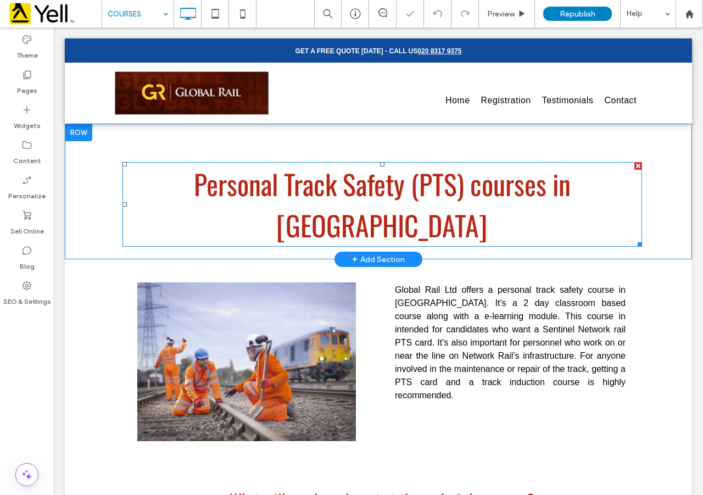
click at [315, 184] on font "Personal Track Safety (PTS) courses in [GEOGRAPHIC_DATA]" at bounding box center [382, 204] width 377 height 82
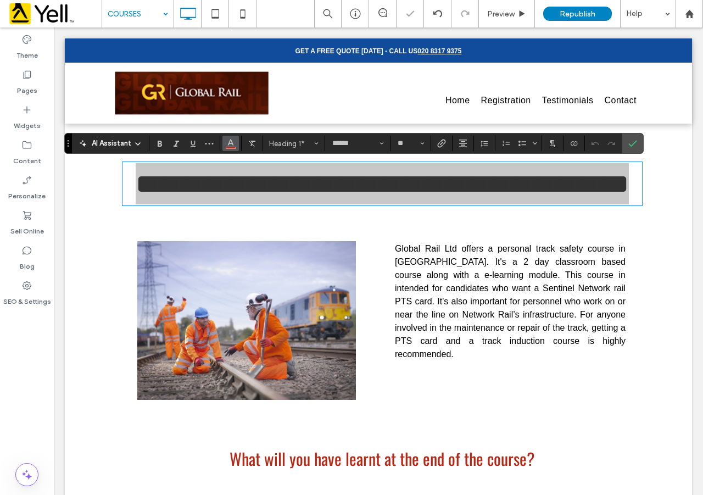
click at [227, 142] on icon "Color" at bounding box center [230, 142] width 9 height 9
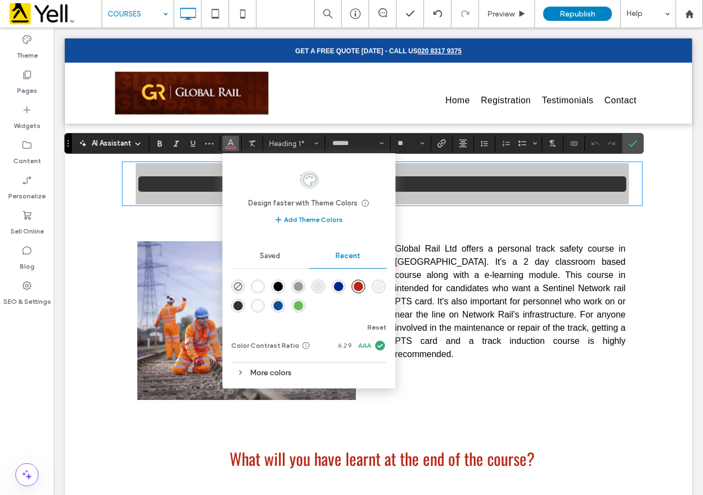
click at [278, 306] on div "rgba(17, 76, 156, 1)" at bounding box center [277, 305] width 9 height 9
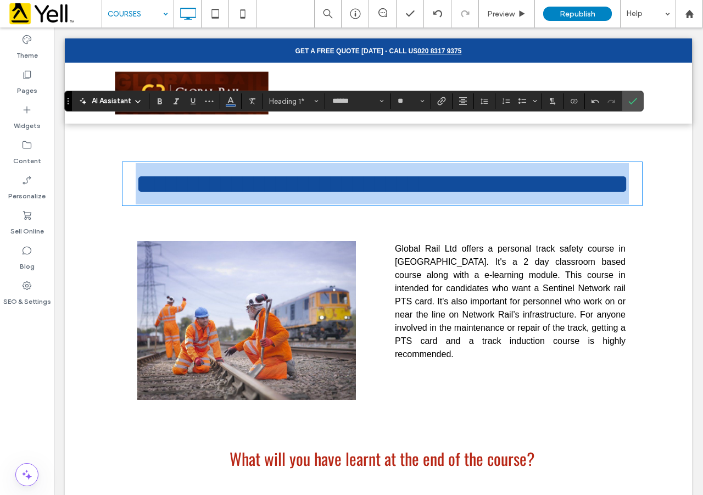
scroll to position [128, 0]
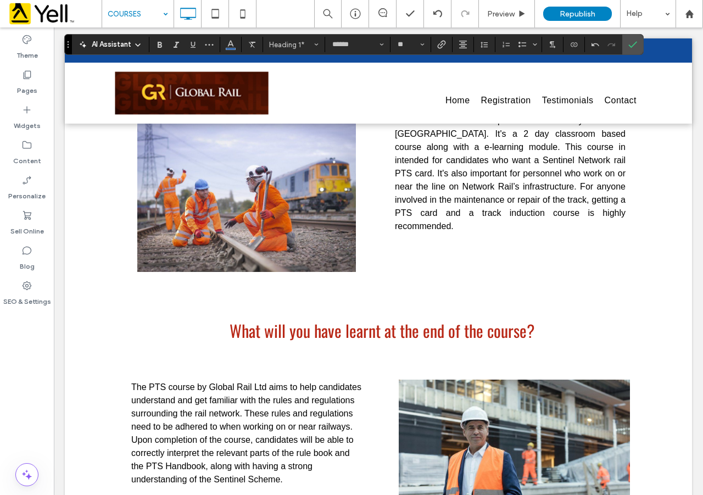
click at [435, 328] on span "What will you have learnt at the end of the course?" at bounding box center [381, 330] width 305 height 25
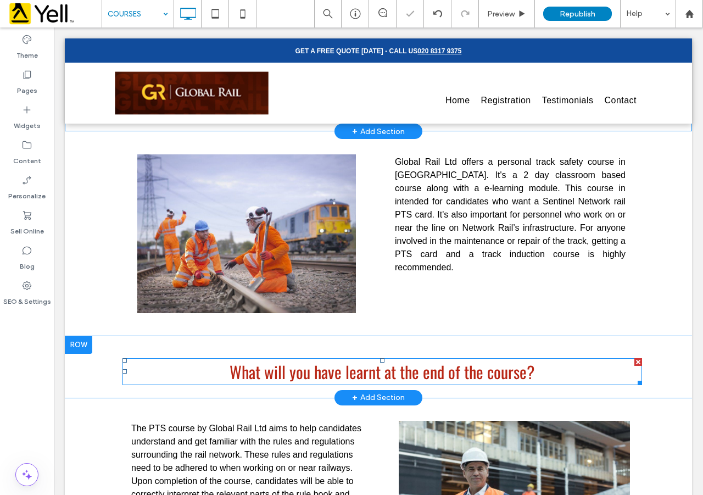
click at [425, 359] on span "What will you have learnt at the end of the course?" at bounding box center [381, 371] width 305 height 25
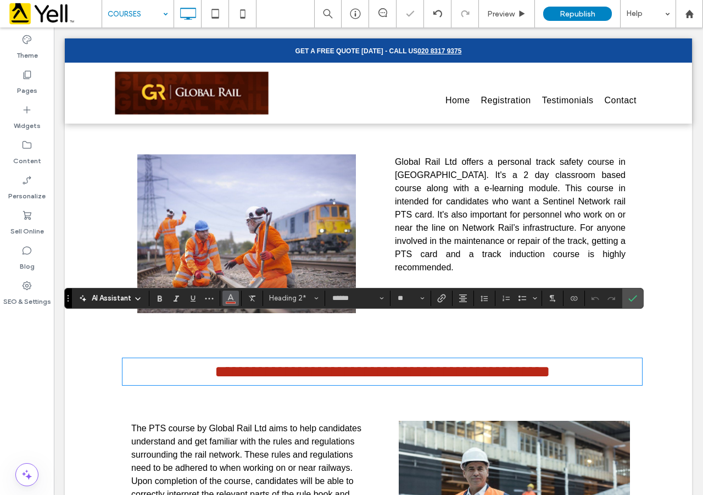
click at [229, 299] on use "Color" at bounding box center [230, 297] width 6 height 6
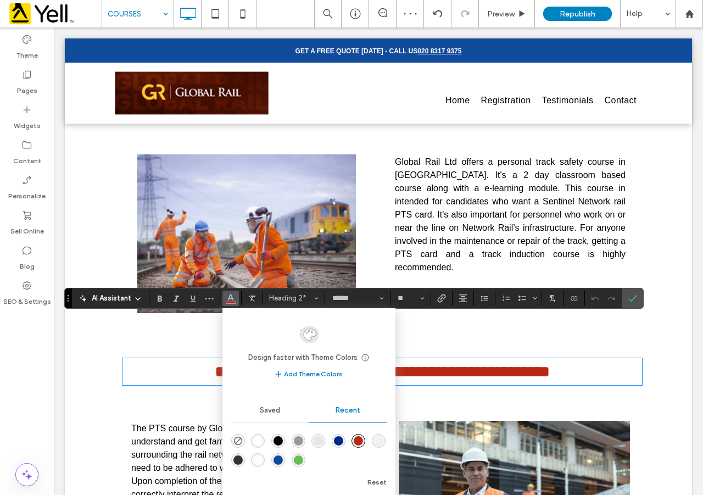
click at [275, 457] on div "rgba(17, 76, 156, 1)" at bounding box center [277, 459] width 9 height 9
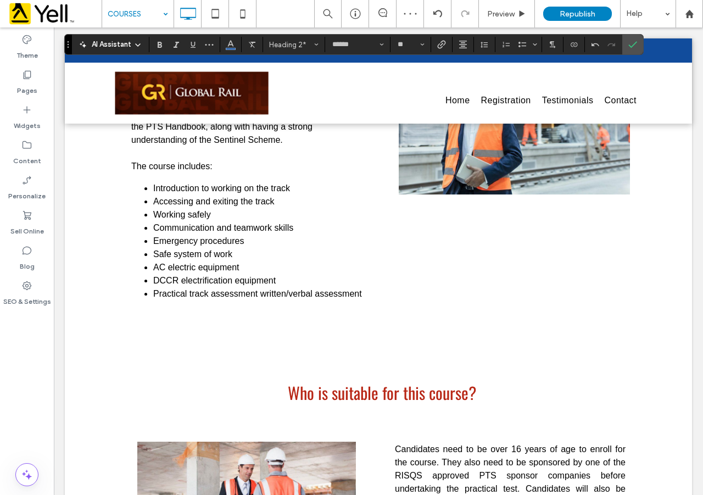
scroll to position [512, 0]
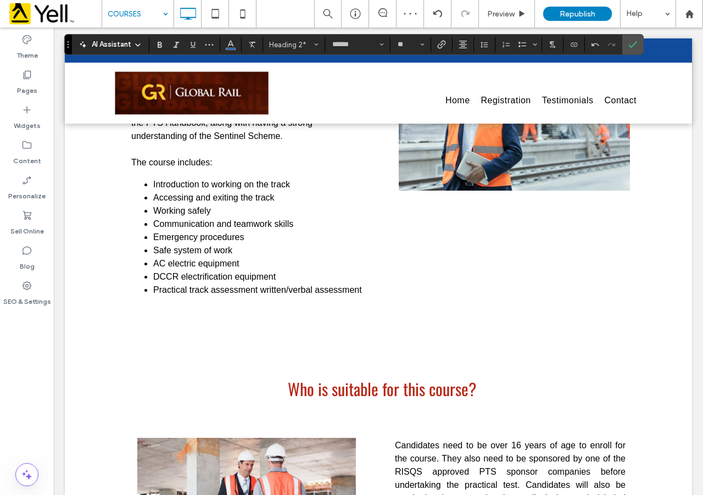
click at [354, 376] on span "Who is suitable for this course?" at bounding box center [382, 388] width 188 height 25
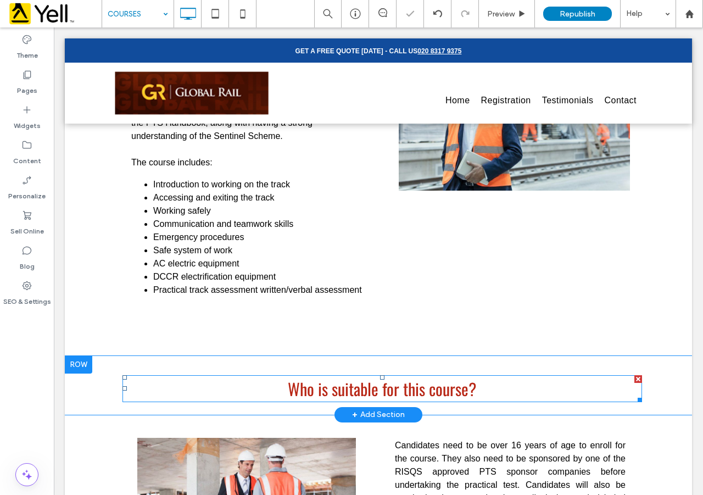
click at [354, 376] on span "Who is suitable for this course?" at bounding box center [382, 388] width 188 height 25
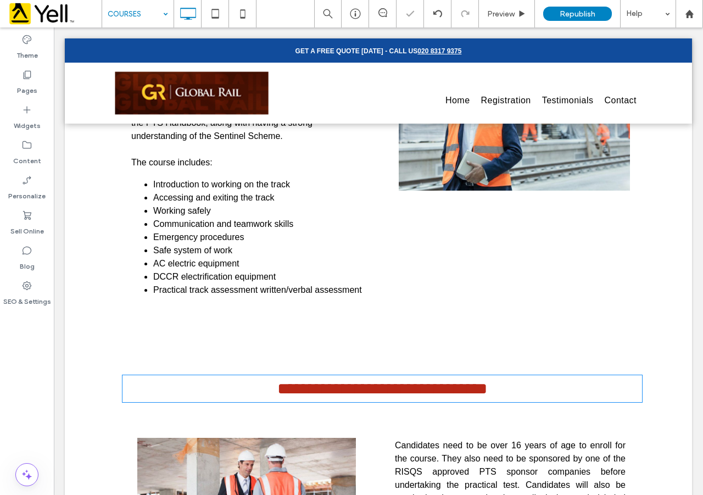
type input "******"
type input "**"
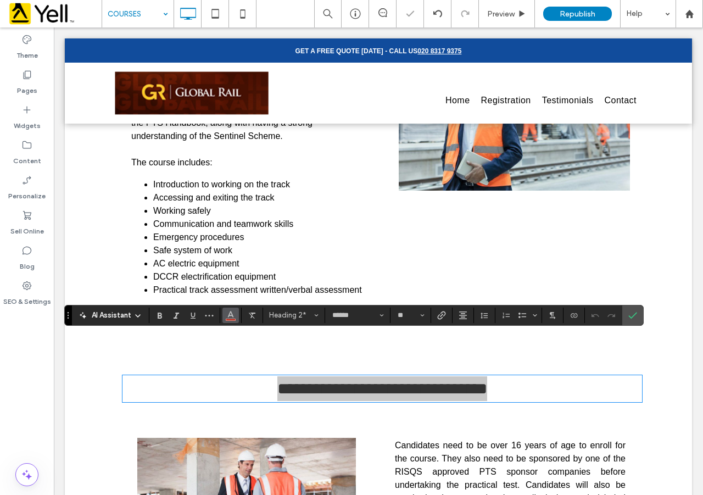
click at [227, 312] on icon "Color" at bounding box center [230, 314] width 9 height 9
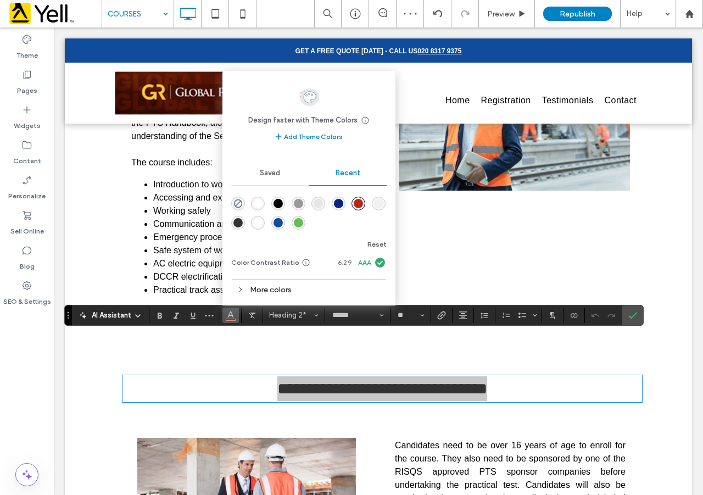
drag, startPoint x: 278, startPoint y: 224, endPoint x: 262, endPoint y: 268, distance: 46.5
click at [278, 224] on div "rgba(17, 76, 156, 1)" at bounding box center [277, 222] width 9 height 9
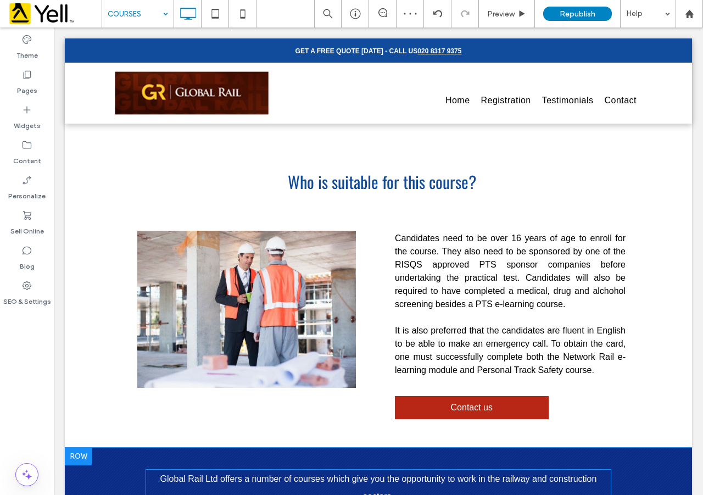
scroll to position [769, 0]
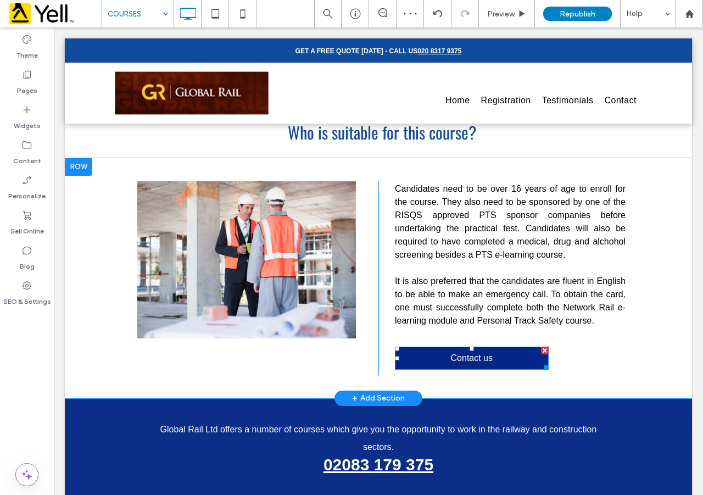
click at [450, 348] on span "Contact us" at bounding box center [471, 358] width 49 height 21
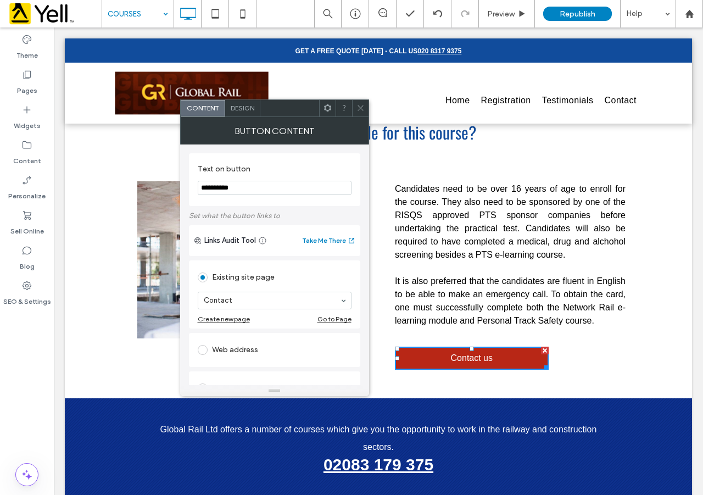
click at [234, 108] on span "Design" at bounding box center [243, 108] width 24 height 8
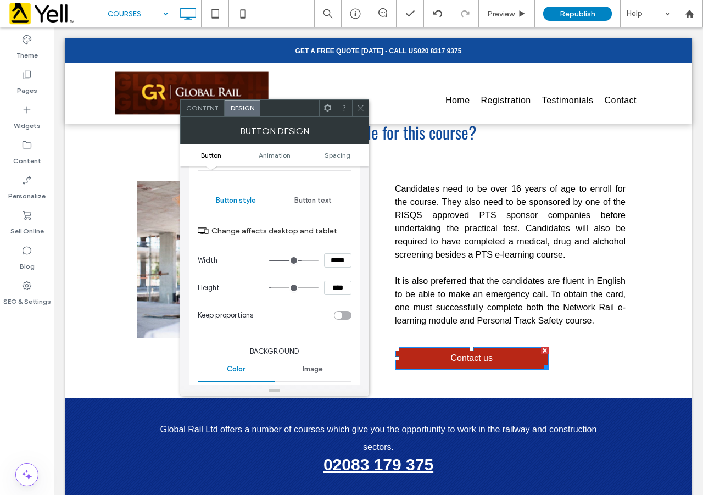
scroll to position [128, 0]
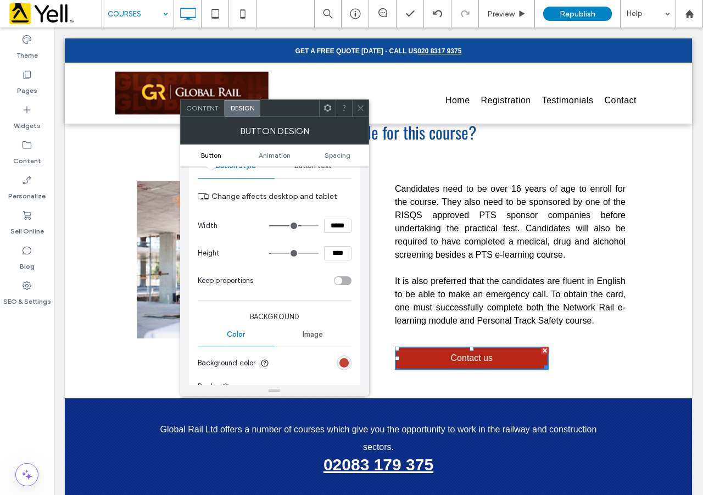
click at [344, 362] on div "rgb(184, 39, 22)" at bounding box center [343, 362] width 9 height 9
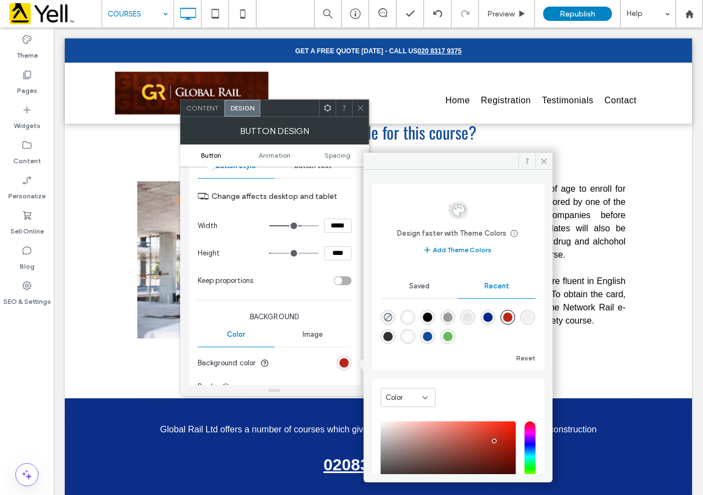
click at [432, 334] on div "rgba(17, 76, 156, 1)" at bounding box center [427, 336] width 9 height 9
type input "*******"
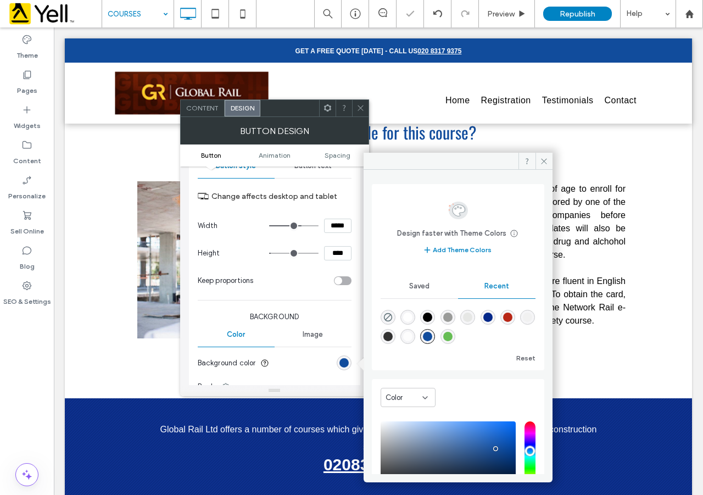
click at [584, 321] on div "Candidates need to be over 16 years of age to enroll for the course. They also …" at bounding box center [510, 278] width 264 height 194
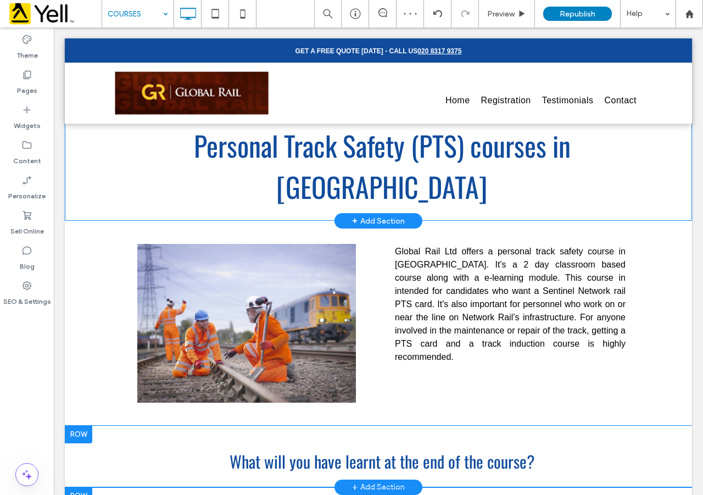
scroll to position [0, 0]
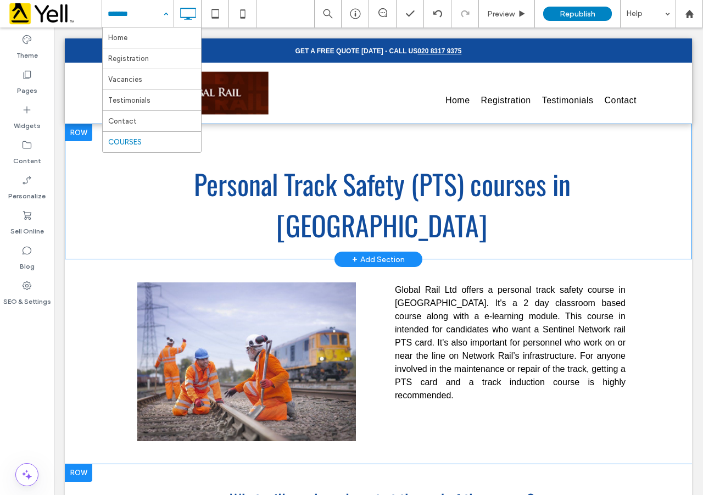
click at [155, 12] on input at bounding box center [135, 13] width 55 height 27
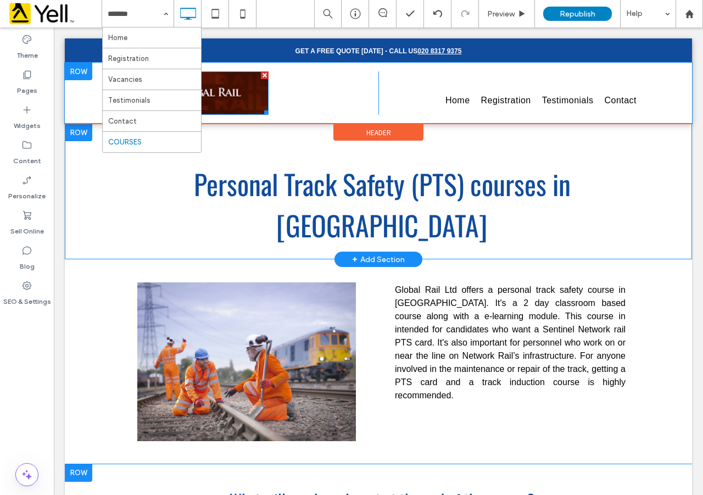
click at [253, 92] on img at bounding box center [192, 92] width 154 height 43
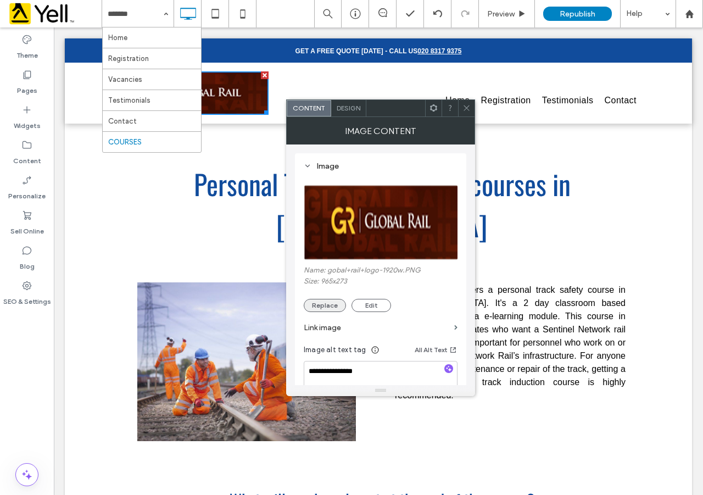
click at [338, 306] on button "Replace" at bounding box center [325, 305] width 42 height 13
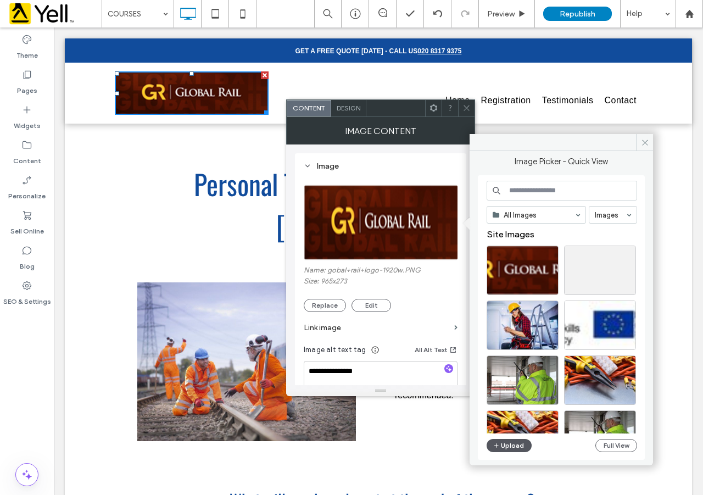
click at [521, 447] on button "Upload" at bounding box center [508, 445] width 45 height 13
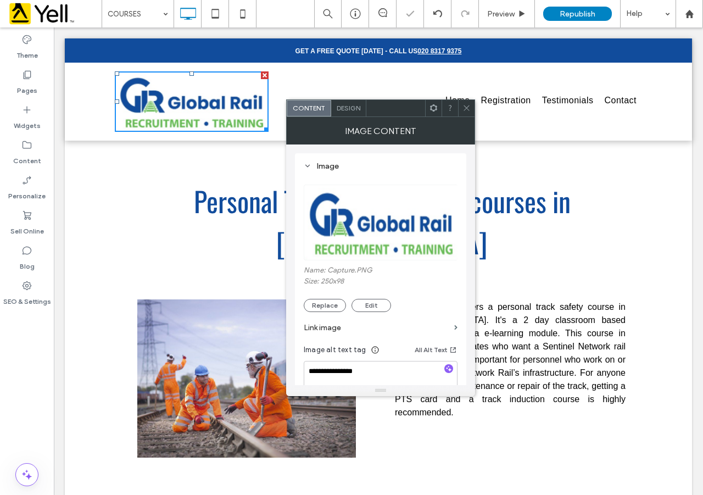
click at [469, 111] on icon at bounding box center [466, 108] width 8 height 8
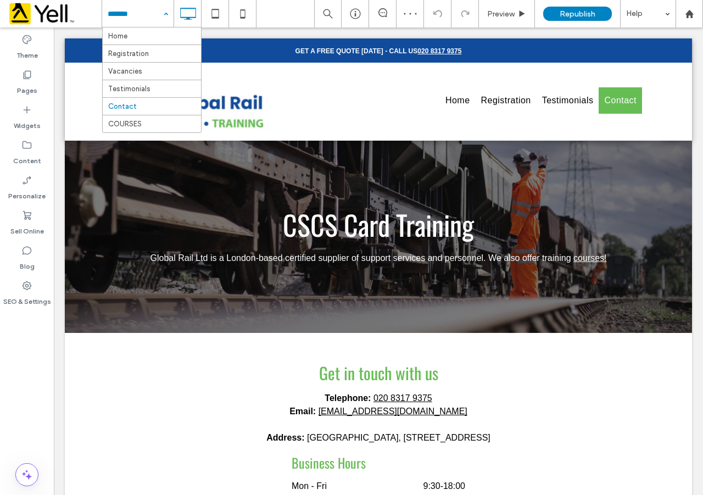
click at [139, 16] on input at bounding box center [135, 13] width 55 height 27
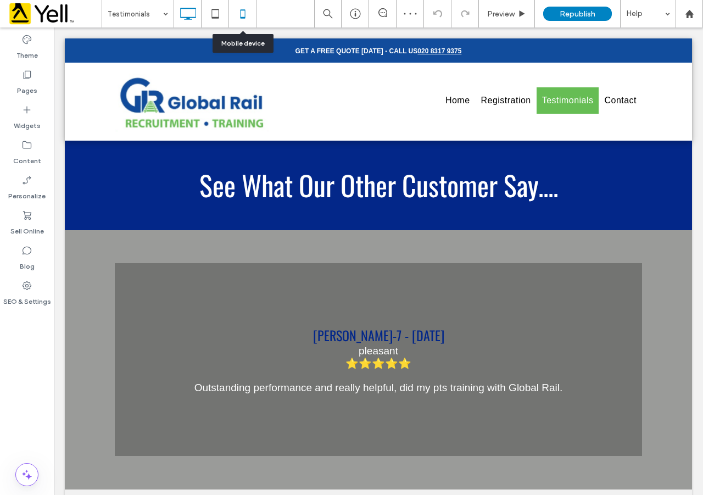
click at [240, 16] on use at bounding box center [242, 13] width 5 height 9
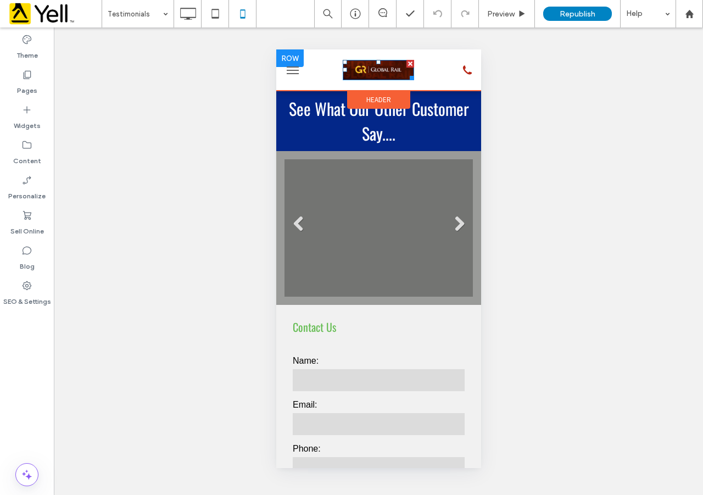
click at [393, 66] on img at bounding box center [377, 70] width 71 height 20
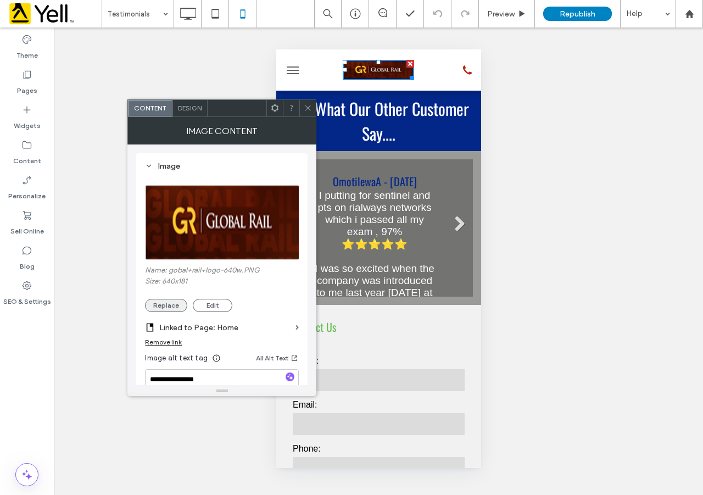
click at [176, 305] on button "Replace" at bounding box center [166, 305] width 42 height 13
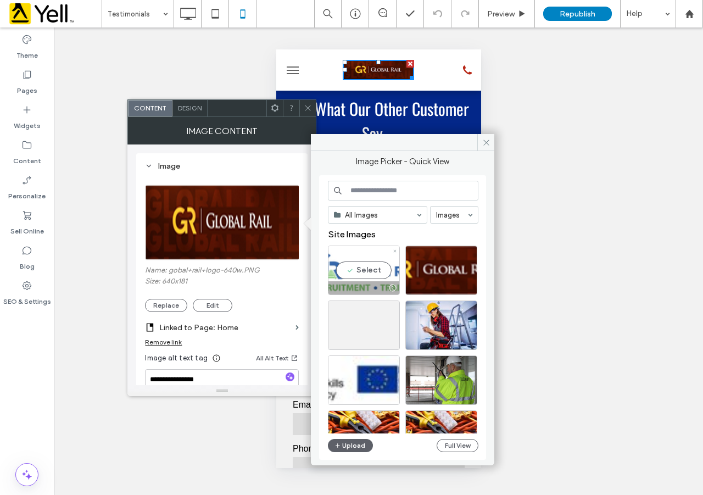
click at [368, 271] on div "Select" at bounding box center [364, 269] width 72 height 49
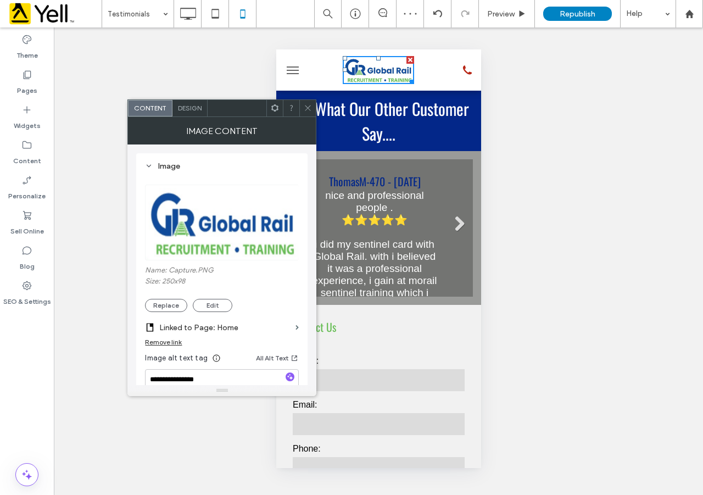
click at [307, 112] on span at bounding box center [308, 108] width 8 height 16
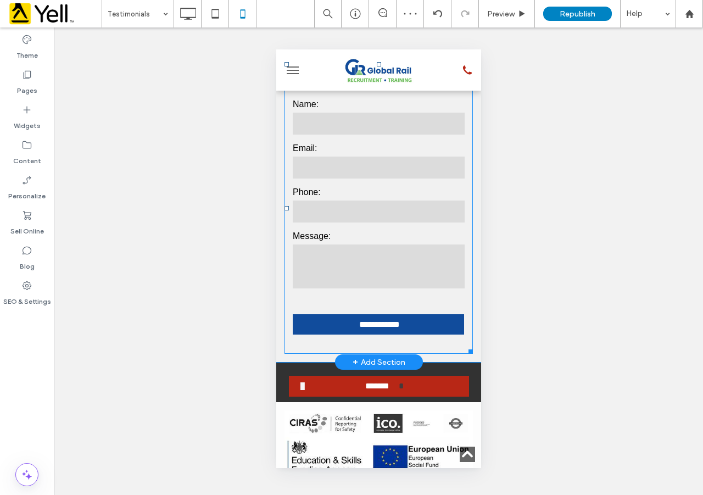
scroll to position [384, 0]
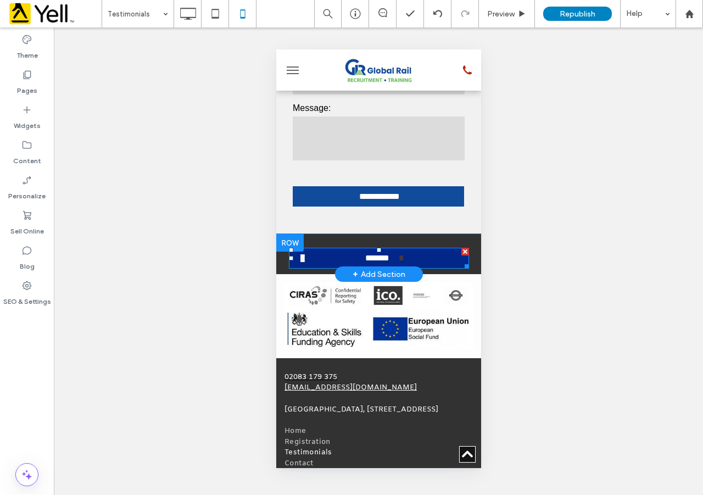
click at [350, 259] on link "*******" at bounding box center [378, 258] width 180 height 21
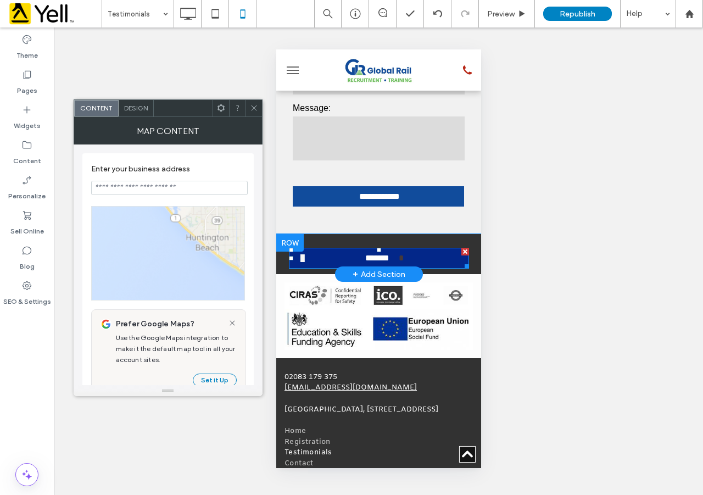
type input "**********"
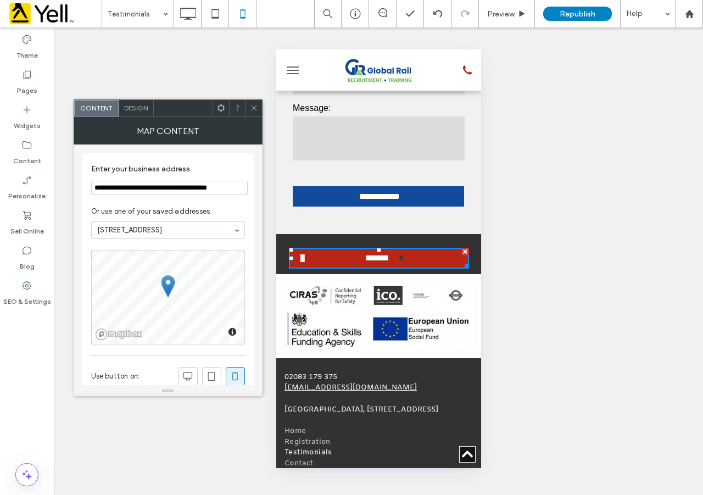
click at [132, 113] on div "Design" at bounding box center [136, 108] width 35 height 16
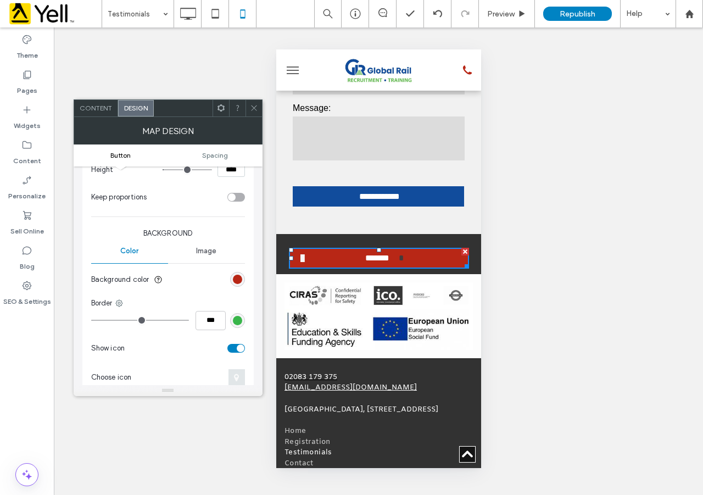
scroll to position [256, 0]
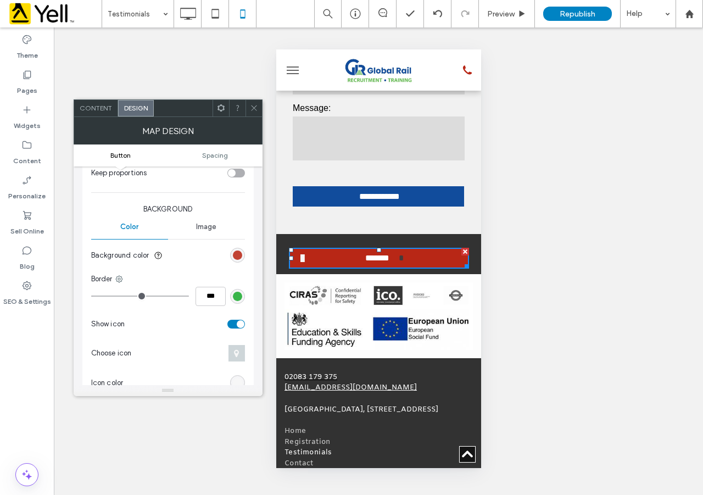
click at [240, 255] on div "rgb(184, 39, 22)" at bounding box center [237, 254] width 9 height 9
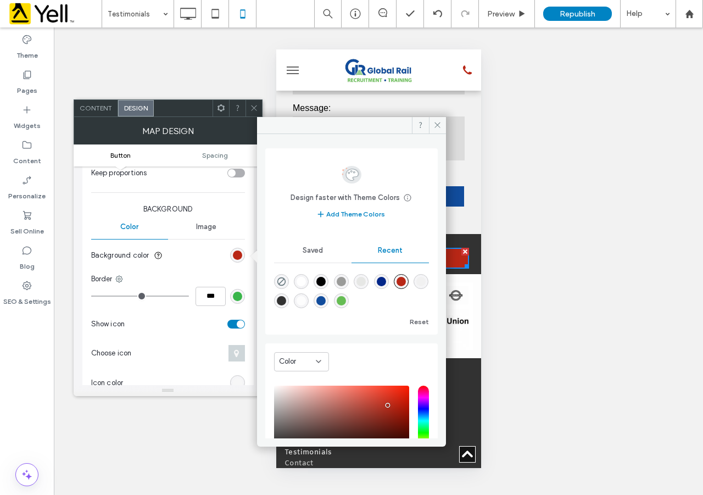
click at [326, 297] on div "rgba(17, 76, 156, 1)" at bounding box center [320, 300] width 9 height 9
type input "*******"
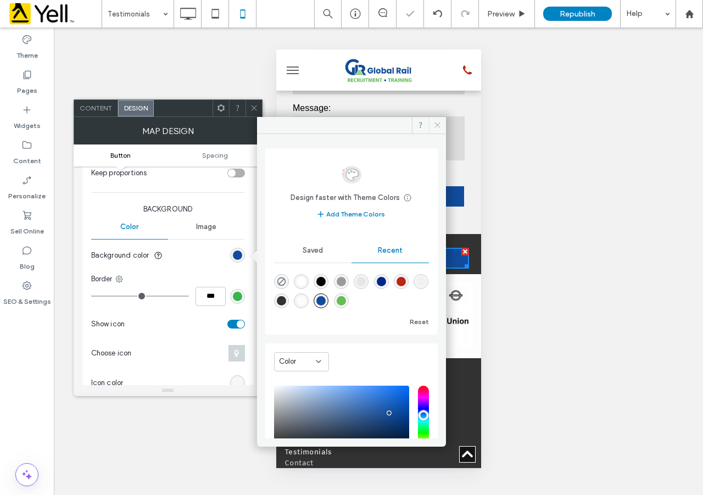
click at [435, 124] on icon at bounding box center [437, 125] width 8 height 8
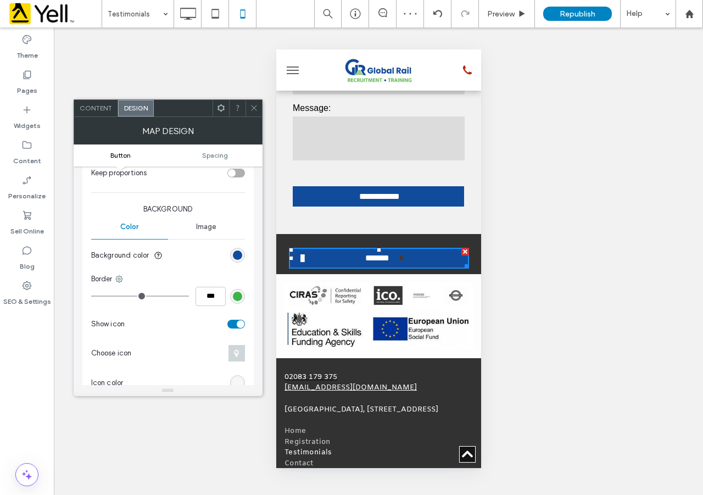
click at [458, 74] on icon "phone icon" at bounding box center [466, 70] width 16 height 15
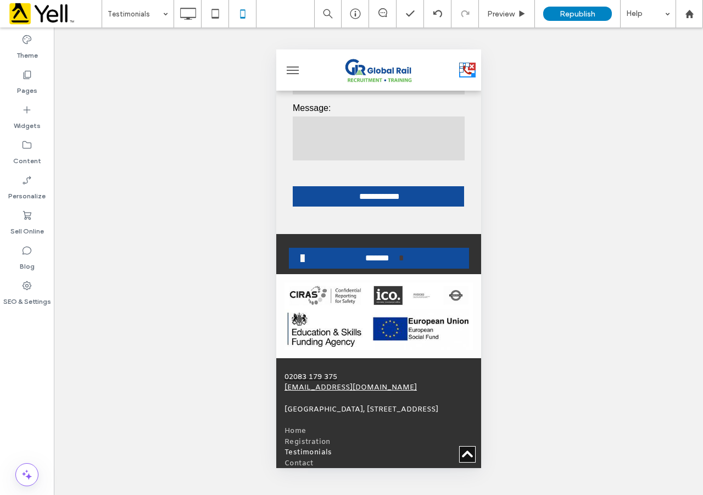
click at [458, 70] on icon "phone icon" at bounding box center [466, 70] width 16 height 15
click at [495, 138] on div "**********" at bounding box center [378, 260] width 649 height 467
click at [456, 111] on div "Message:" at bounding box center [378, 132] width 188 height 60
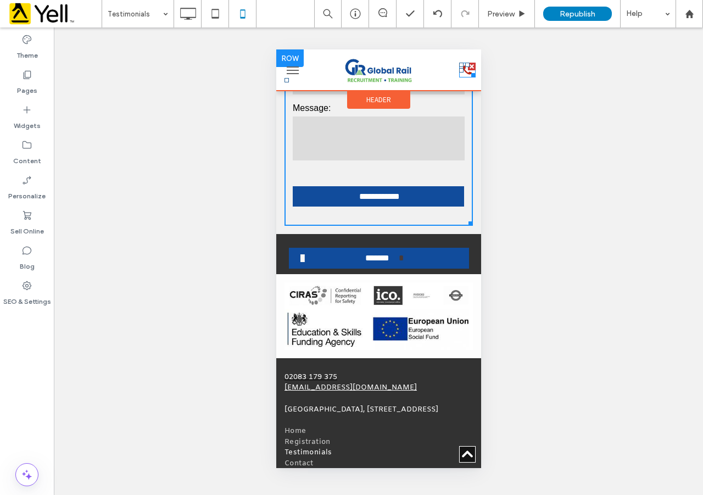
click at [462, 72] on icon at bounding box center [466, 69] width 9 height 9
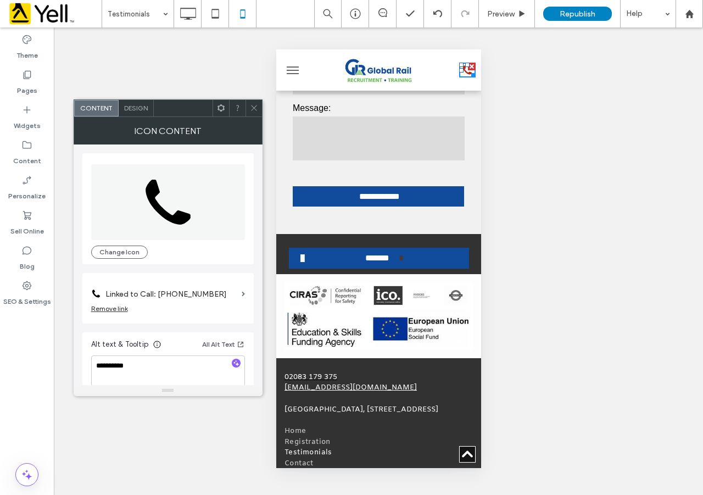
click at [132, 104] on span "Design" at bounding box center [136, 108] width 24 height 8
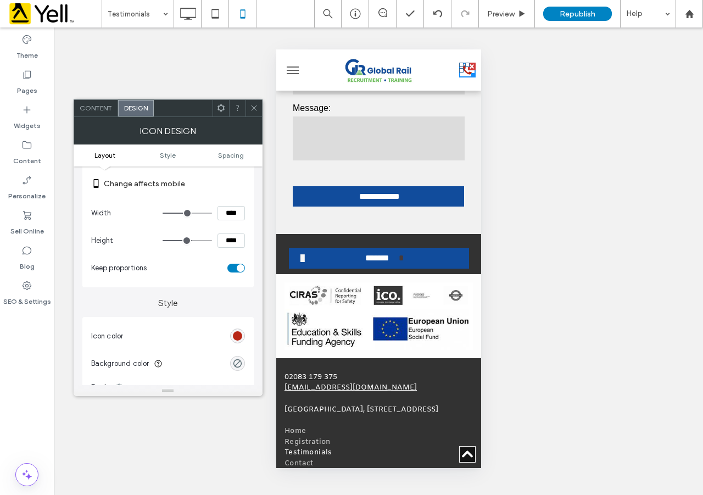
scroll to position [128, 0]
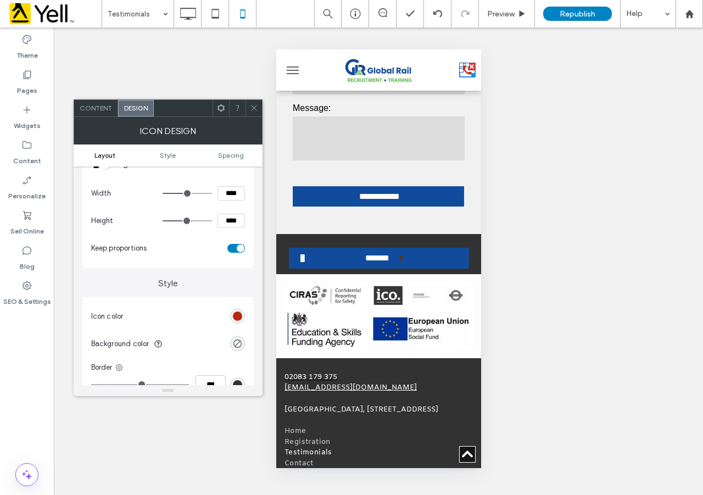
click at [243, 313] on div "rgb(184, 39, 22)" at bounding box center [237, 316] width 15 height 15
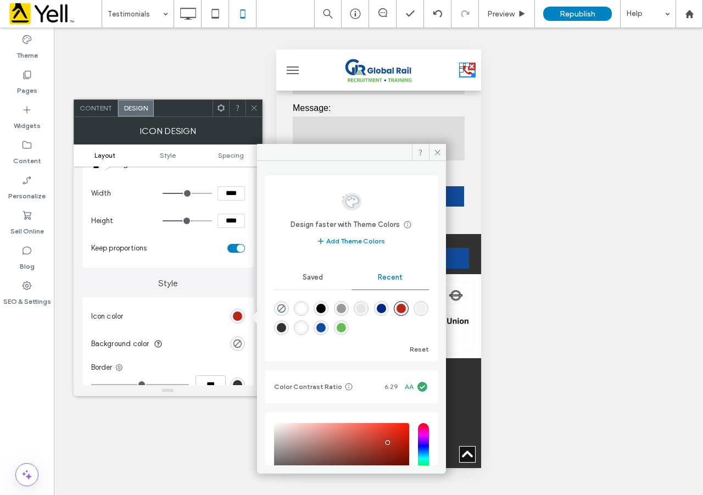
click at [326, 329] on div "rgba(17, 76, 156, 1)" at bounding box center [320, 327] width 9 height 9
type input "*******"
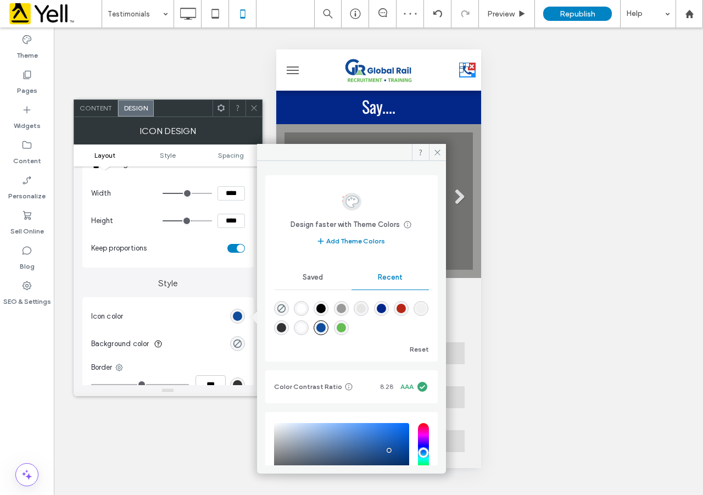
drag, startPoint x: 477, startPoint y: 244, endPoint x: 757, endPoint y: 136, distance: 300.0
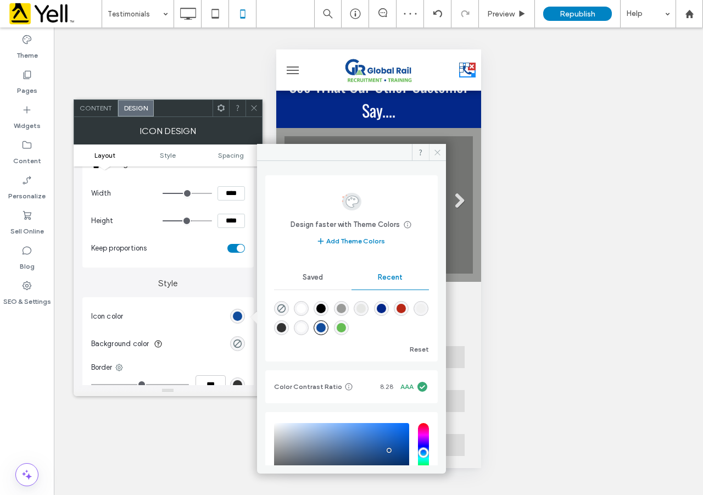
click at [442, 147] on span at bounding box center [437, 152] width 17 height 16
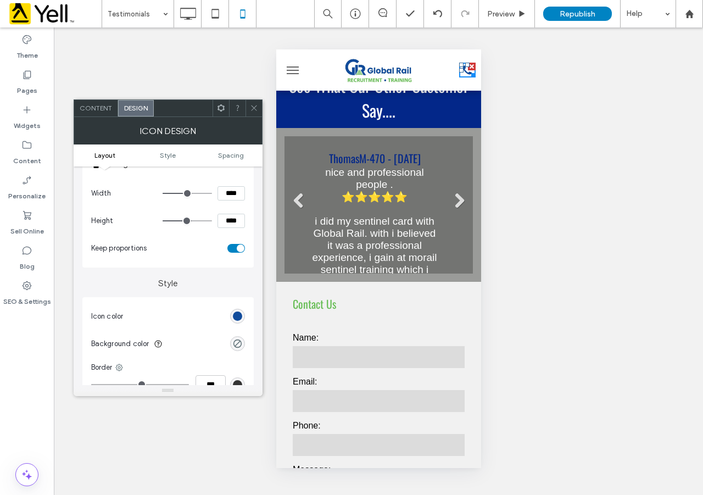
scroll to position [0, 0]
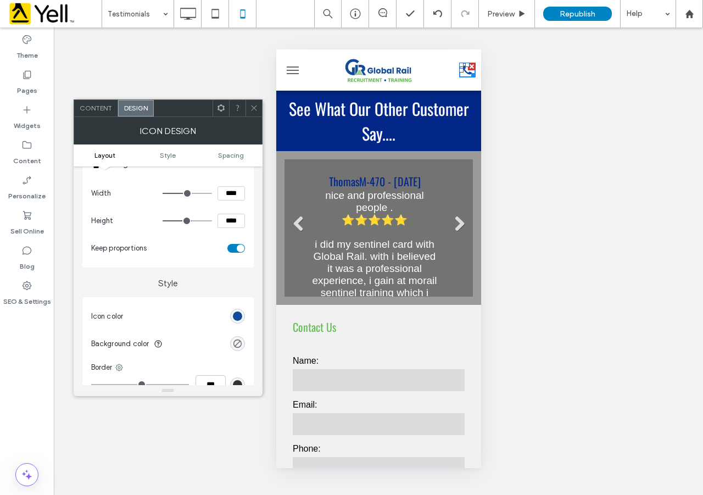
click at [293, 73] on span "menu" at bounding box center [292, 73] width 12 height 1
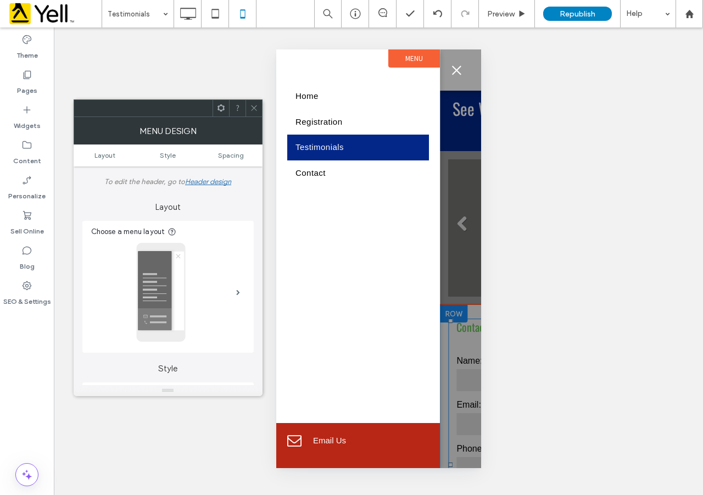
click at [345, 444] on iframe at bounding box center [407, 443] width 141 height 33
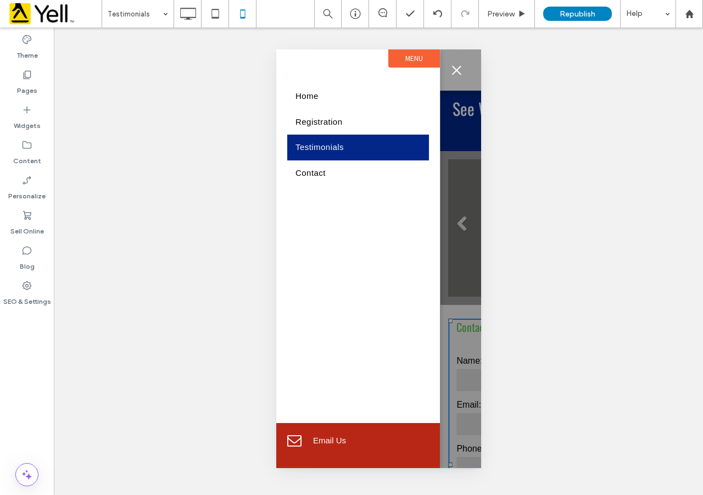
click at [391, 439] on iframe at bounding box center [407, 443] width 141 height 33
click at [333, 457] on div "Email Us Click To Paste" at bounding box center [358, 445] width 164 height 45
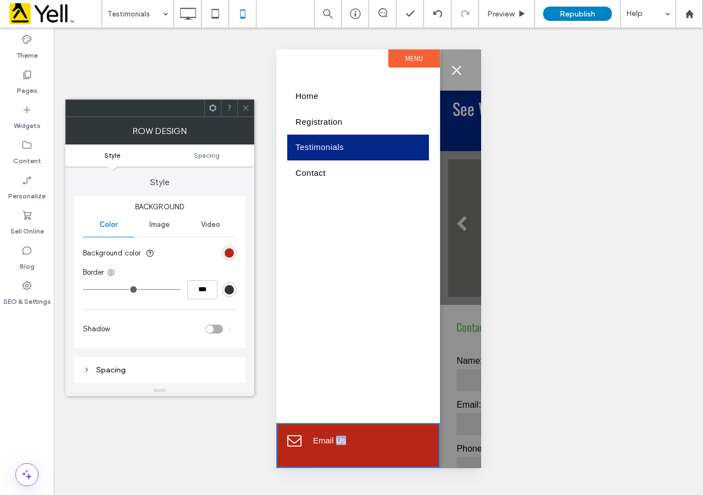
click at [333, 457] on div "Email Us Click To Paste" at bounding box center [358, 445] width 164 height 45
click at [228, 253] on div "rgb(184, 39, 22)" at bounding box center [229, 252] width 9 height 9
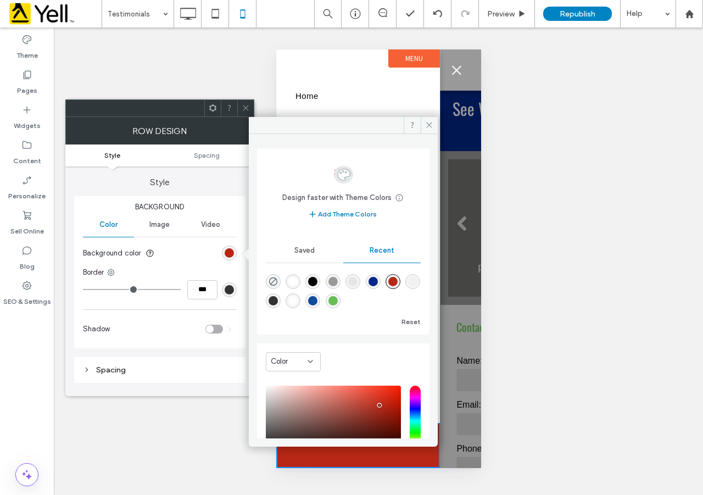
click at [317, 299] on div "rgba(17, 76, 156, 1)" at bounding box center [312, 300] width 9 height 9
type input "*******"
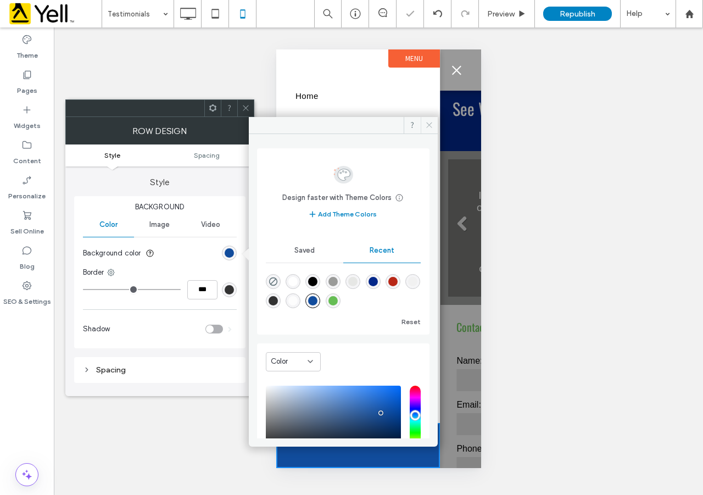
click at [428, 124] on icon at bounding box center [429, 125] width 8 height 8
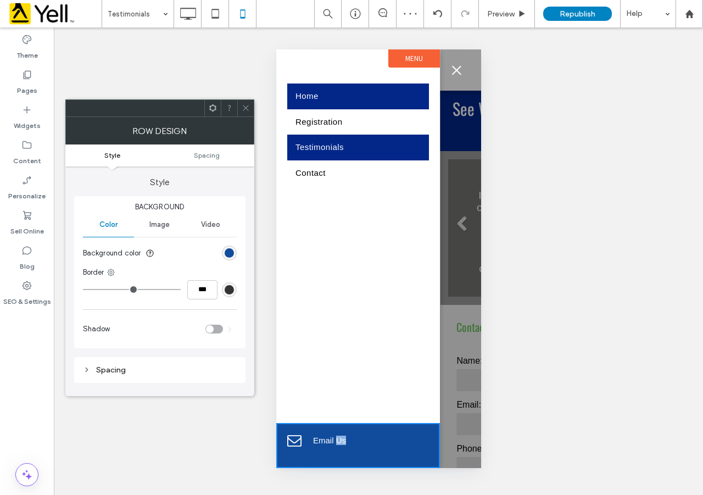
click at [321, 98] on link "Home" at bounding box center [358, 96] width 142 height 26
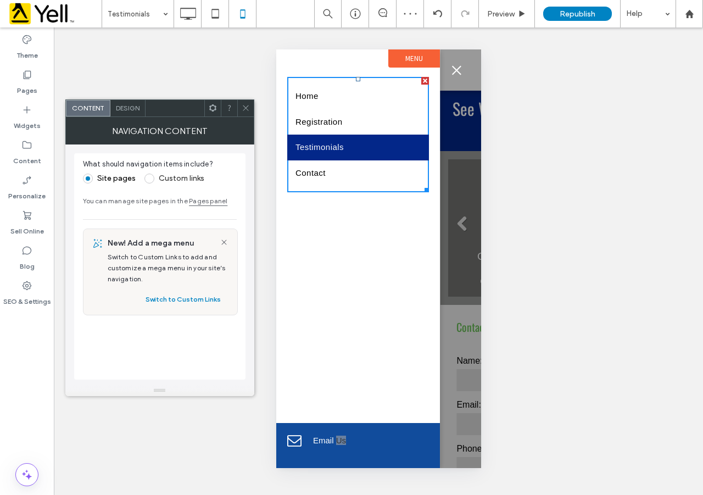
click at [127, 114] on div "Design" at bounding box center [127, 108] width 35 height 16
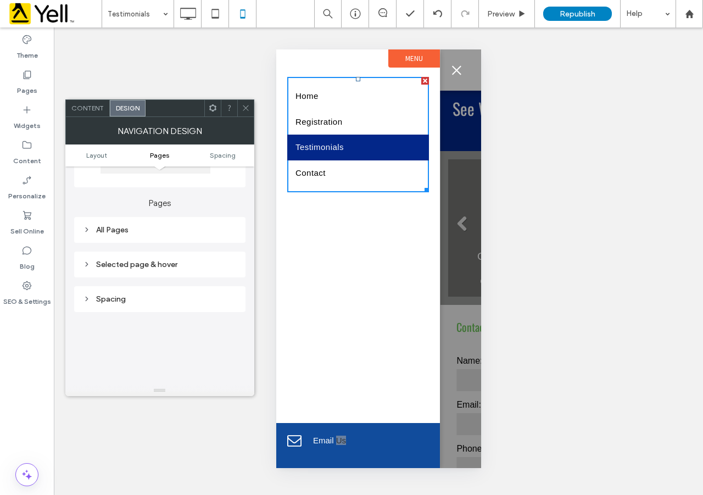
scroll to position [197, 0]
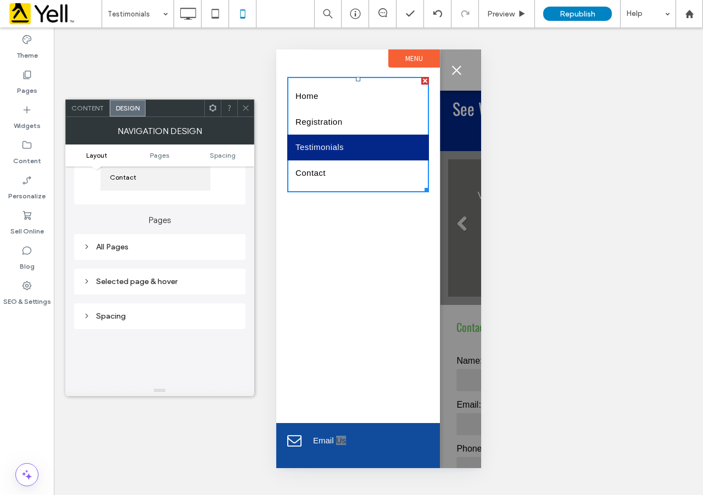
click at [125, 277] on div "Selected page & hover" at bounding box center [160, 281] width 154 height 9
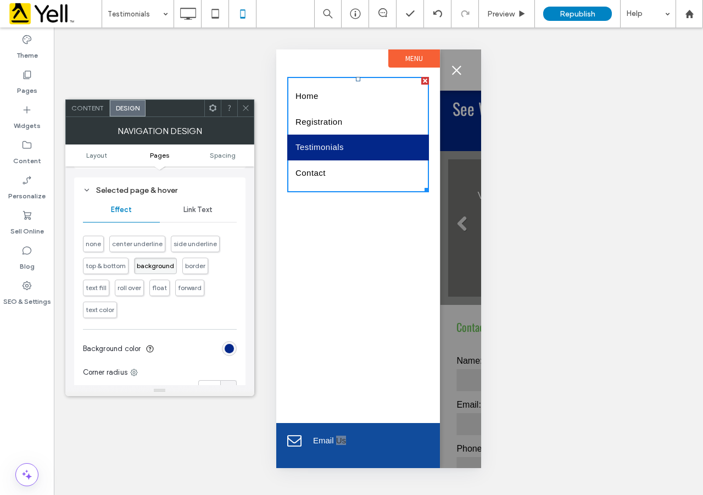
scroll to position [325, 0]
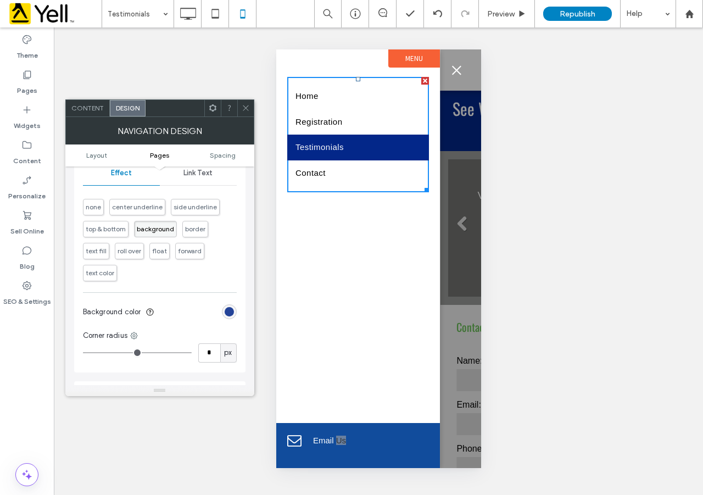
click at [226, 314] on div "rgb(3, 39, 137)" at bounding box center [229, 311] width 9 height 9
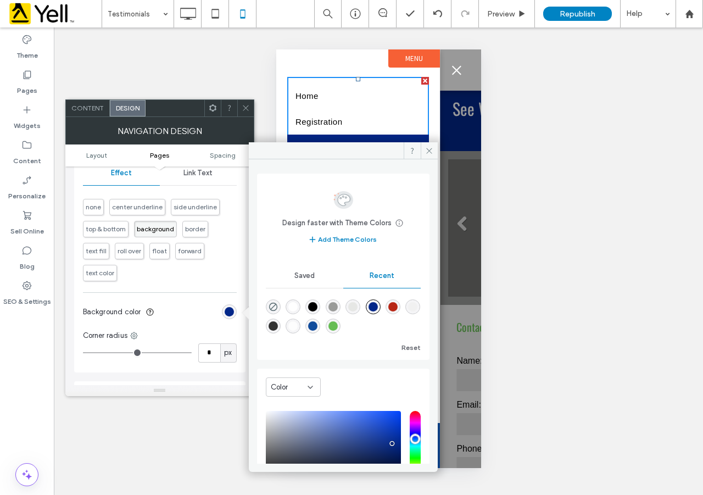
click at [338, 325] on div "rgba(102, 189, 84, 1)" at bounding box center [332, 325] width 9 height 9
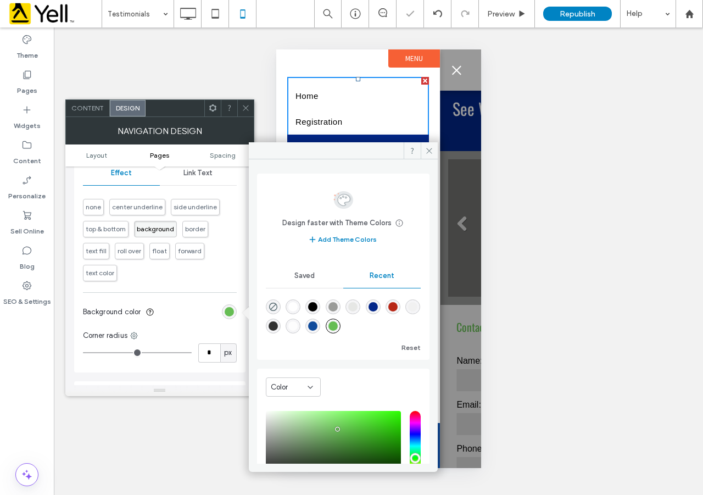
type input "*******"
click at [432, 149] on icon at bounding box center [429, 151] width 8 height 8
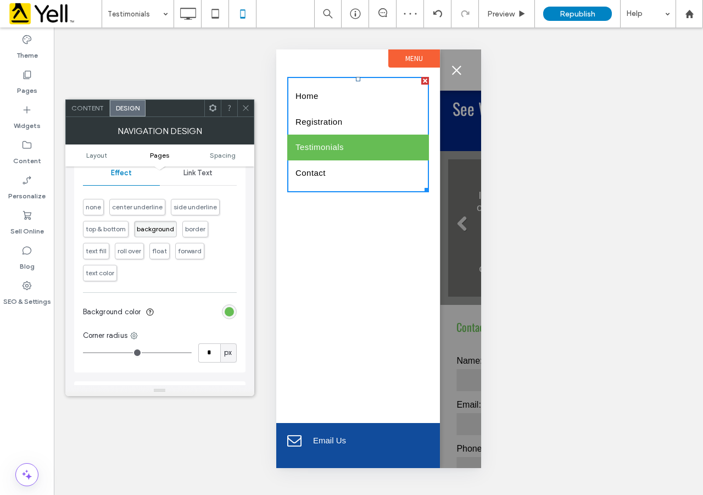
click at [428, 57] on label "Menu" at bounding box center [414, 58] width 52 height 18
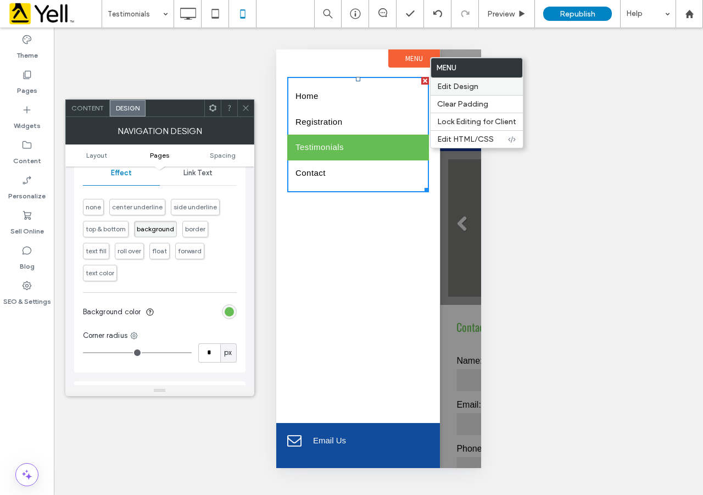
click at [458, 86] on span "Edit Design" at bounding box center [457, 86] width 41 height 9
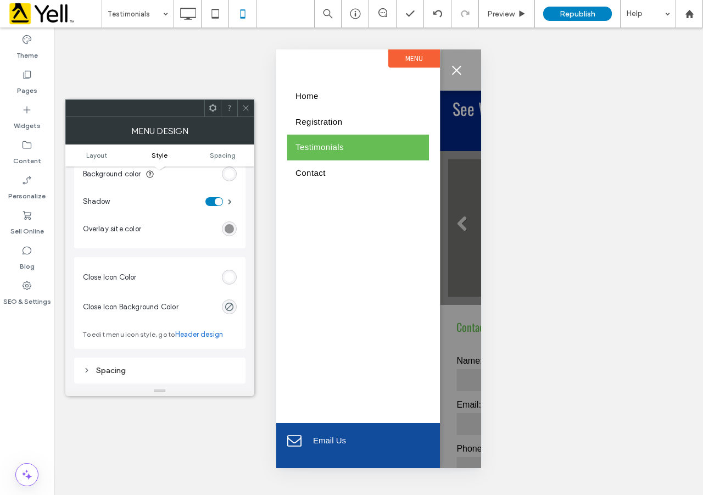
scroll to position [0, 0]
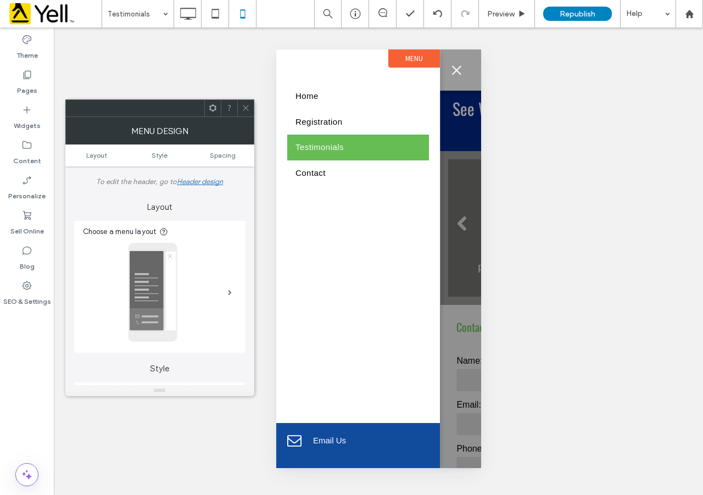
click at [244, 109] on icon at bounding box center [246, 108] width 8 height 8
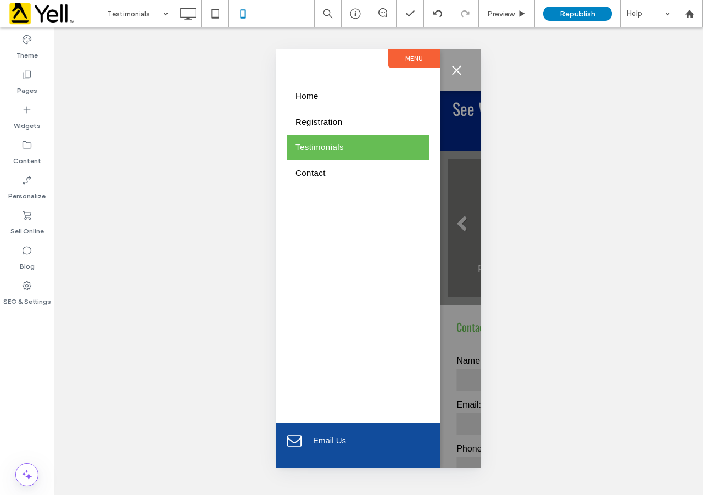
click at [457, 69] on span "menu" at bounding box center [455, 69] width 9 height 9
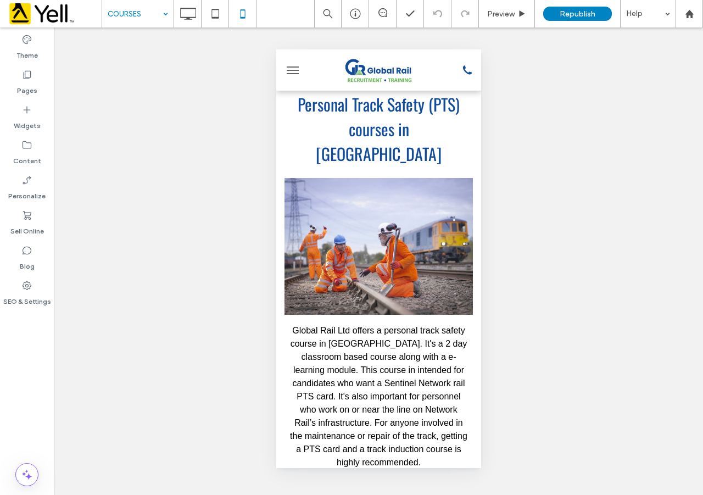
click at [158, 18] on input at bounding box center [135, 13] width 55 height 27
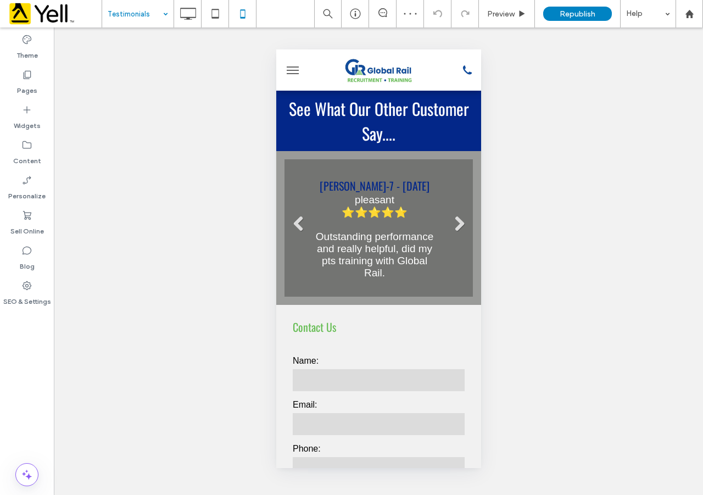
click at [132, 14] on input at bounding box center [135, 13] width 55 height 27
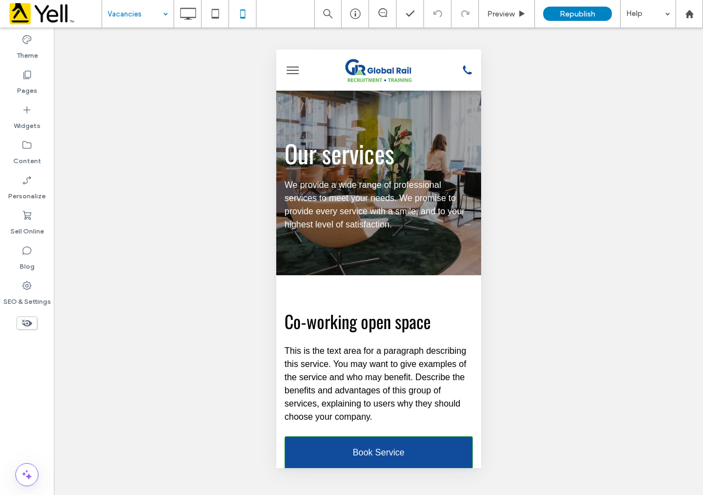
click at [164, 15] on div "Vacancies" at bounding box center [137, 13] width 71 height 27
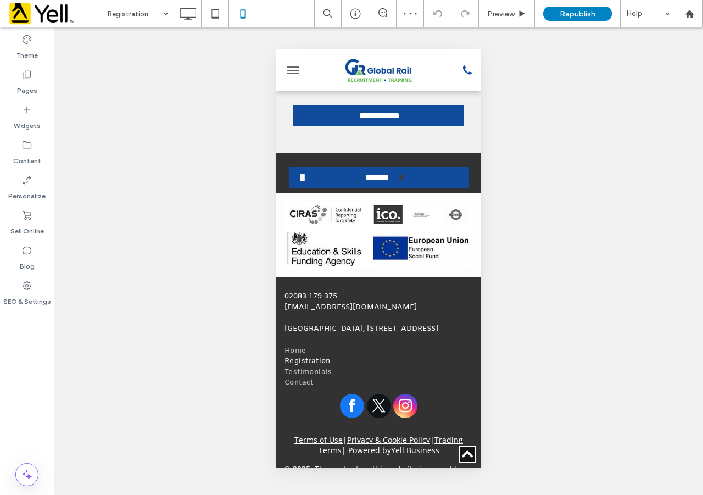
scroll to position [1279, 0]
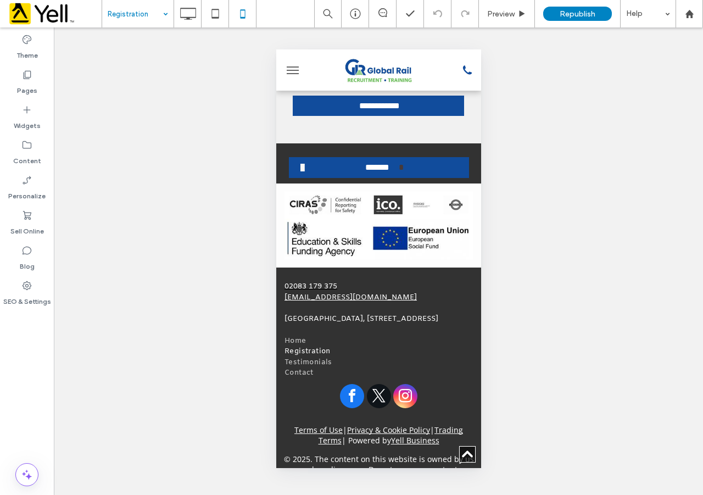
click at [145, 17] on input at bounding box center [135, 13] width 55 height 27
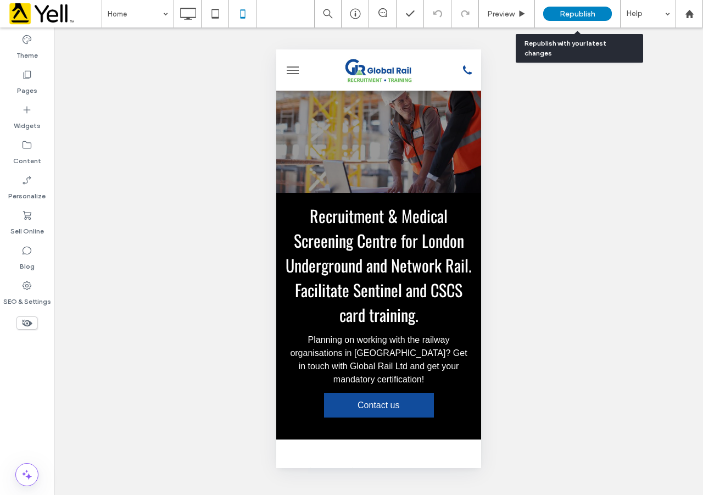
click at [570, 15] on span "Republish" at bounding box center [577, 13] width 36 height 9
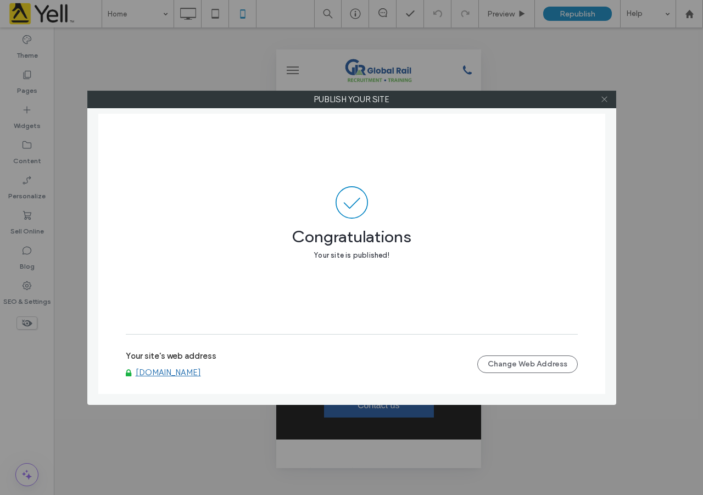
click at [605, 98] on use at bounding box center [603, 99] width 5 height 5
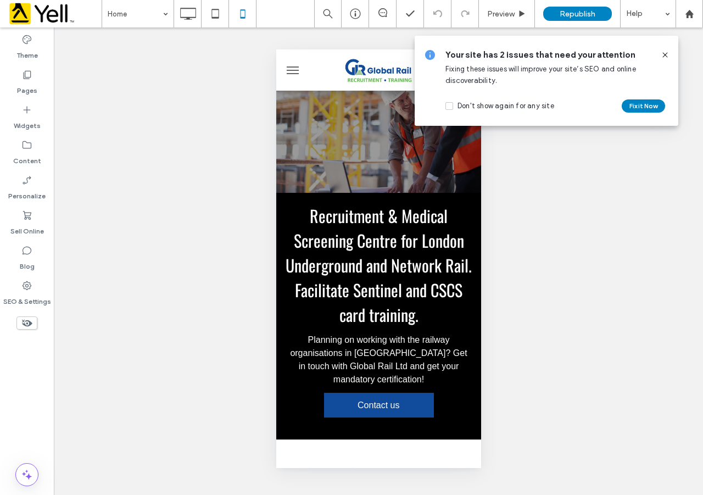
click at [667, 54] on icon at bounding box center [664, 55] width 9 height 9
